Goal: Task Accomplishment & Management: Manage account settings

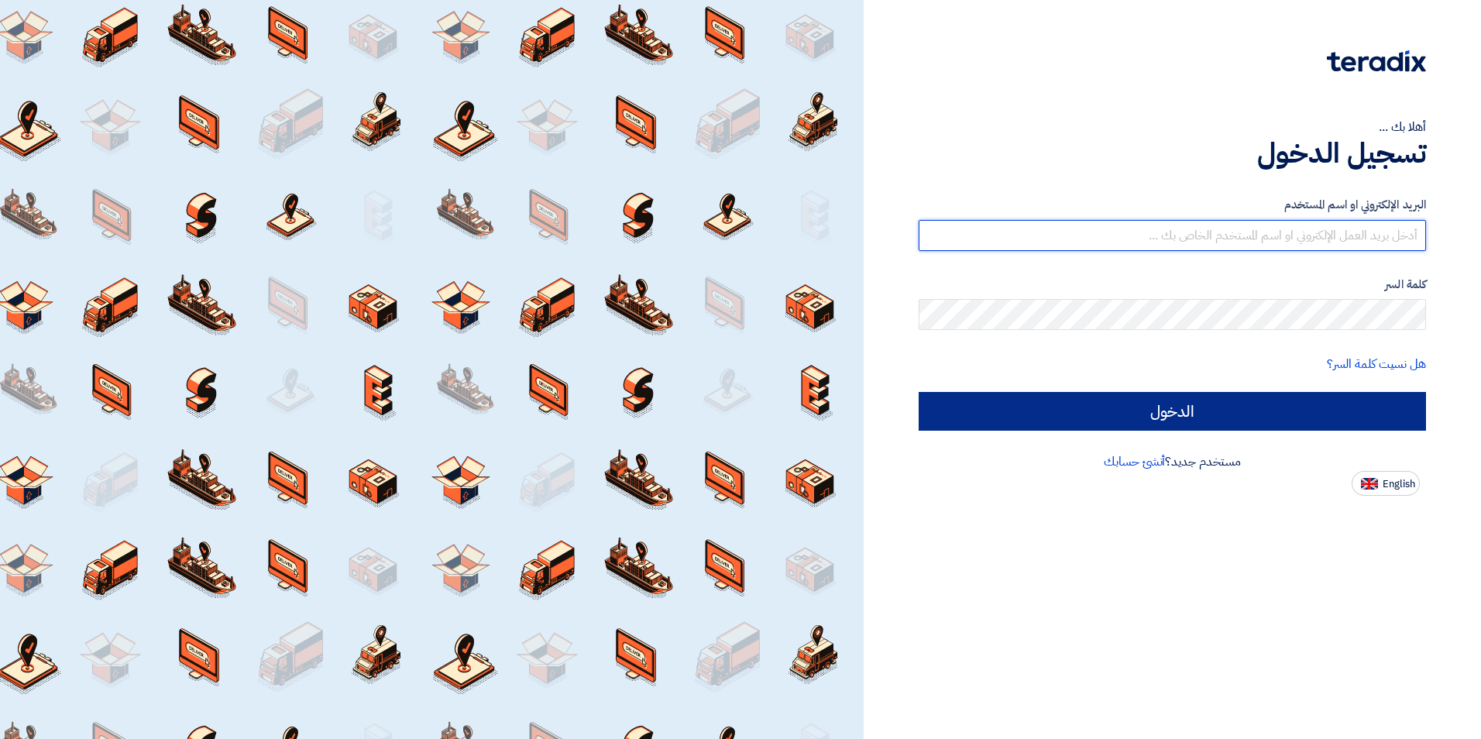
type input "[PERSON_NAME][EMAIL_ADDRESS][PERSON_NAME][DOMAIN_NAME]"
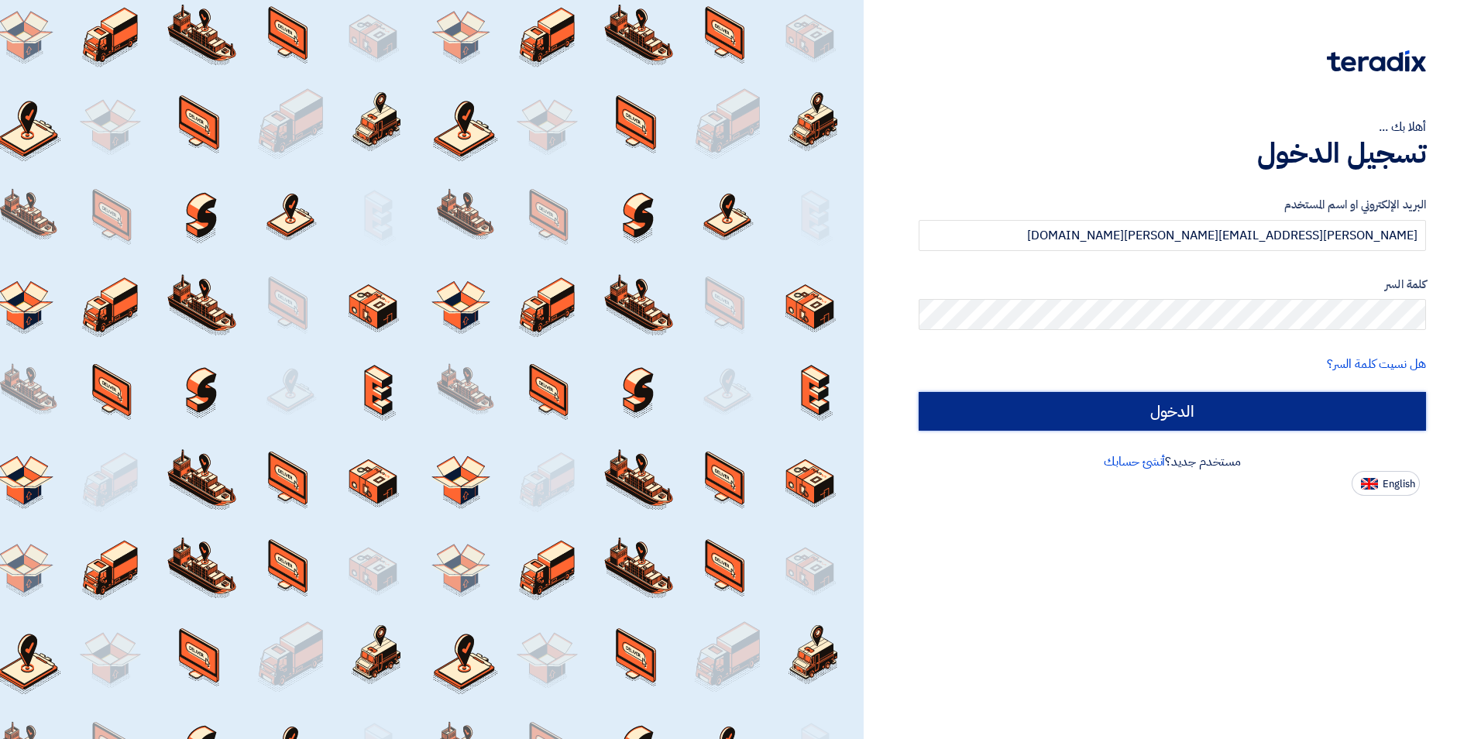
click at [1017, 418] on input "الدخول" at bounding box center [1172, 411] width 507 height 39
type input "Sign in"
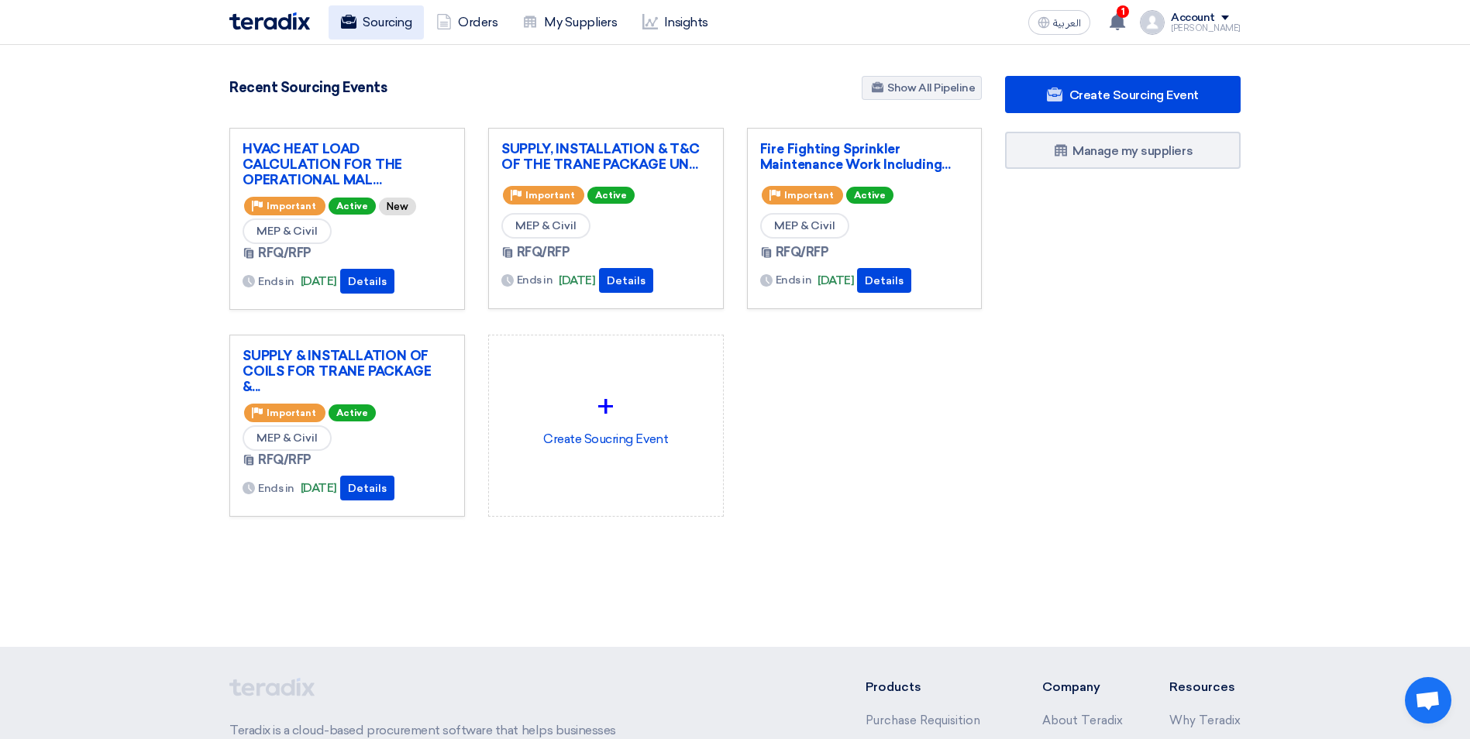
click at [365, 23] on link "Sourcing" at bounding box center [375, 22] width 95 height 34
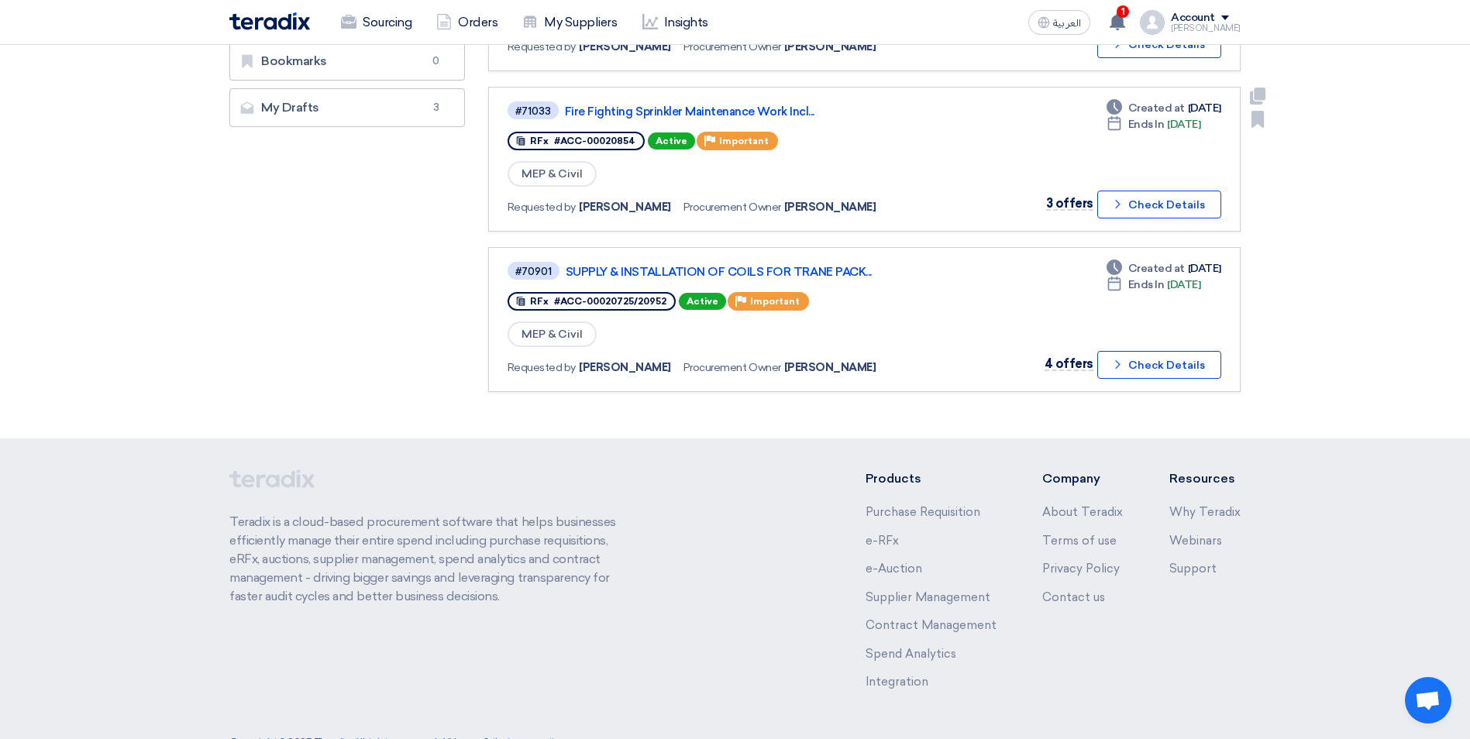
scroll to position [401, 0]
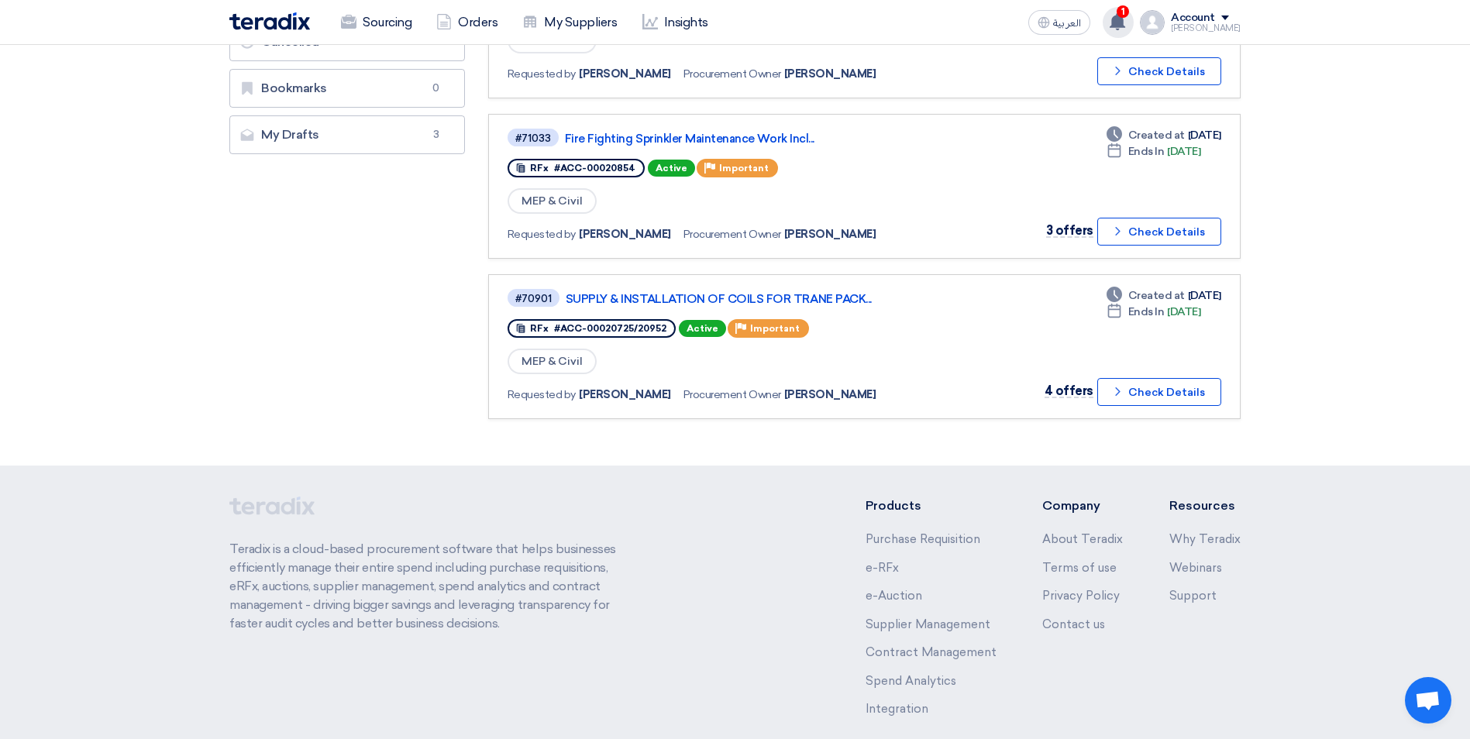
click at [1126, 14] on icon at bounding box center [1117, 21] width 17 height 17
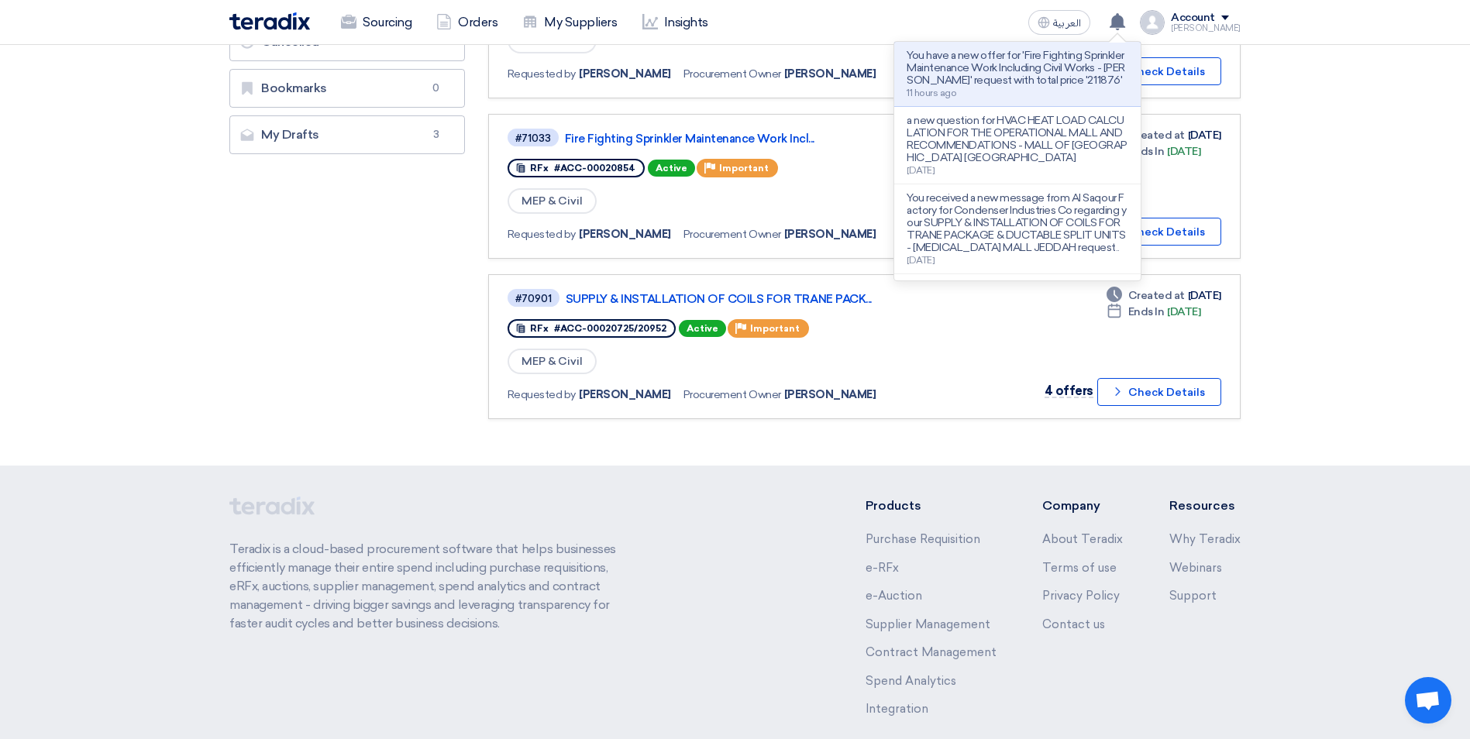
click at [1315, 237] on section "Purchase Requisitions Purchase Requisitions 0 Open Requests Open Requests 4 All…" at bounding box center [735, 95] width 1470 height 741
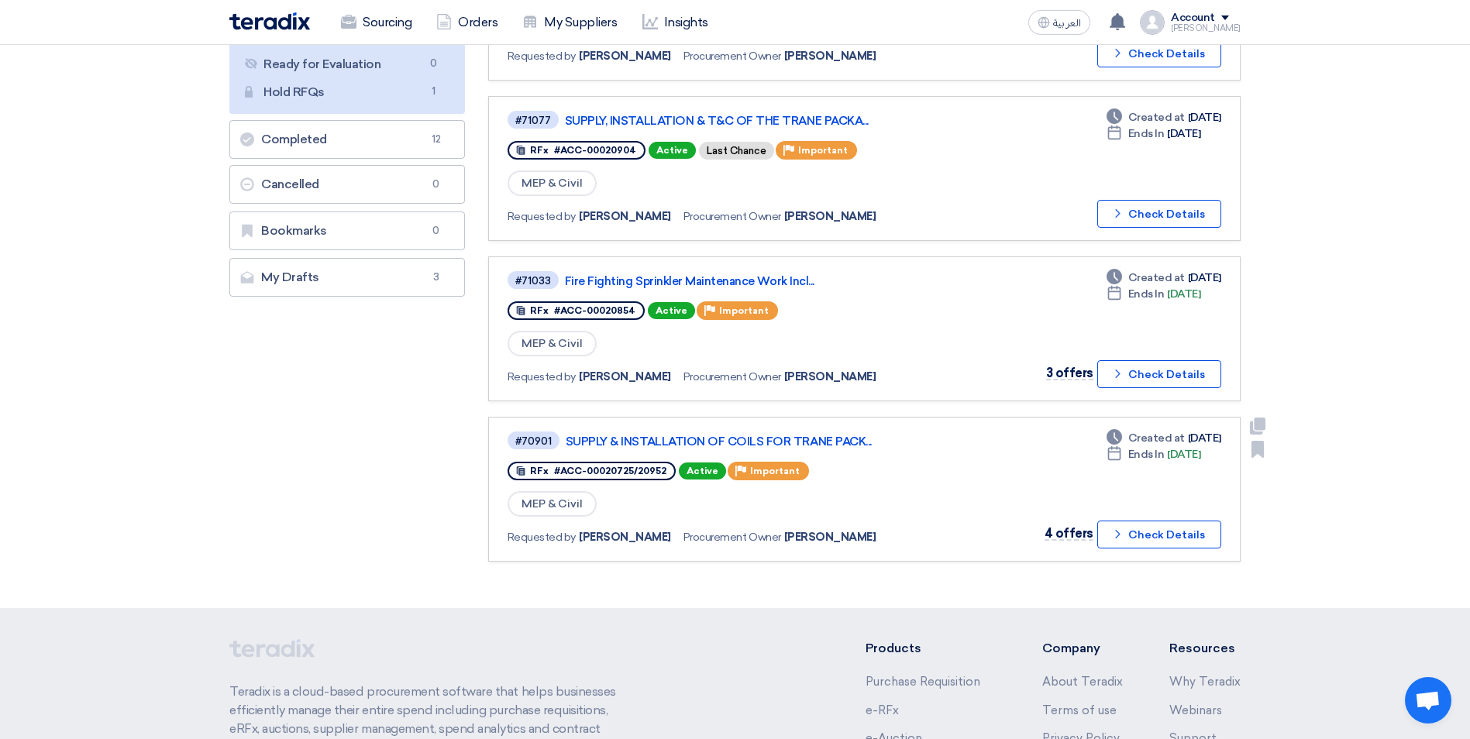
scroll to position [246, 0]
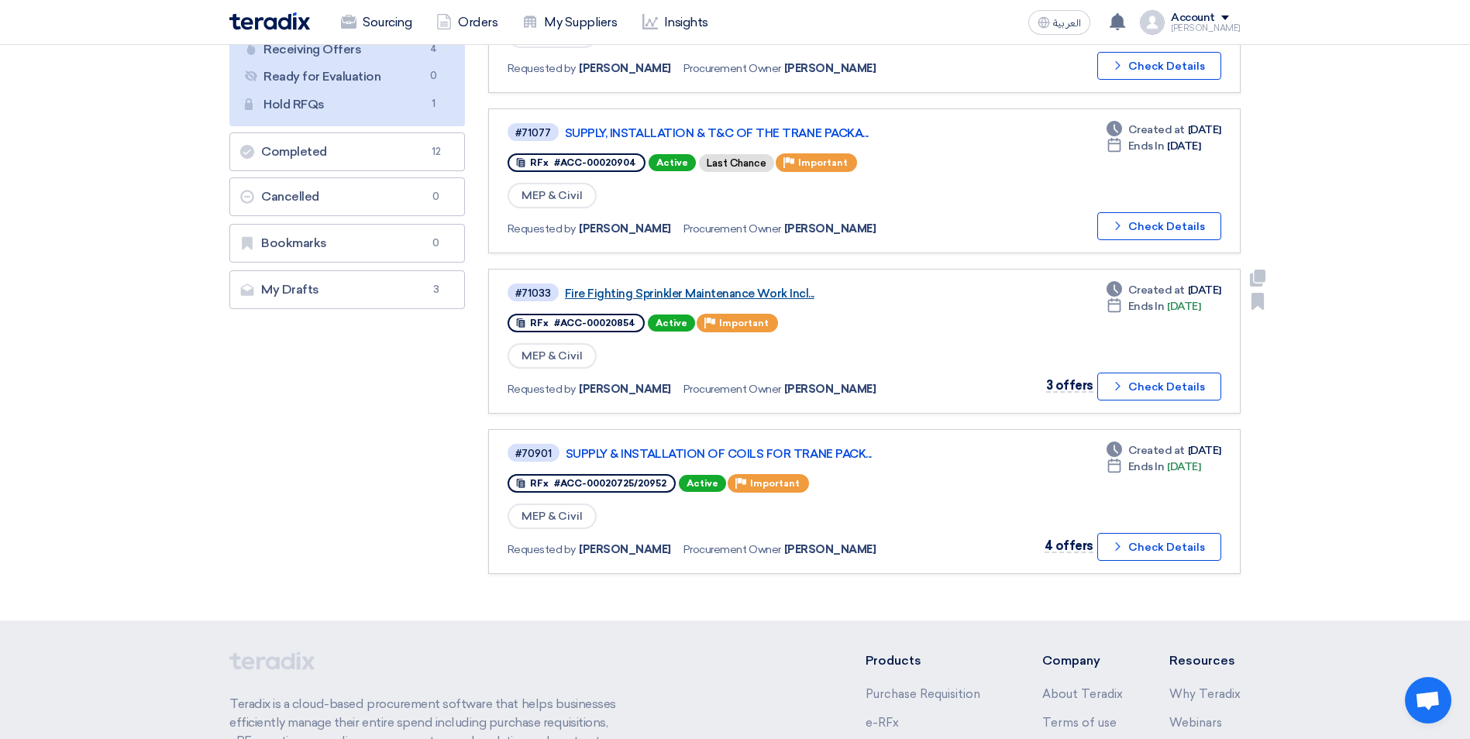
click at [762, 299] on link "Fire Fighting Sprinkler Maintenance Work Incl..." at bounding box center [758, 294] width 387 height 14
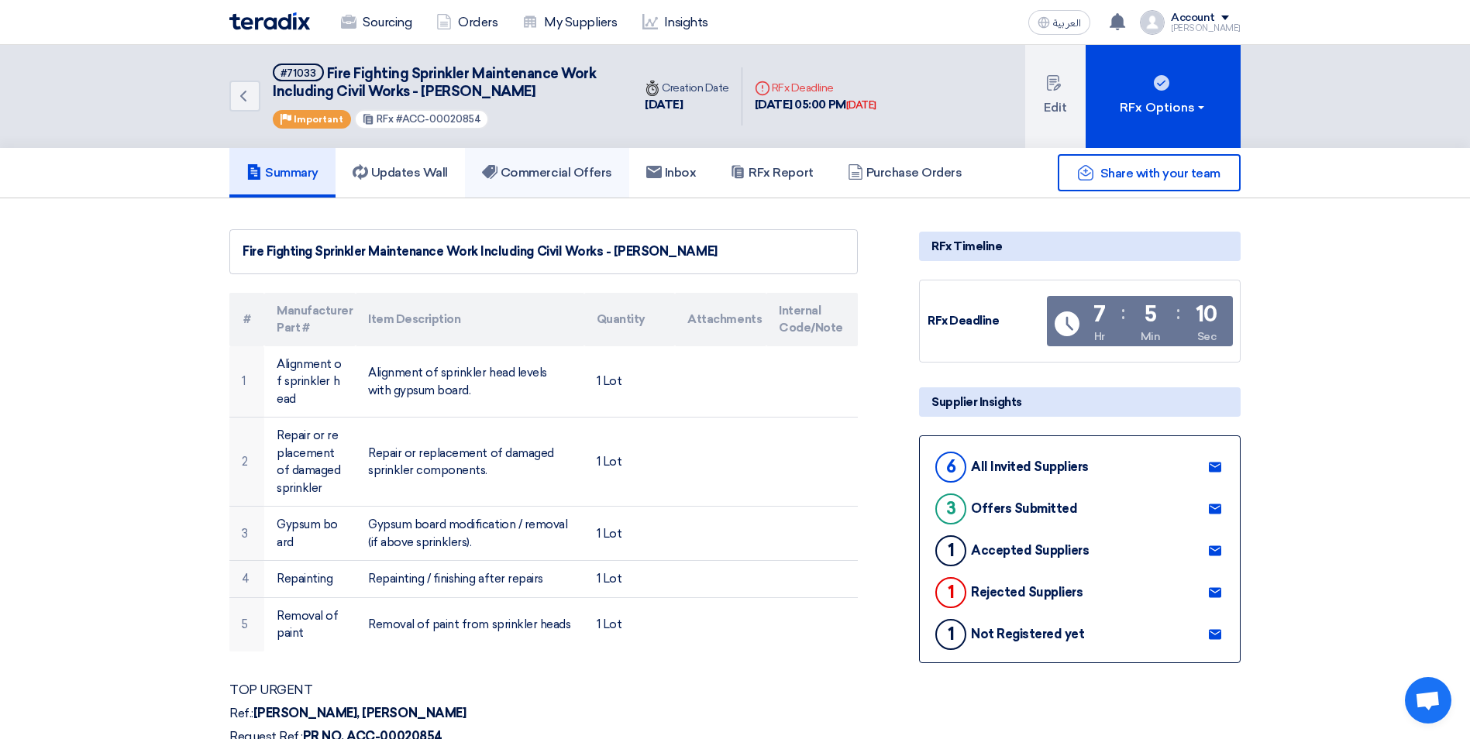
click at [552, 167] on h5 "Commercial Offers" at bounding box center [547, 172] width 130 height 15
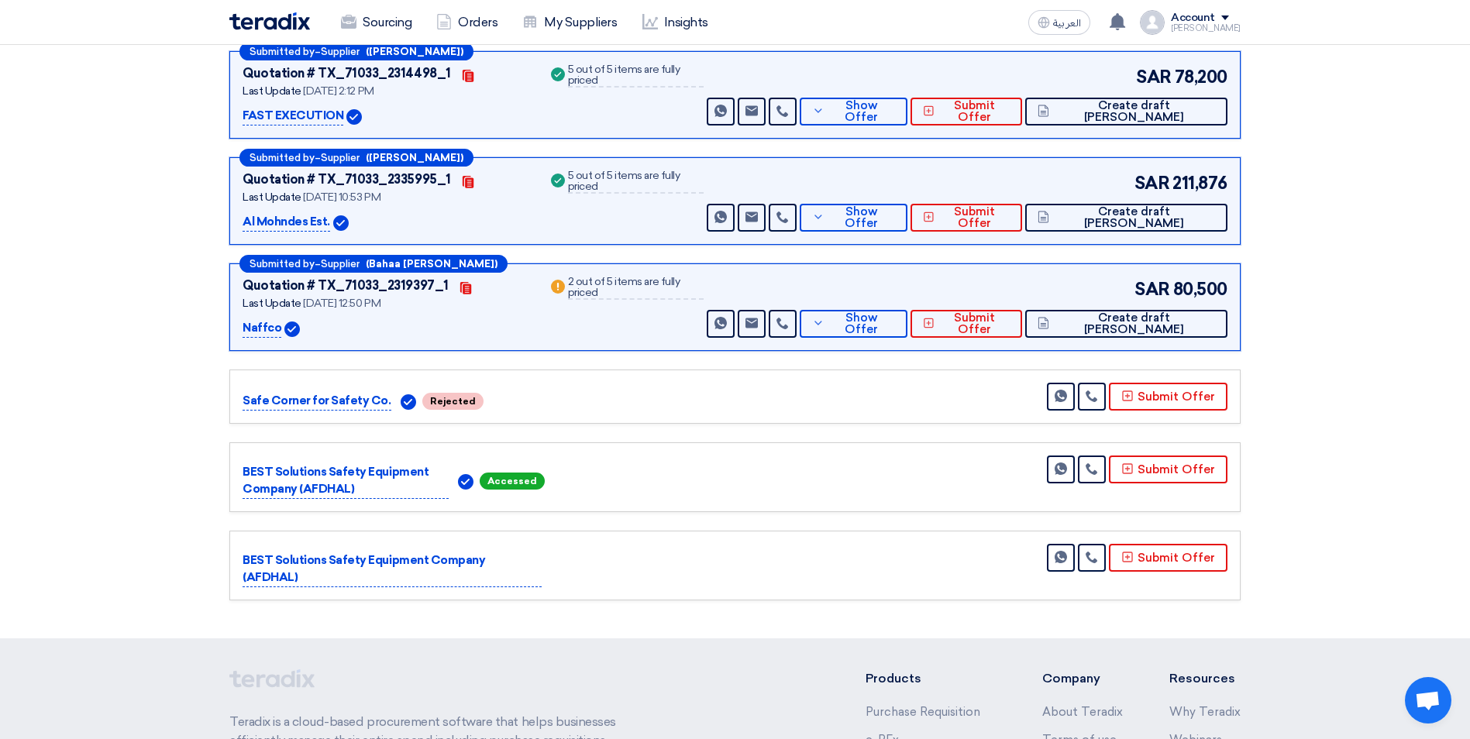
scroll to position [310, 0]
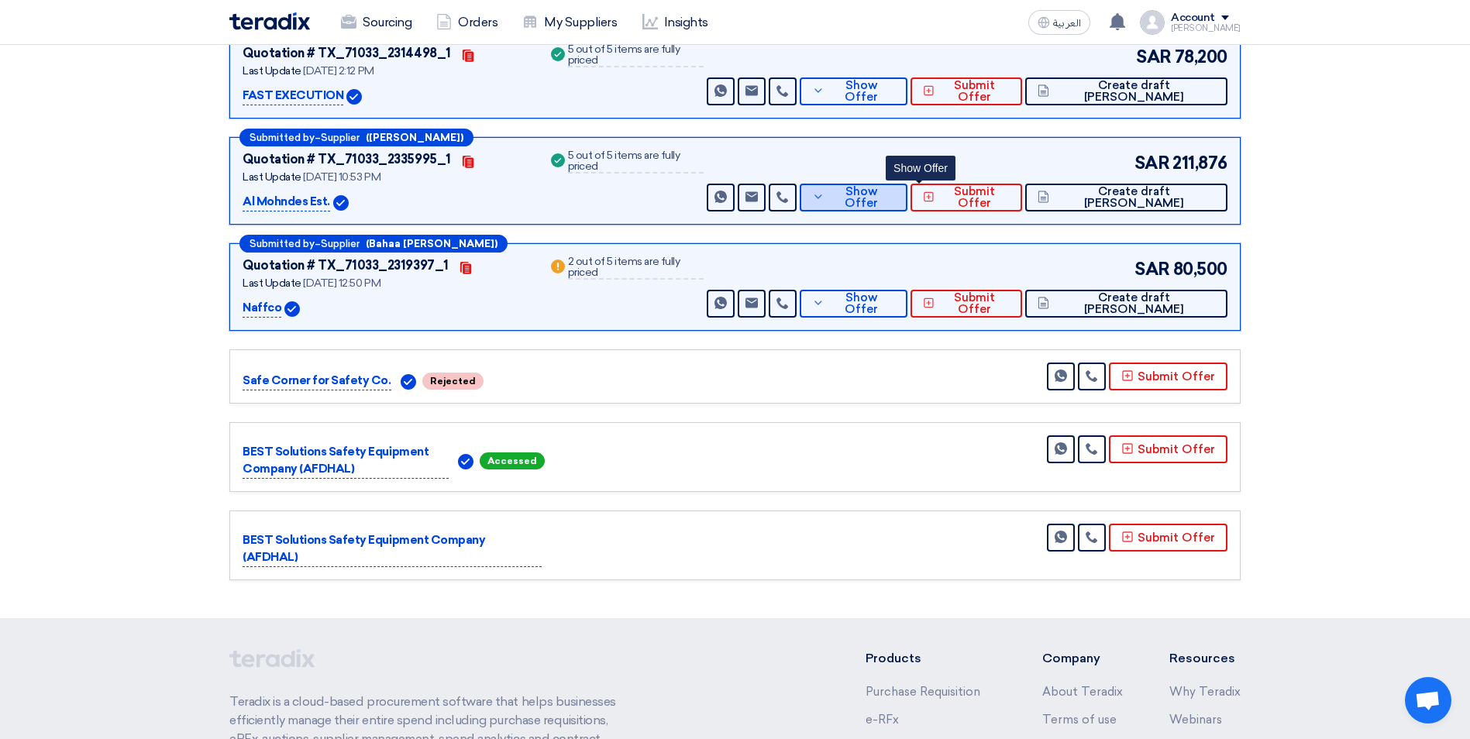
click at [896, 204] on span "Show Offer" at bounding box center [861, 197] width 67 height 23
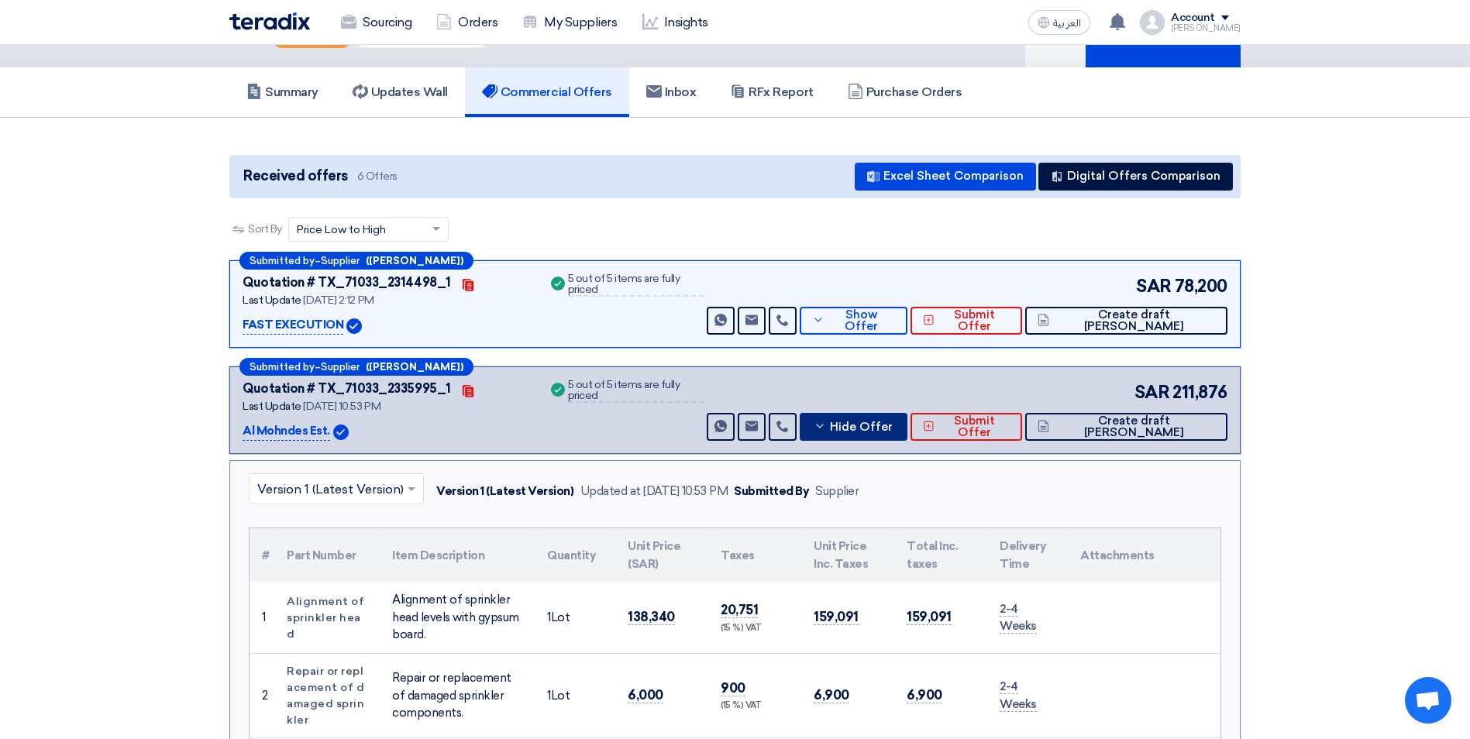
scroll to position [77, 0]
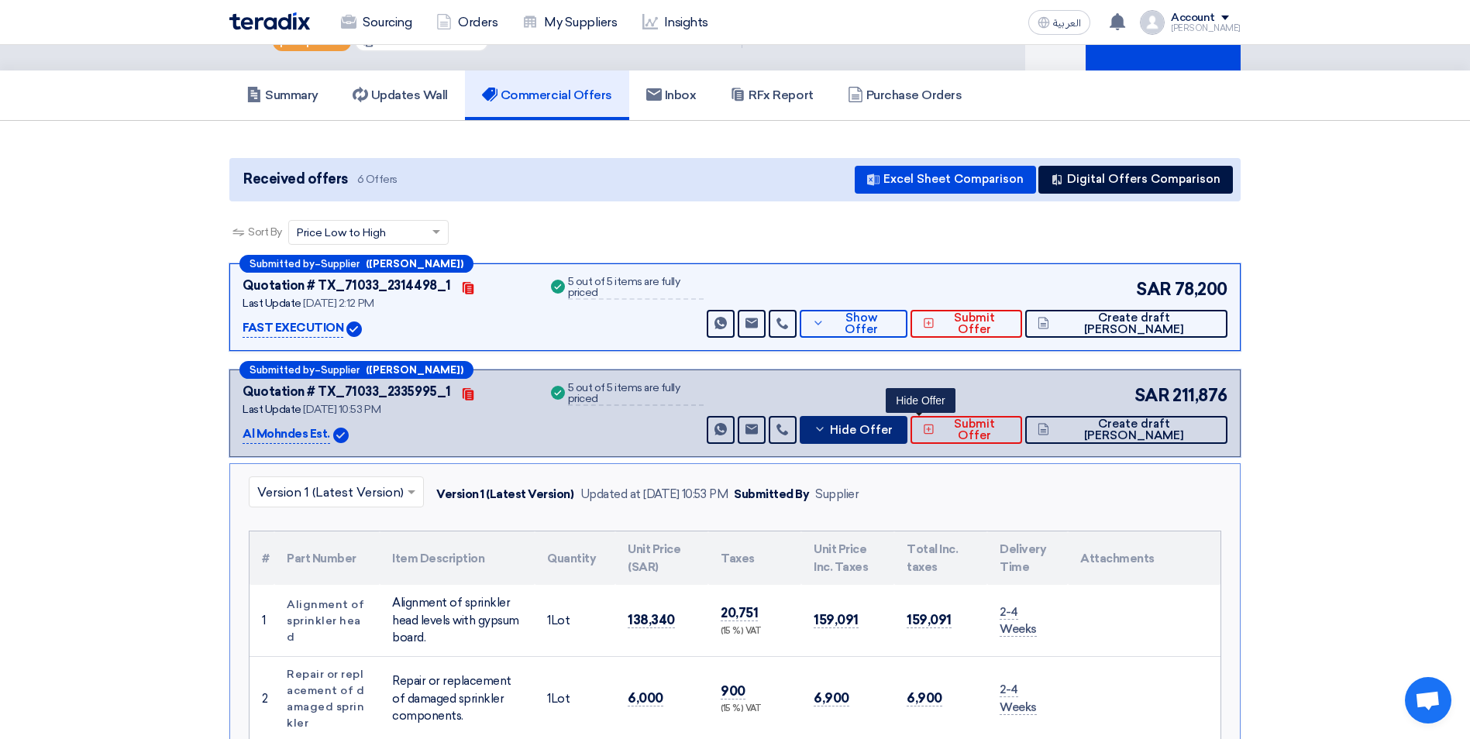
click at [907, 421] on button "Hide Offer" at bounding box center [853, 430] width 108 height 28
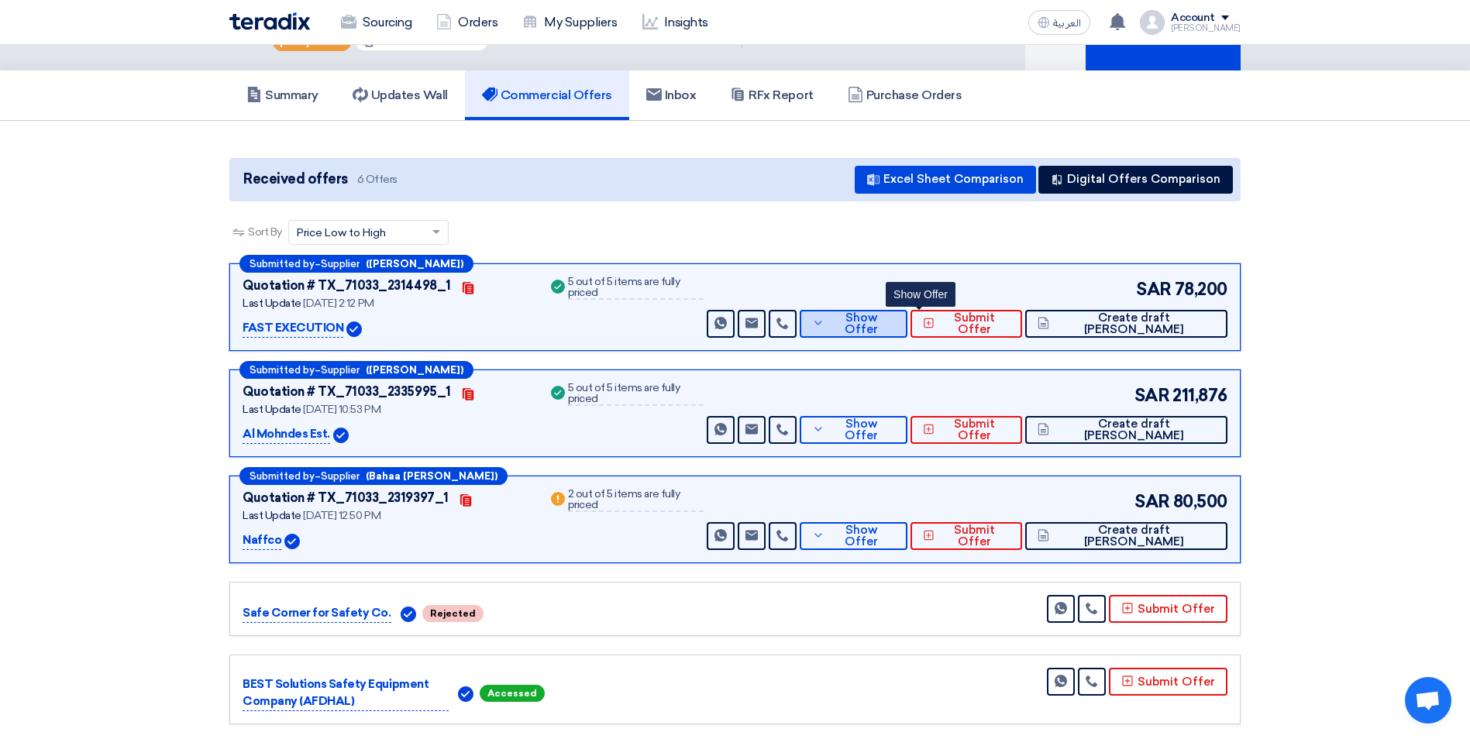
click at [896, 324] on span "Show Offer" at bounding box center [861, 323] width 67 height 23
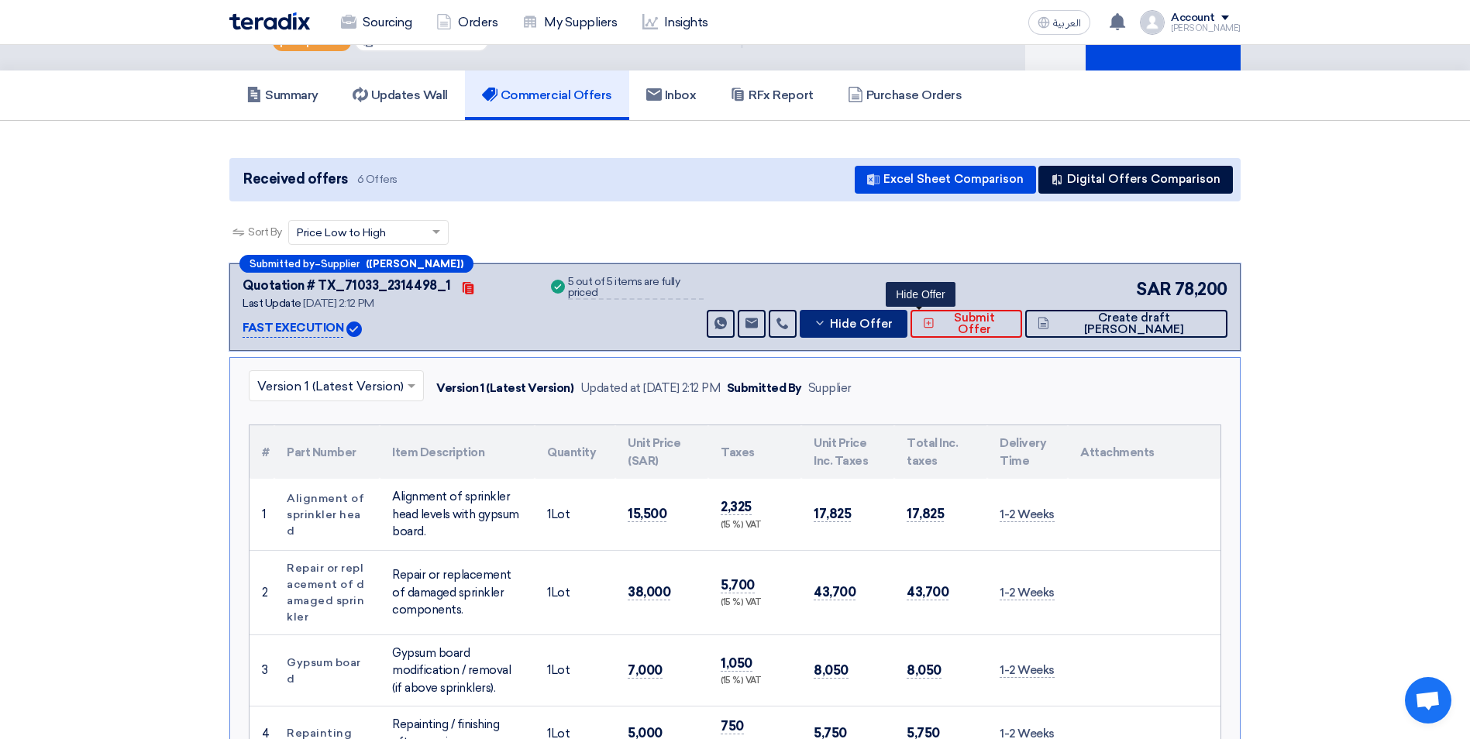
click at [826, 328] on icon at bounding box center [819, 323] width 12 height 12
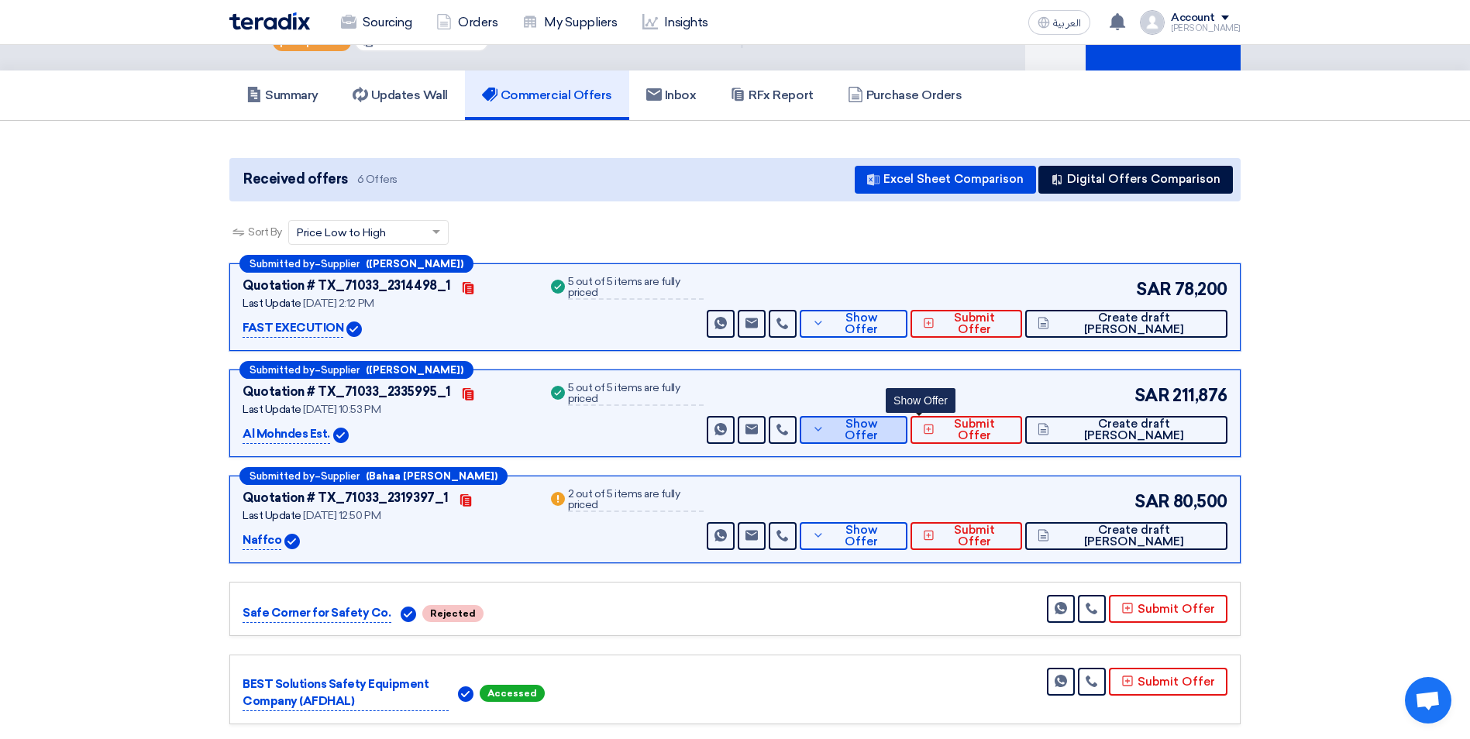
click at [893, 425] on button "Show Offer" at bounding box center [853, 430] width 108 height 28
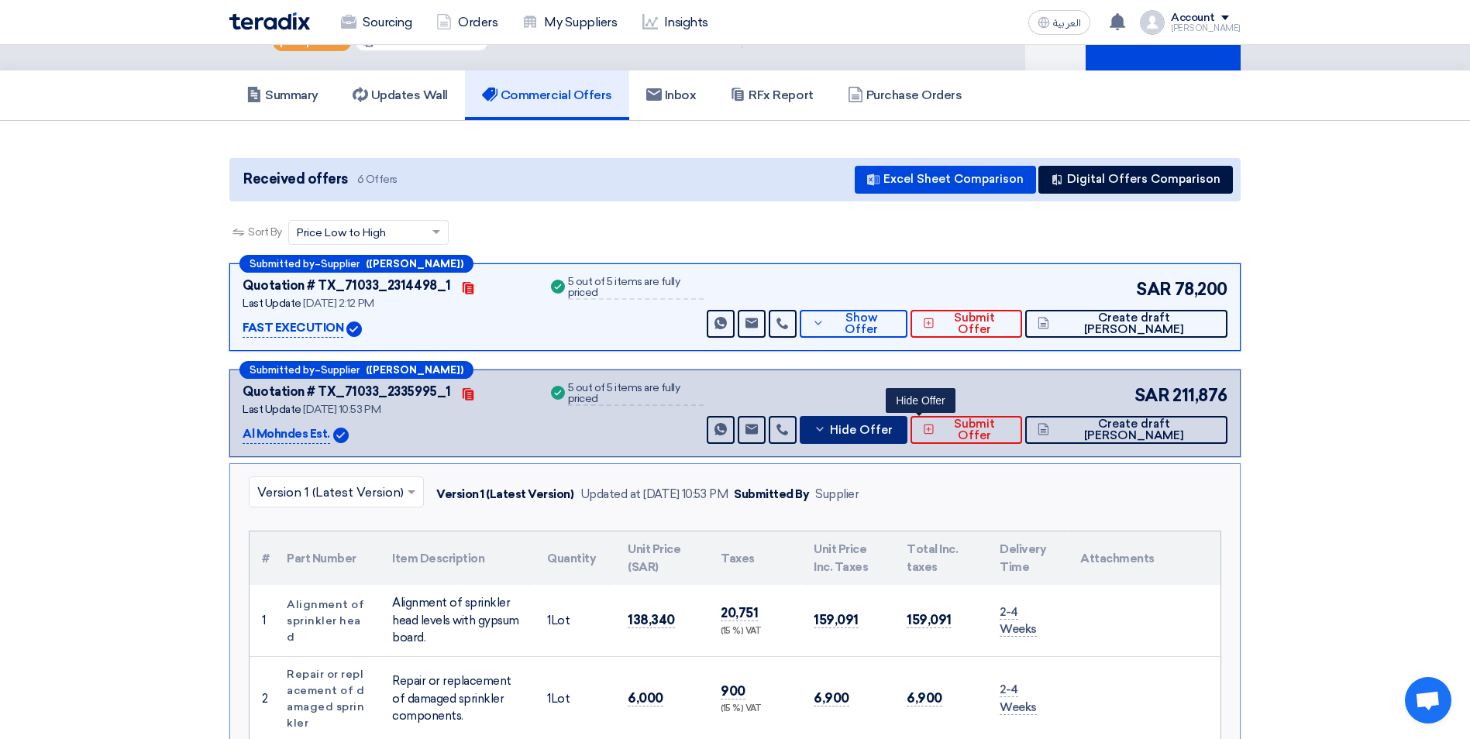
click at [826, 433] on icon at bounding box center [819, 429] width 12 height 12
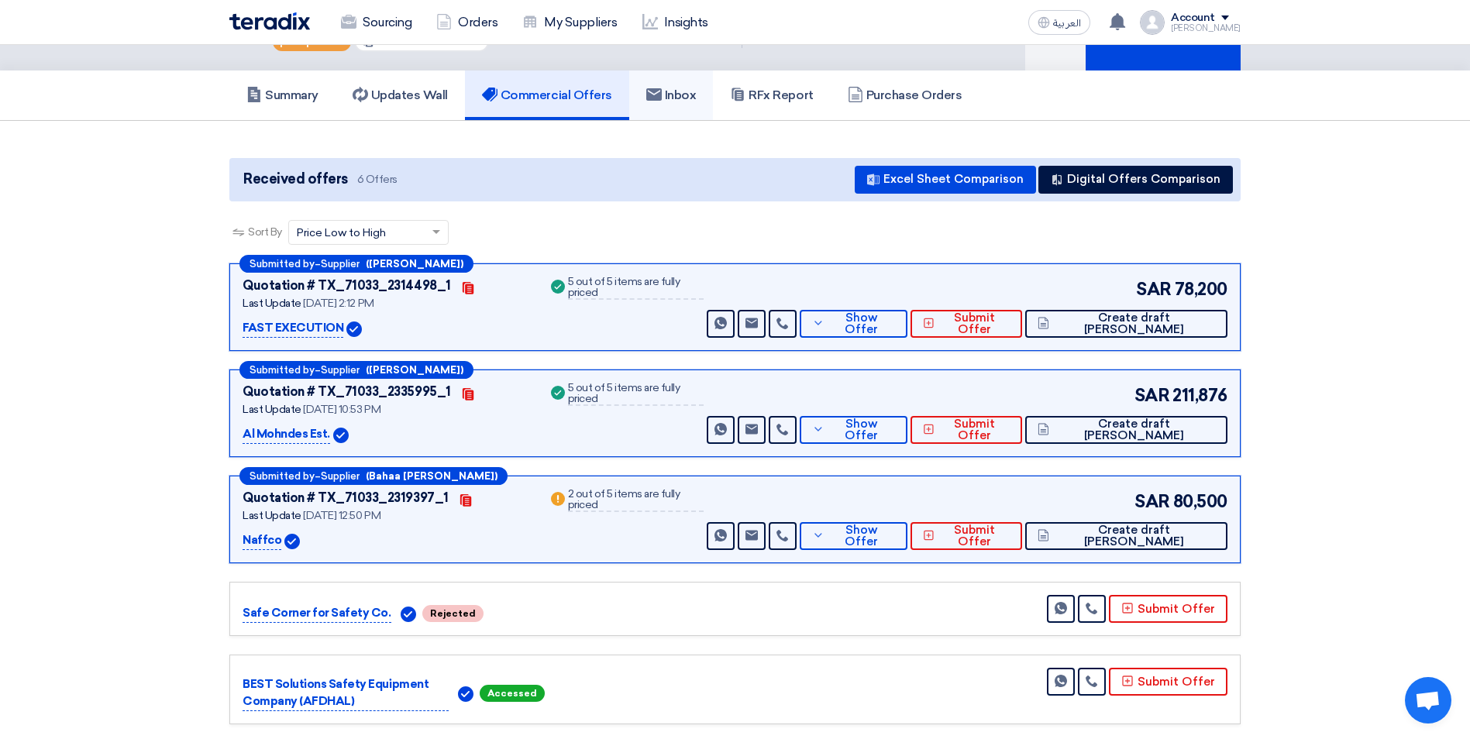
click at [689, 101] on h5 "Inbox" at bounding box center [671, 95] width 50 height 15
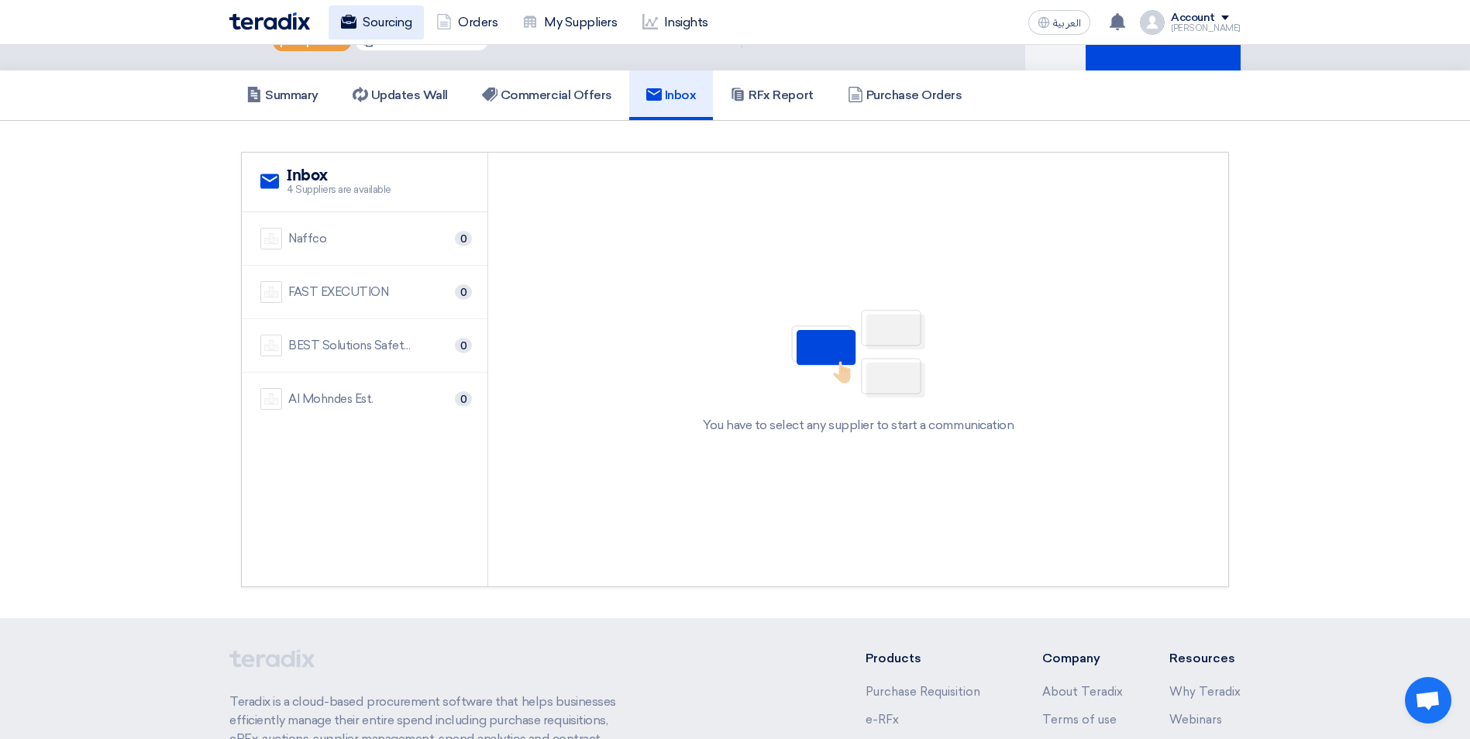
click at [354, 21] on use at bounding box center [348, 22] width 15 height 14
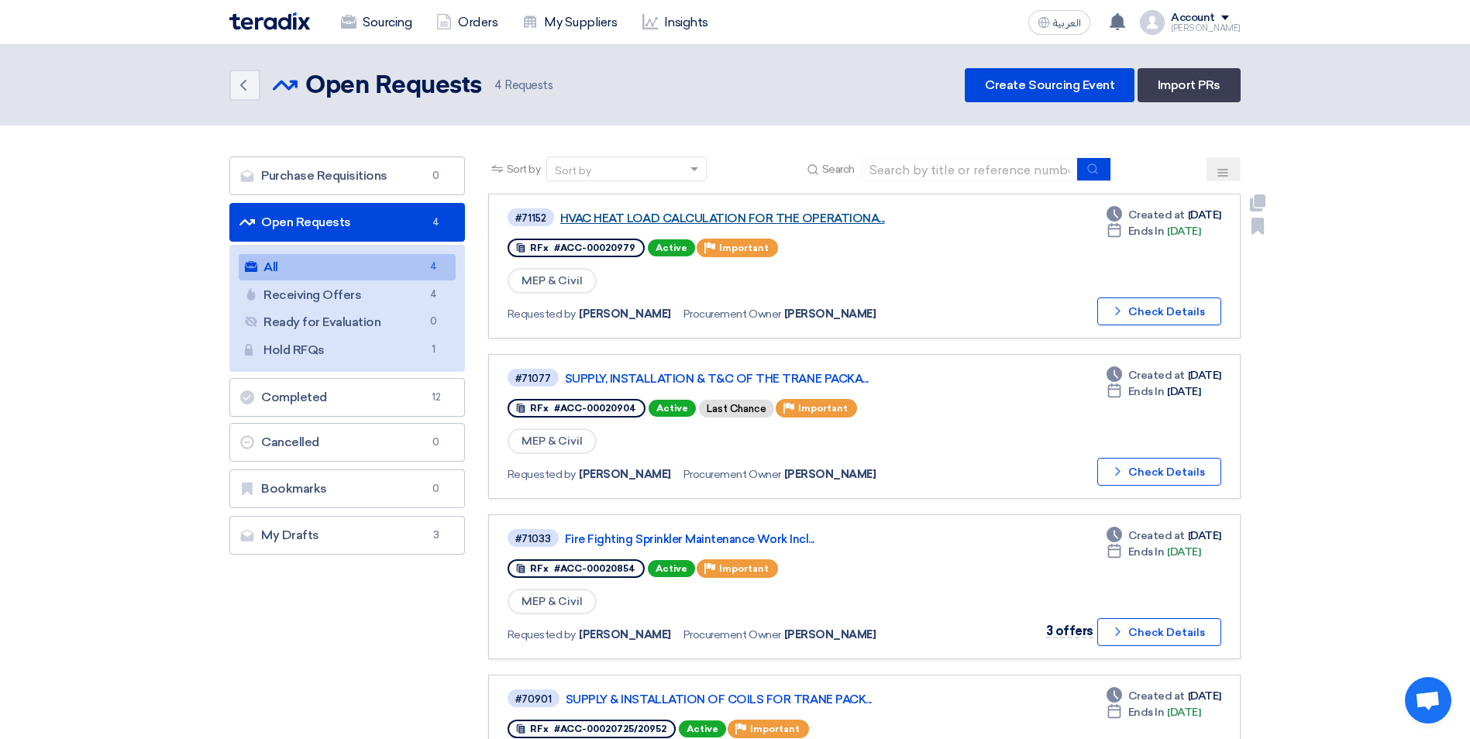
click at [729, 216] on link "HVAC HEAT LOAD CALCULATION FOR THE OPERATIONA..." at bounding box center [753, 218] width 387 height 14
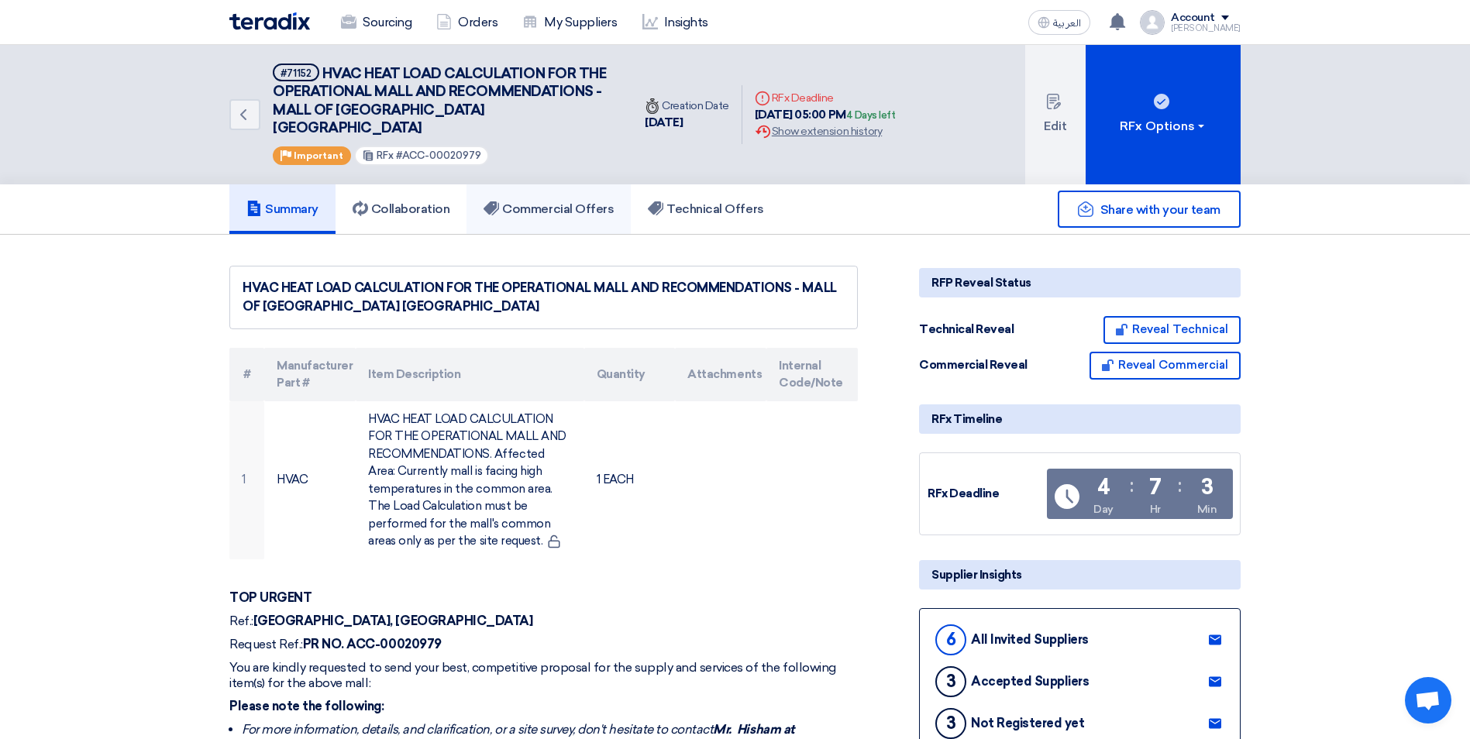
click at [539, 201] on h5 "Commercial Offers" at bounding box center [548, 208] width 130 height 15
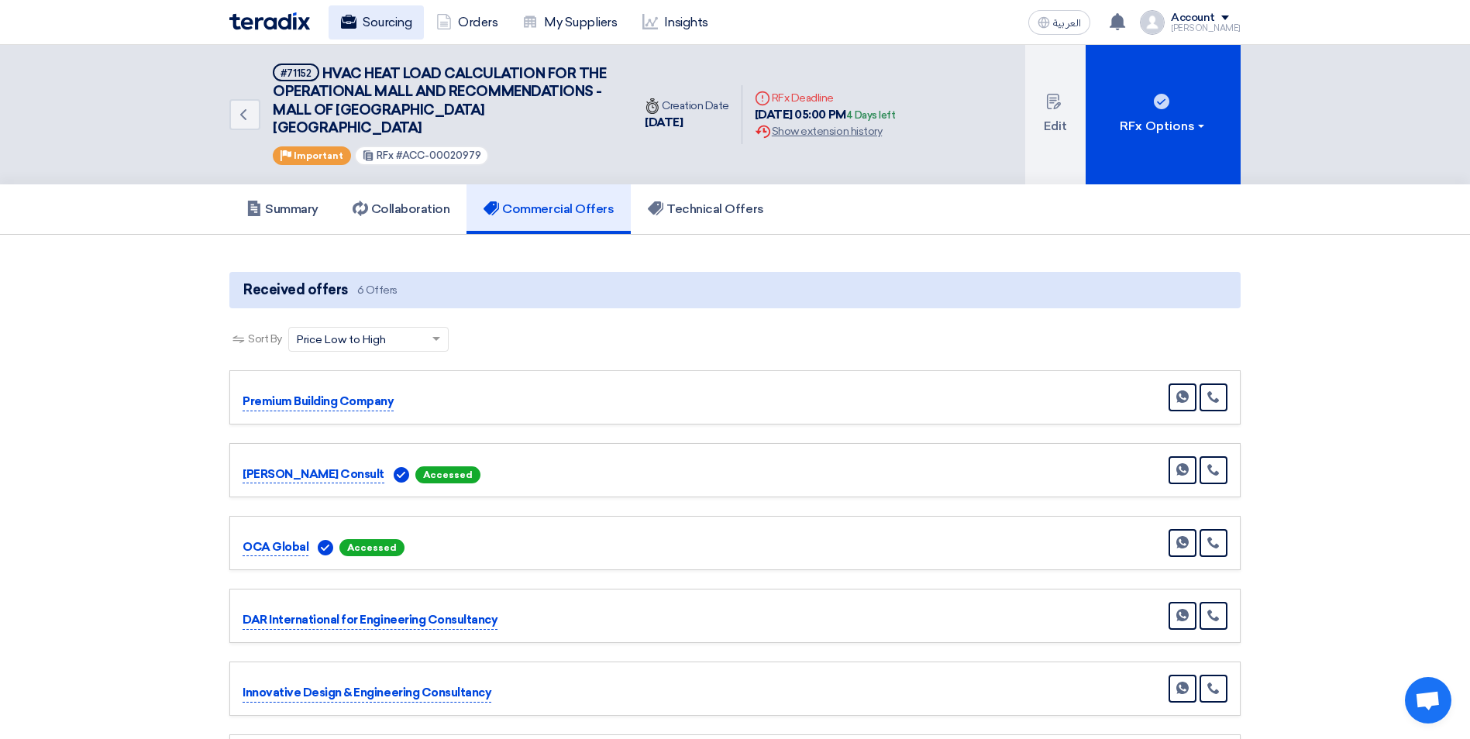
click at [407, 24] on link "Sourcing" at bounding box center [375, 22] width 95 height 34
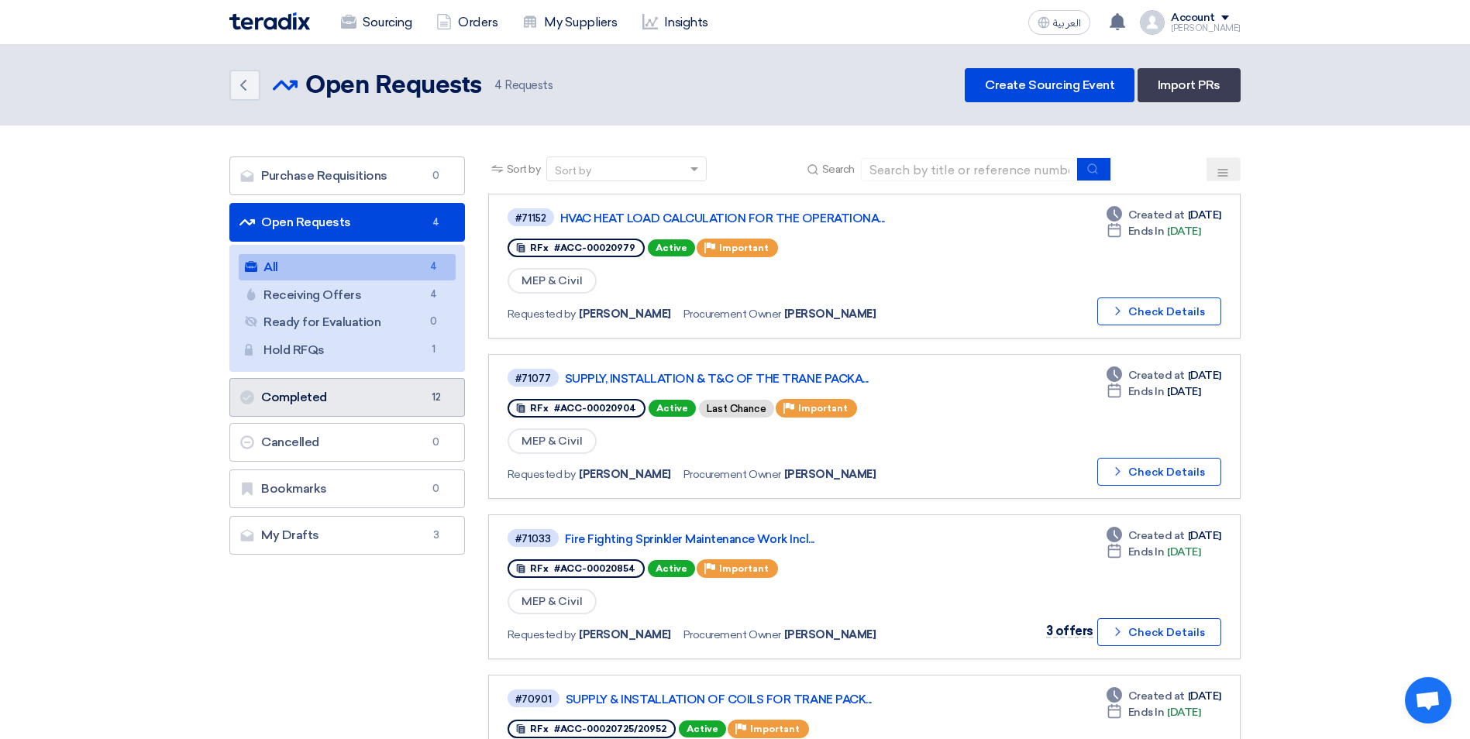
click at [397, 406] on link "Completed Completed 12" at bounding box center [347, 397] width 236 height 39
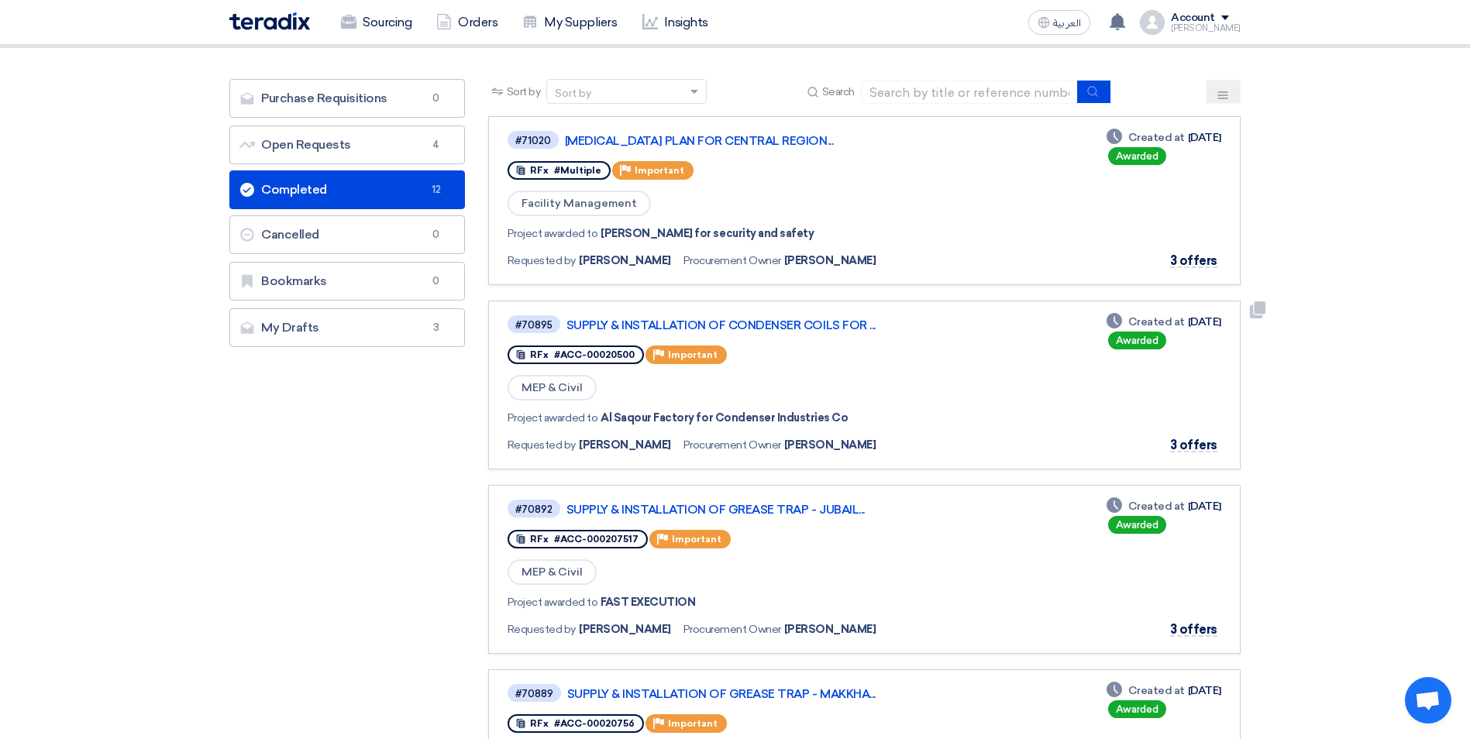
scroll to position [155, 0]
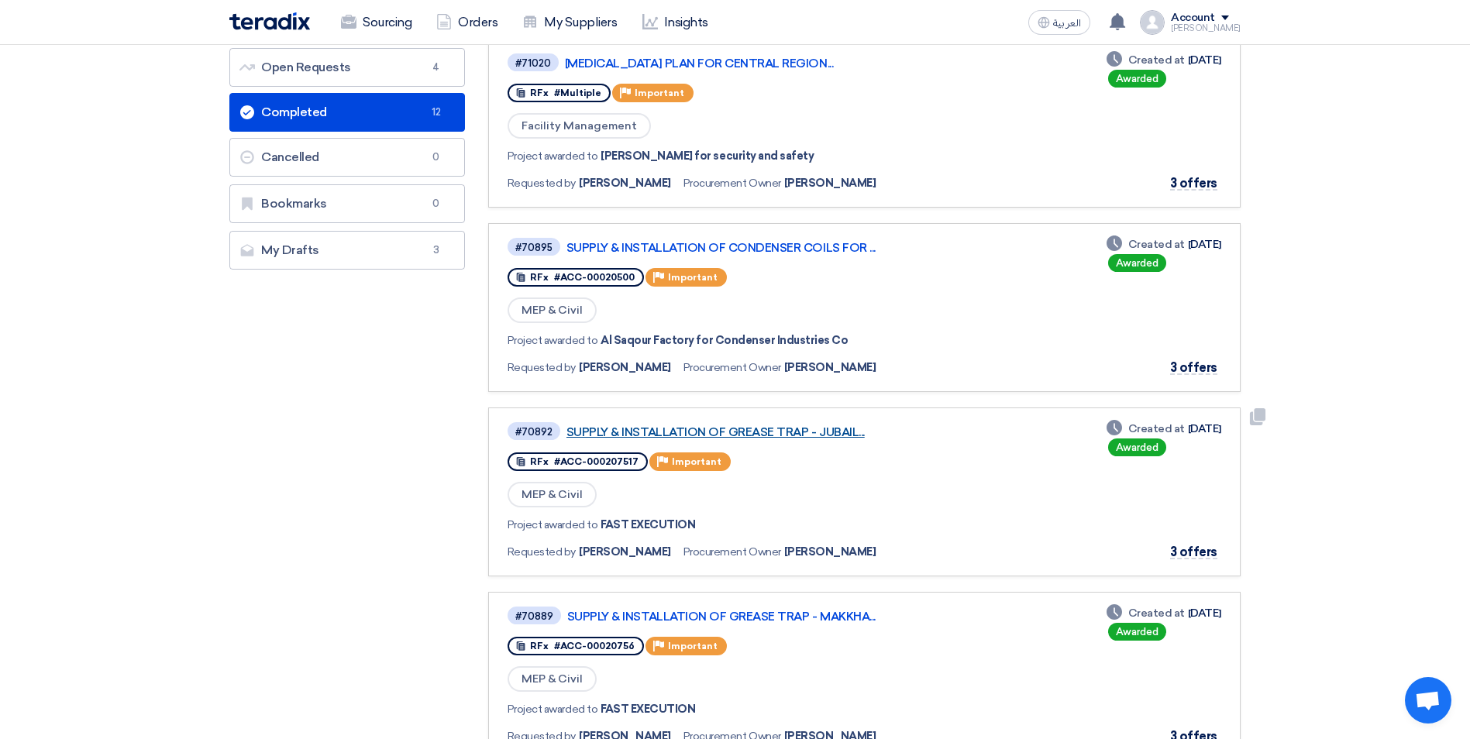
click at [793, 429] on link "SUPPLY & INSTALLATION OF GREASE TRAP - JUBAIL..." at bounding box center [759, 432] width 387 height 14
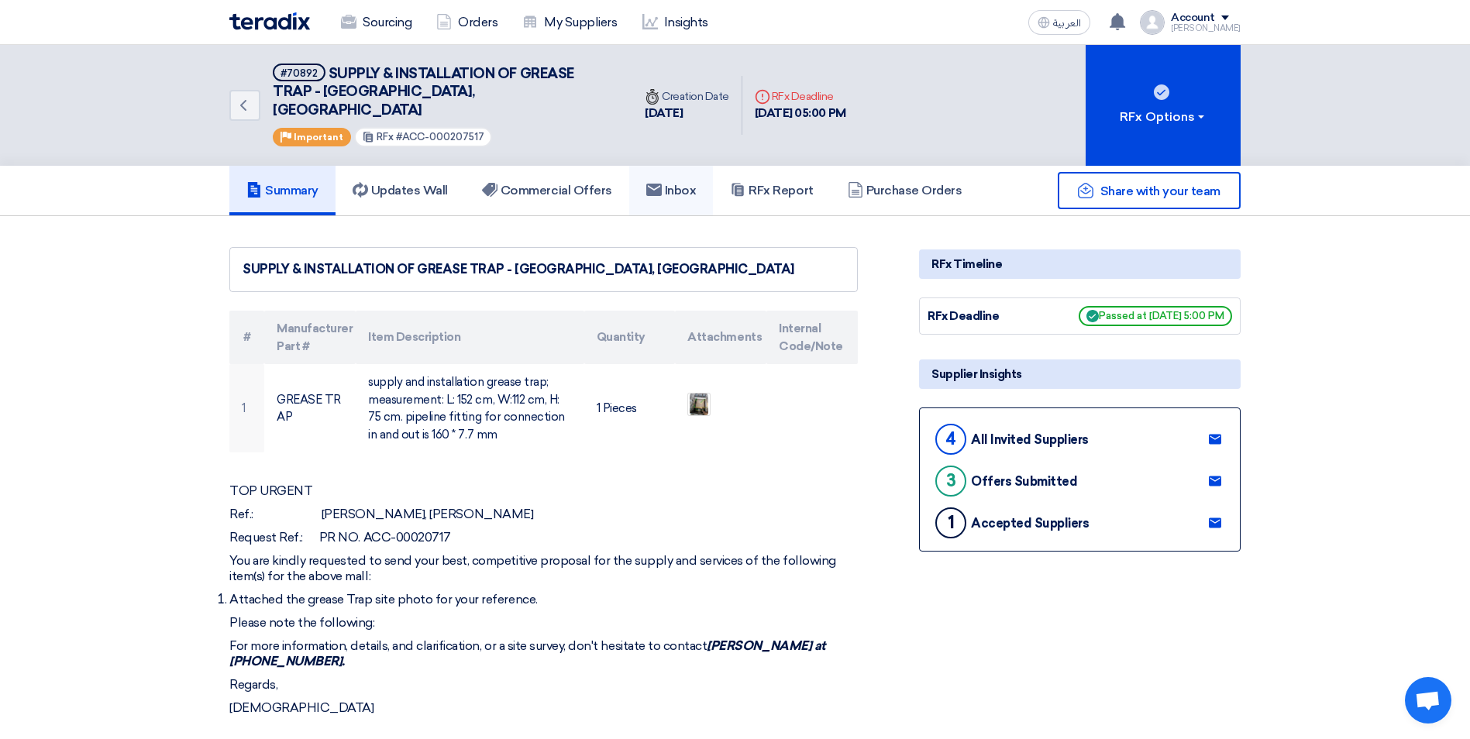
click at [705, 177] on link "Inbox" at bounding box center [671, 191] width 84 height 50
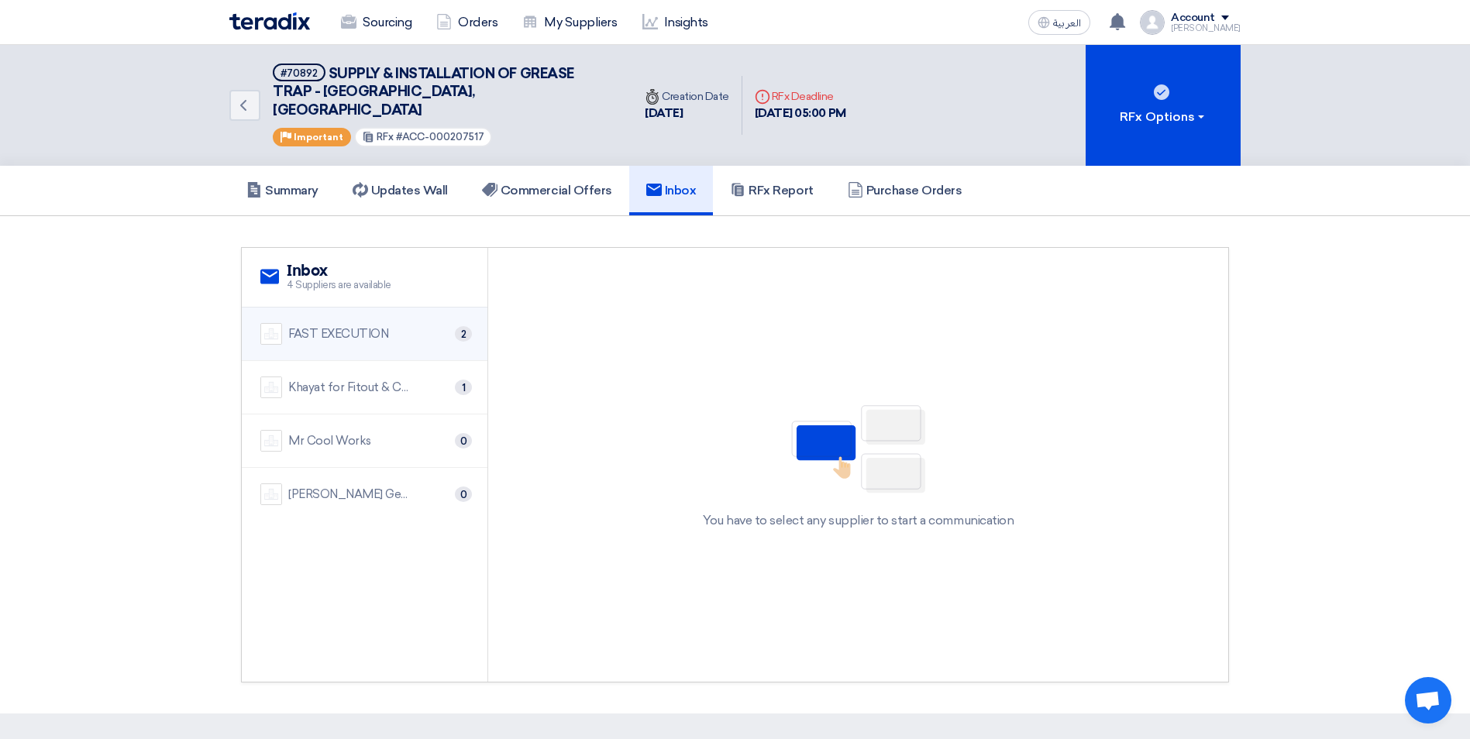
click at [438, 328] on li "FAST EXECUTION 2" at bounding box center [365, 334] width 246 height 53
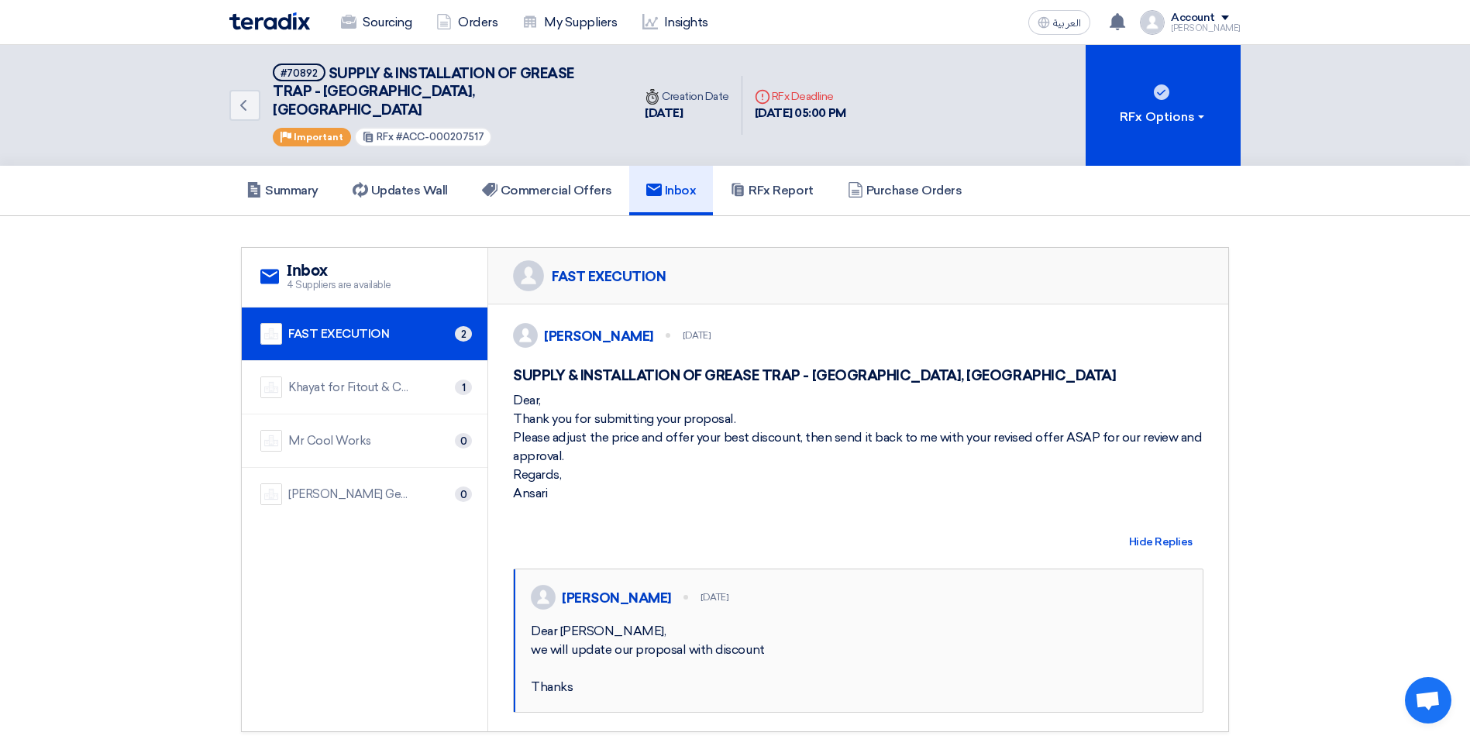
drag, startPoint x: 511, startPoint y: 394, endPoint x: 548, endPoint y: 495, distance: 107.4
click at [548, 495] on div "[PERSON_NAME] [DATE] SUPPLY & INSTALLATION OF GREASE TRAP - [GEOGRAPHIC_DATA], …" at bounding box center [858, 517] width 740 height 427
copy div "Dear, Thank you for submitting your proposal. Please adjust the price and offer…"
click at [368, 29] on link "Sourcing" at bounding box center [375, 22] width 95 height 34
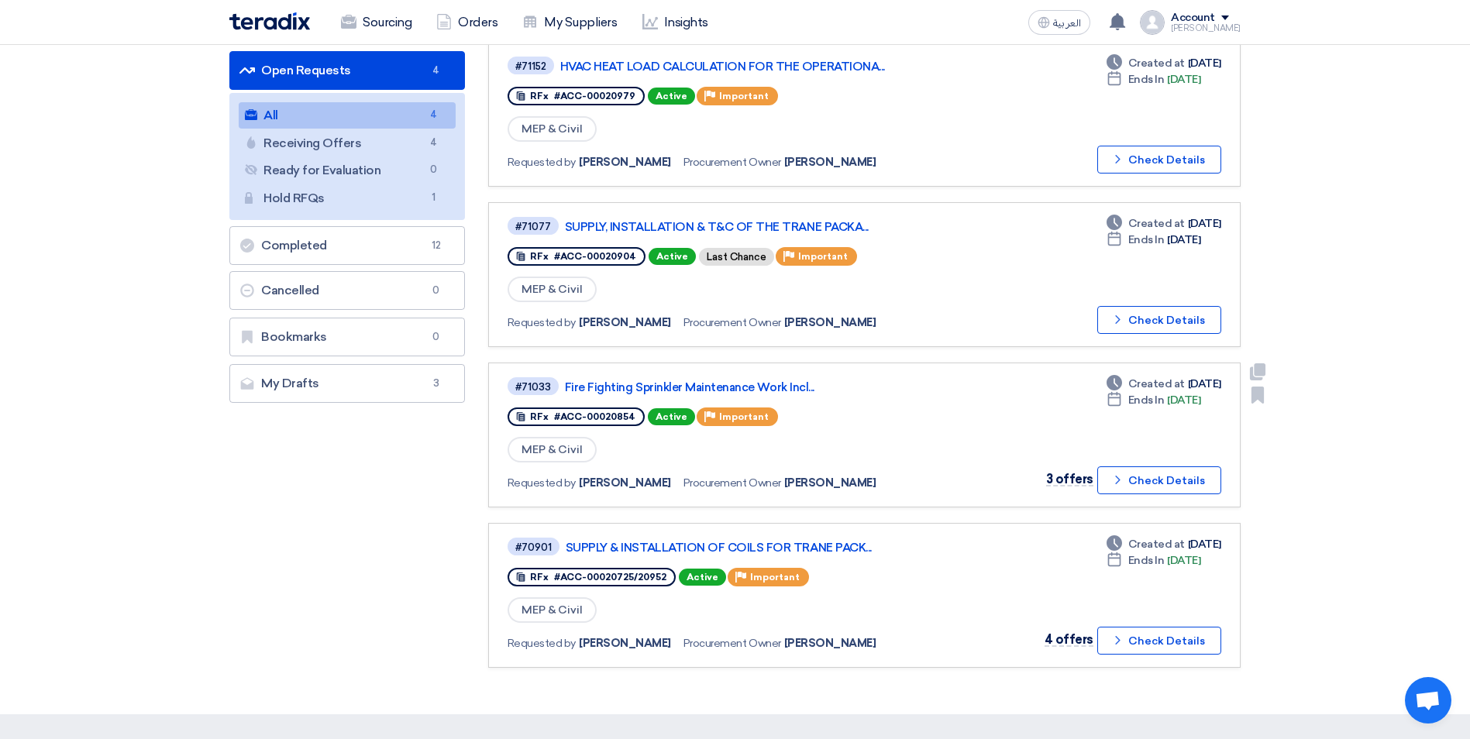
scroll to position [155, 0]
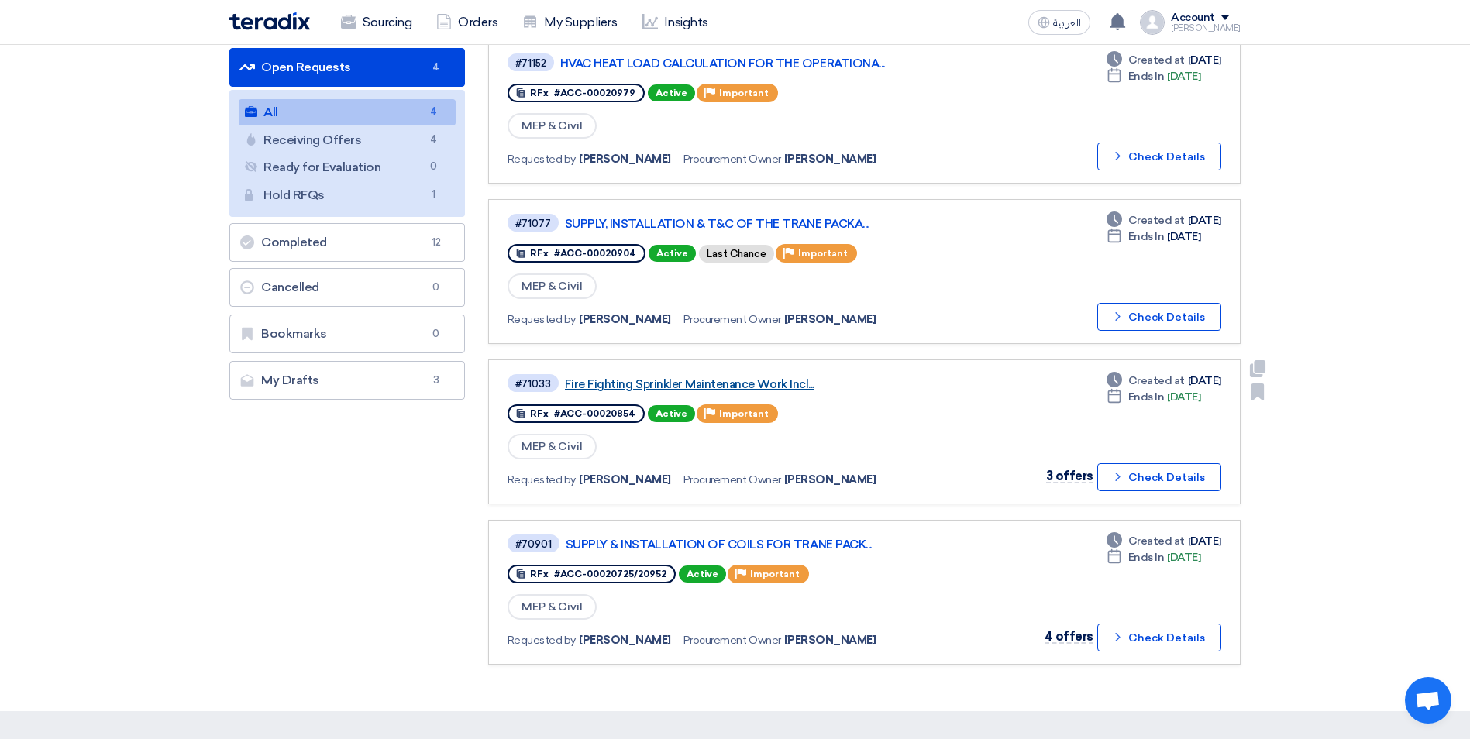
click at [736, 380] on link "Fire Fighting Sprinkler Maintenance Work Incl..." at bounding box center [758, 384] width 387 height 14
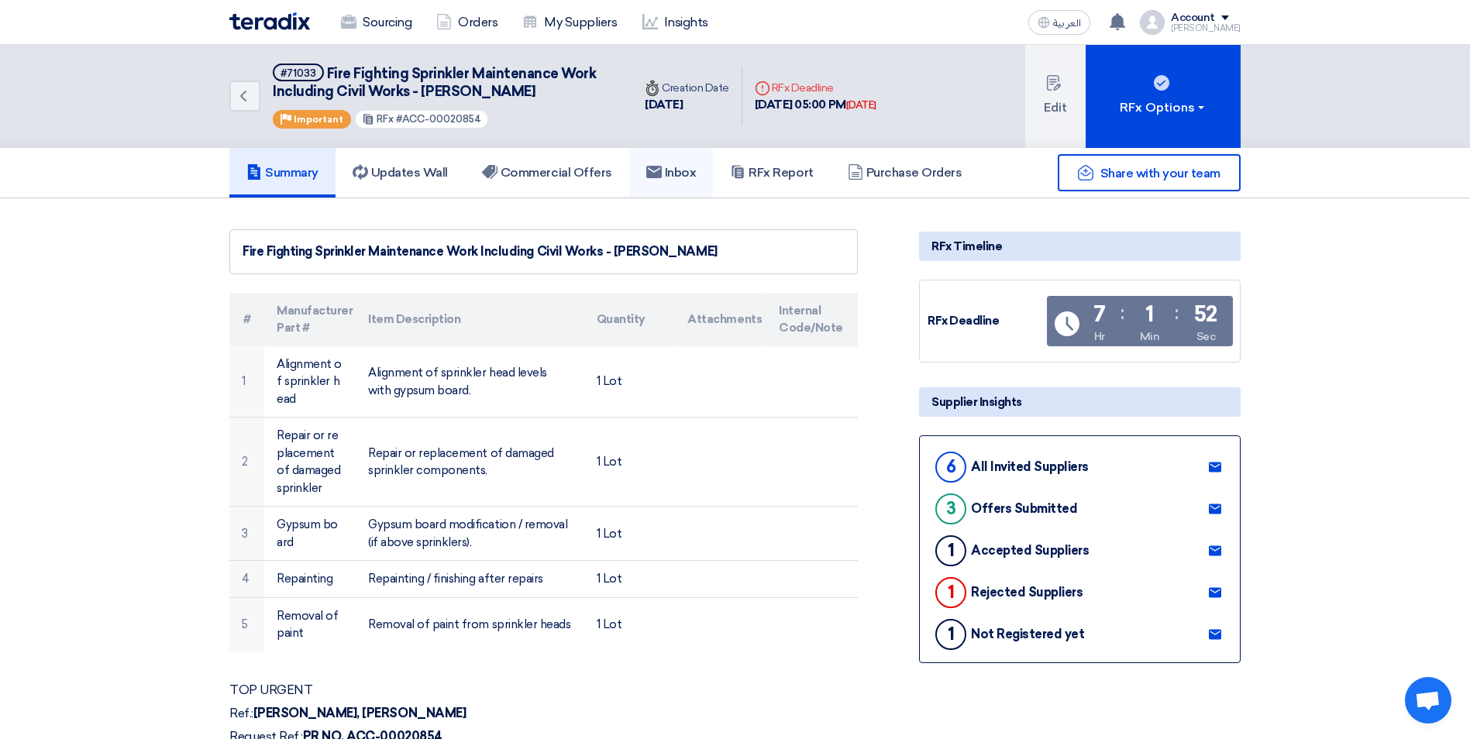
click at [702, 187] on link "Inbox" at bounding box center [671, 173] width 84 height 50
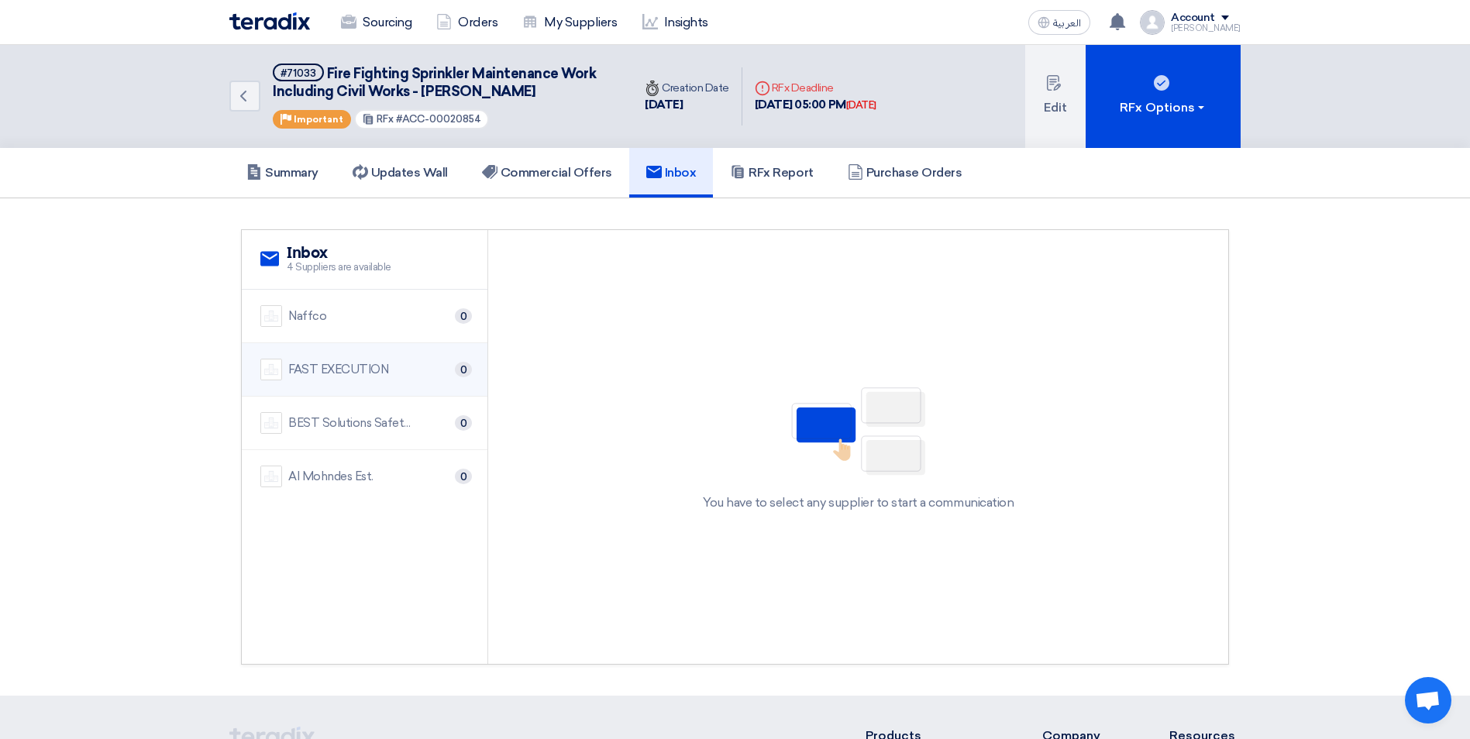
click at [430, 371] on div "FAST EXECUTION 0" at bounding box center [364, 370] width 208 height 22
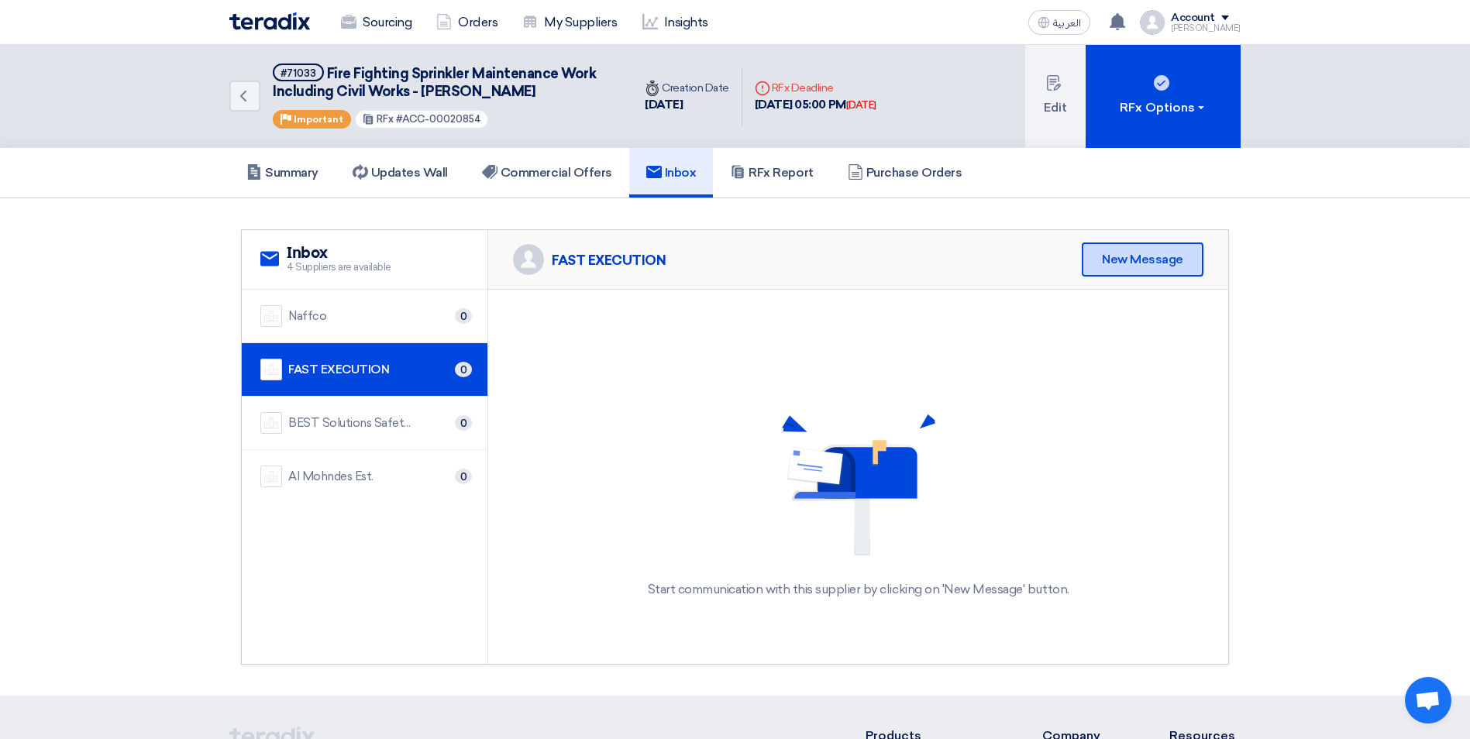
click at [1120, 270] on div "New Message" at bounding box center [1142, 259] width 122 height 34
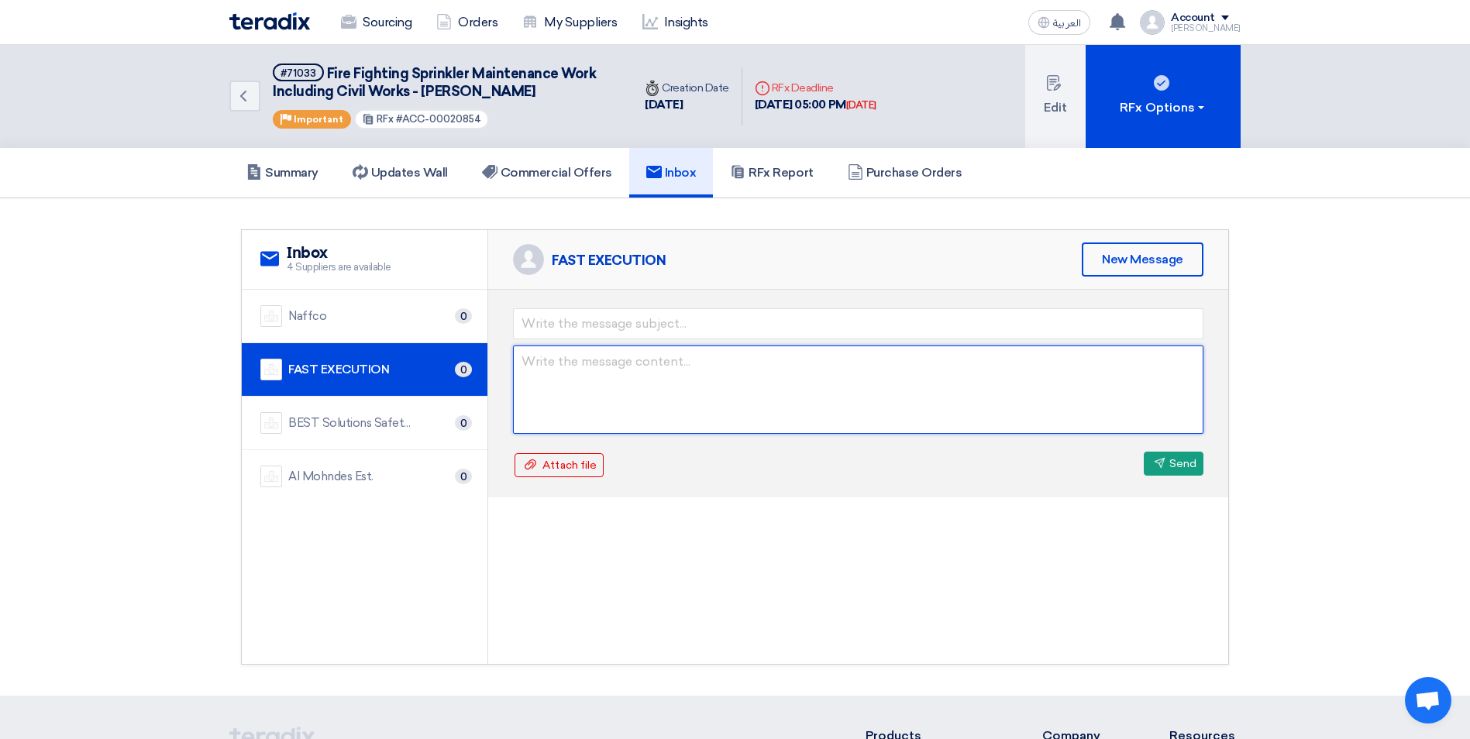
click at [650, 372] on textarea at bounding box center [858, 390] width 690 height 88
paste textarea "Dear, Thank you for submitting your proposal. Please adjust the price and offer…"
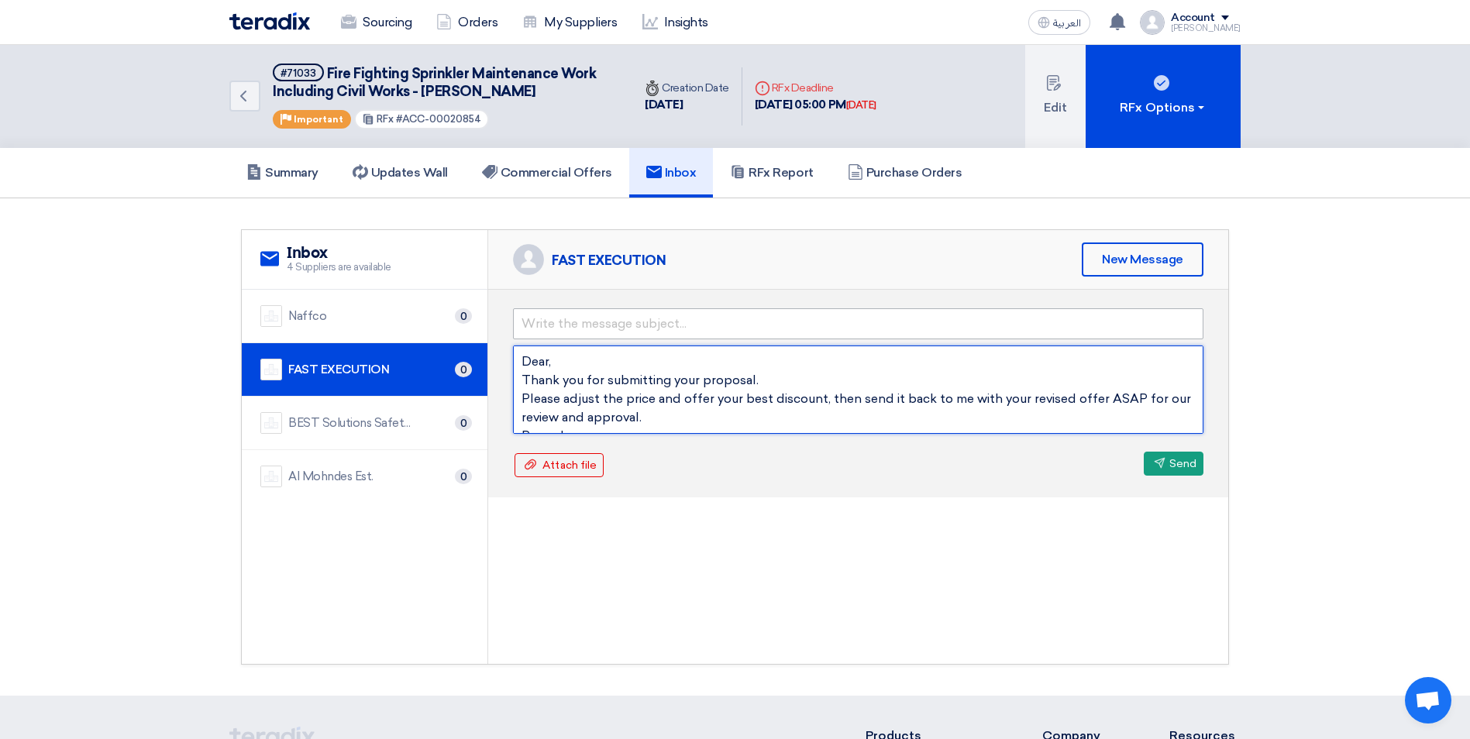
type textarea "Dear, Thank you for submitting your proposal. Please adjust the price and offer…"
click at [602, 320] on input "text" at bounding box center [858, 323] width 690 height 31
click at [687, 321] on input "text" at bounding box center [858, 323] width 690 height 31
click at [621, 320] on input "text" at bounding box center [858, 323] width 690 height 31
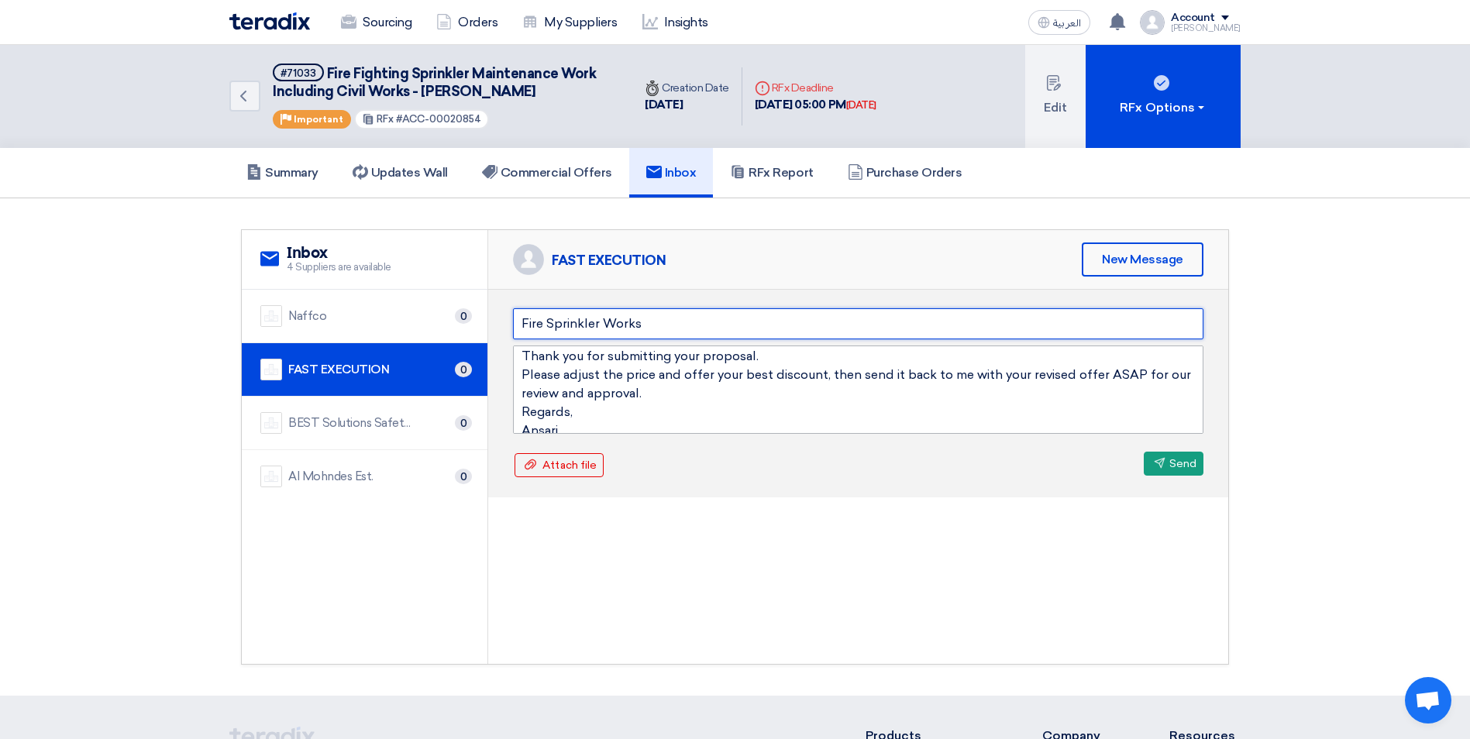
scroll to position [37, 0]
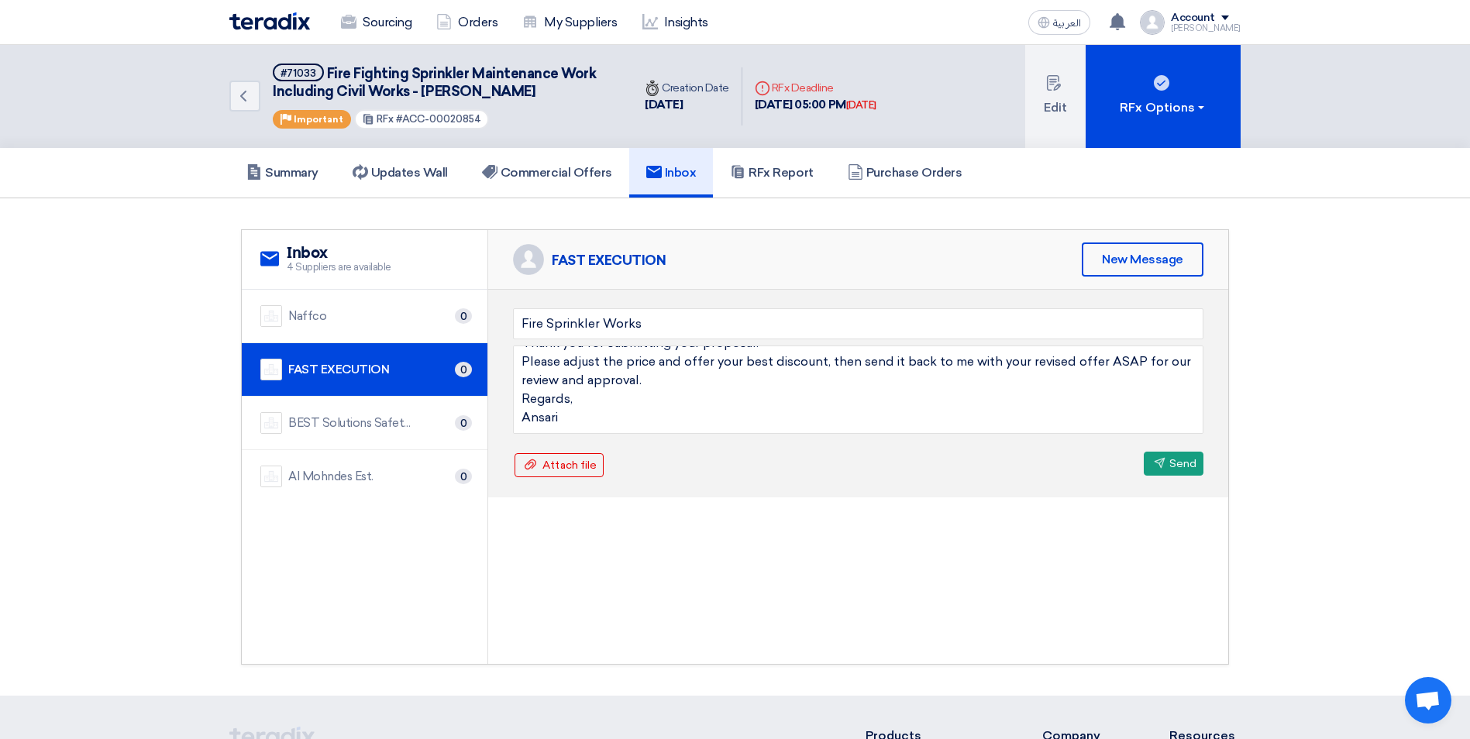
drag, startPoint x: 328, startPoint y: 71, endPoint x: 562, endPoint y: 101, distance: 235.8
click at [562, 101] on h5 "#71033 Fire Fighting Sprinkler Maintenance Work Including Civil Works - [PERSON…" at bounding box center [443, 83] width 341 height 38
copy span "Fire Fighting Sprinkler Maintenance Work Including Civil Works - [PERSON_NAME]"
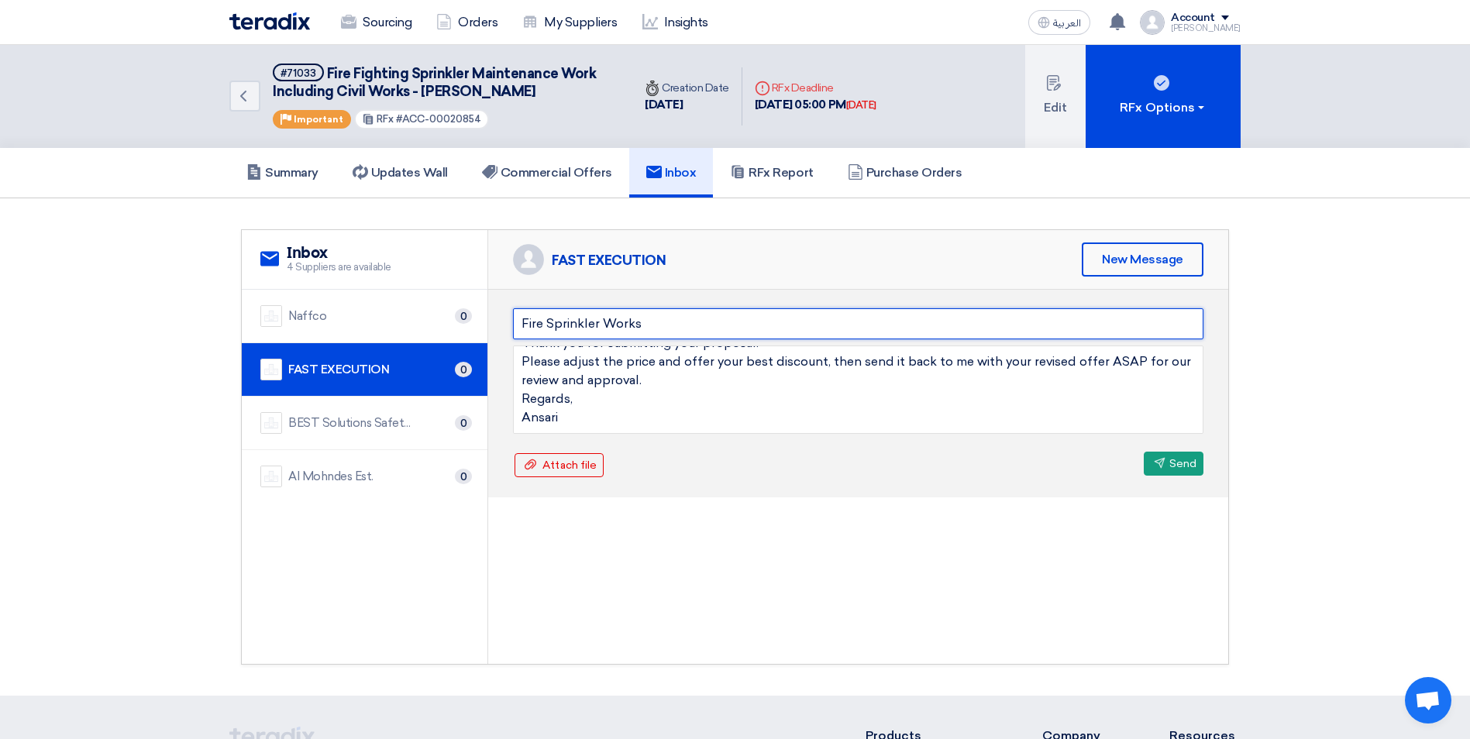
drag, startPoint x: 666, startPoint y: 326, endPoint x: 514, endPoint y: 324, distance: 151.9
click at [514, 324] on input "Fire Sprinkler Works" at bounding box center [858, 323] width 690 height 31
paste input "Fighting Sprinkler Maintenance Work Including Civil Works - [PERSON_NAME]"
type input "Fire Fighting Sprinkler Maintenance Work Including Civil Works - [PERSON_NAME]"
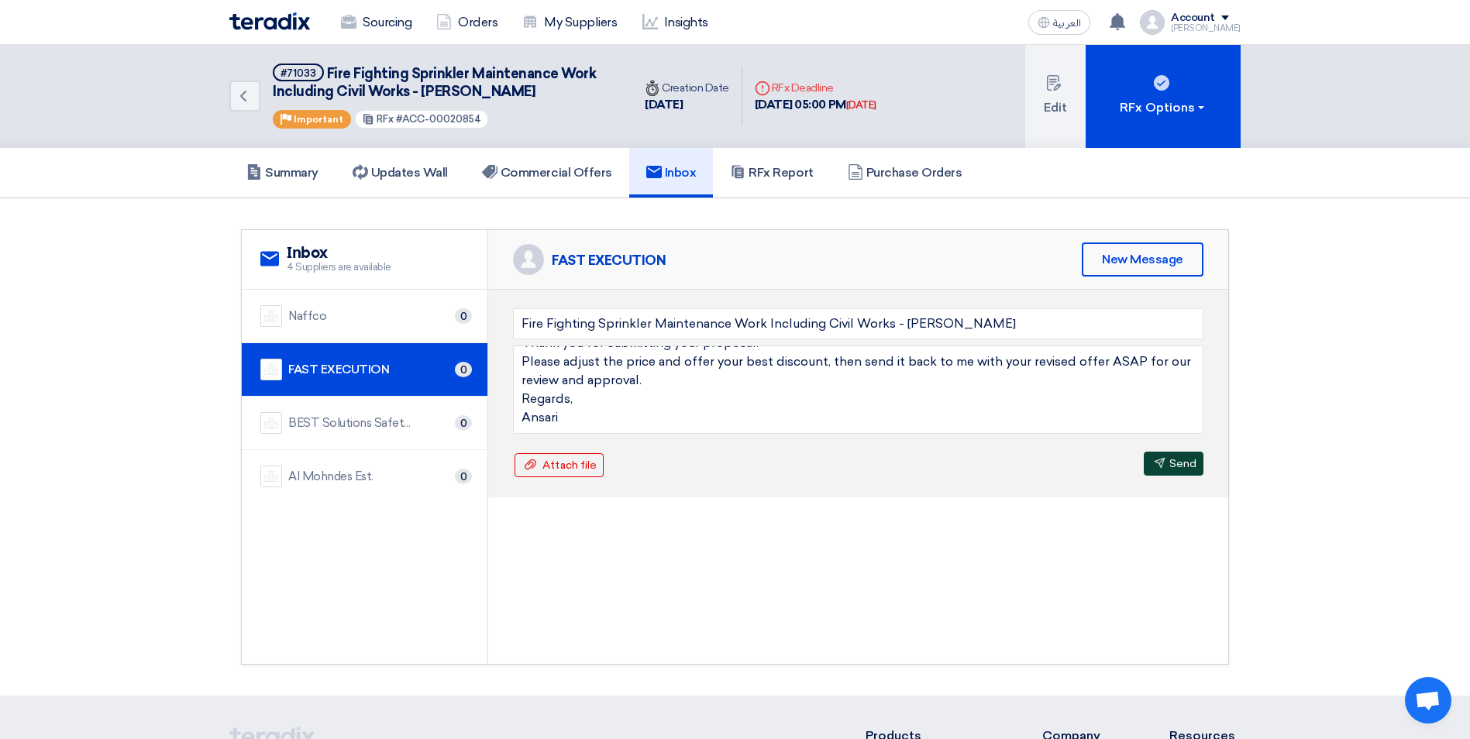
click at [1154, 466] on icon "Send" at bounding box center [1160, 463] width 12 height 12
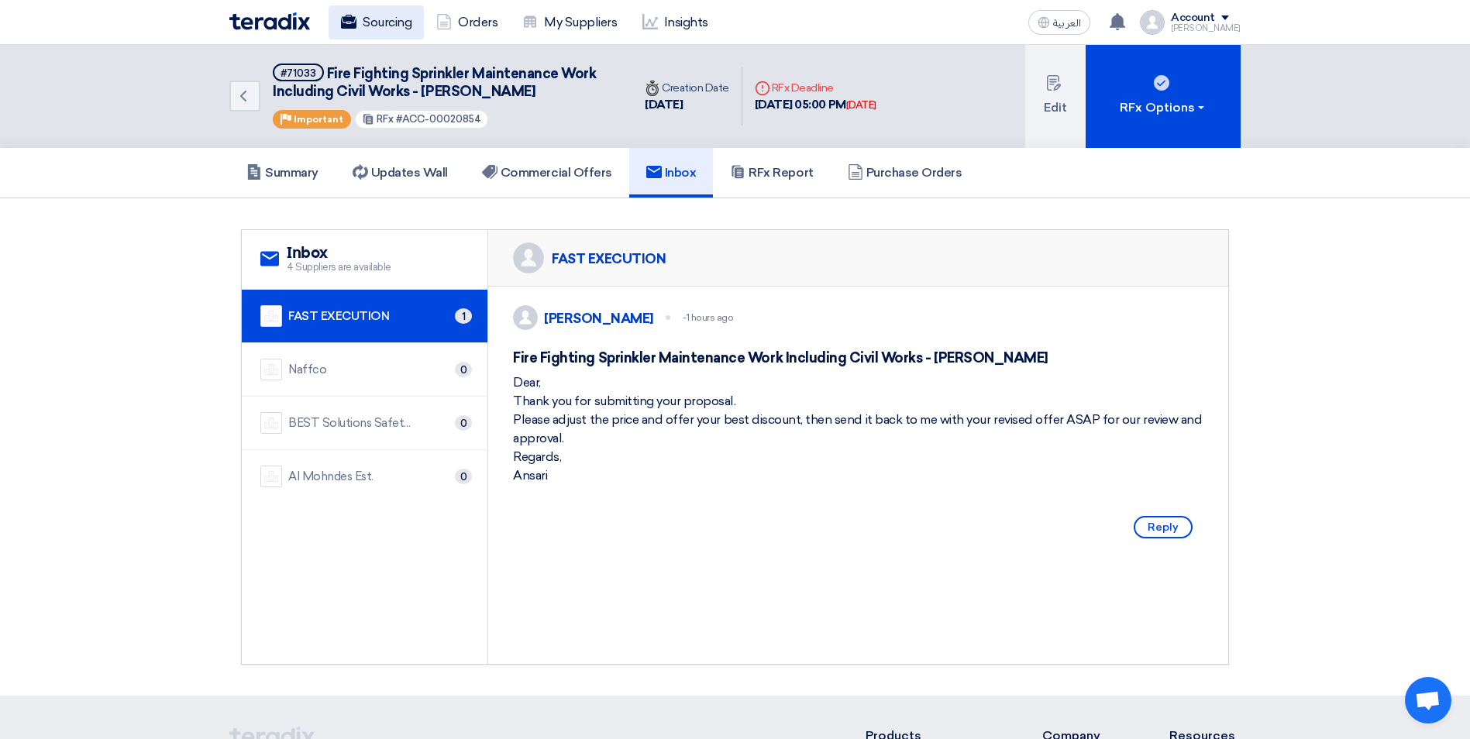
click at [375, 18] on link "Sourcing" at bounding box center [375, 22] width 95 height 34
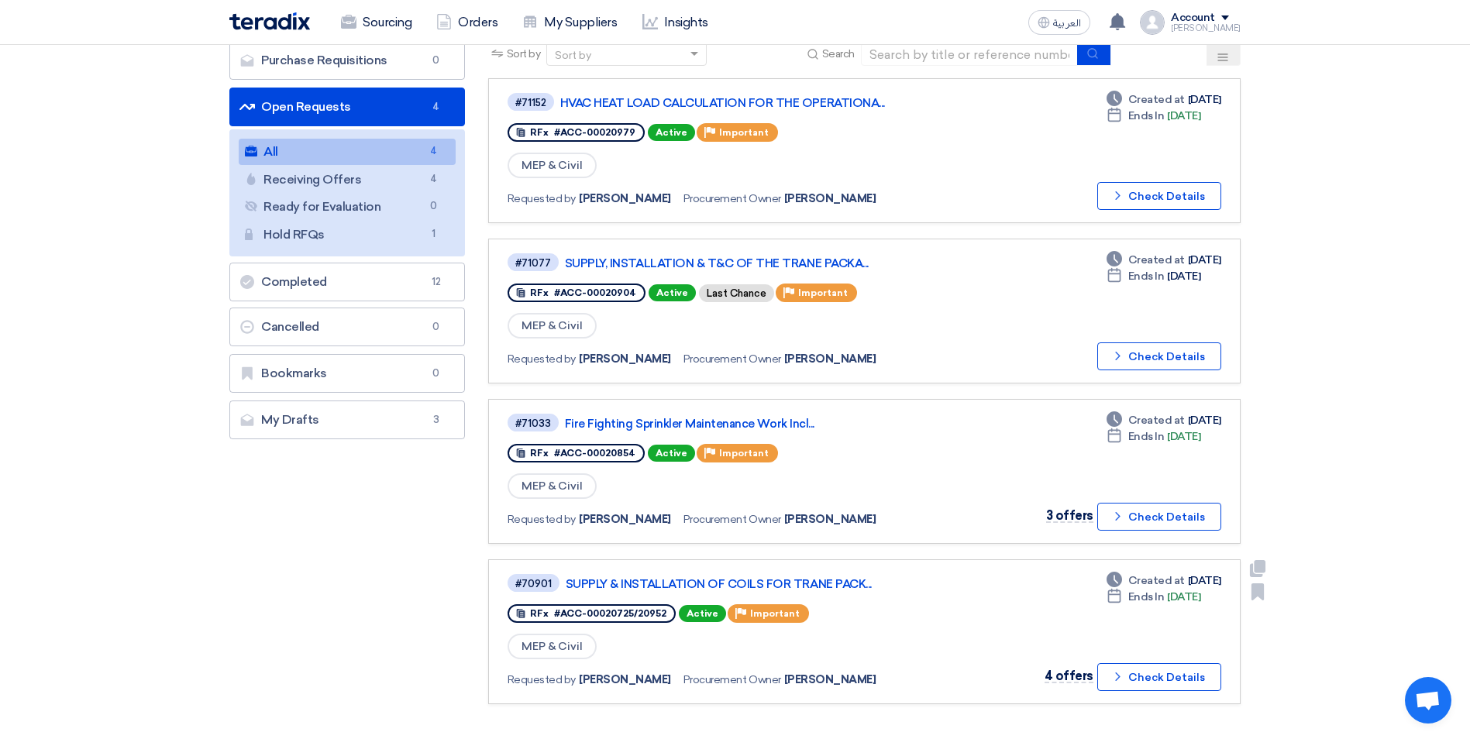
scroll to position [155, 0]
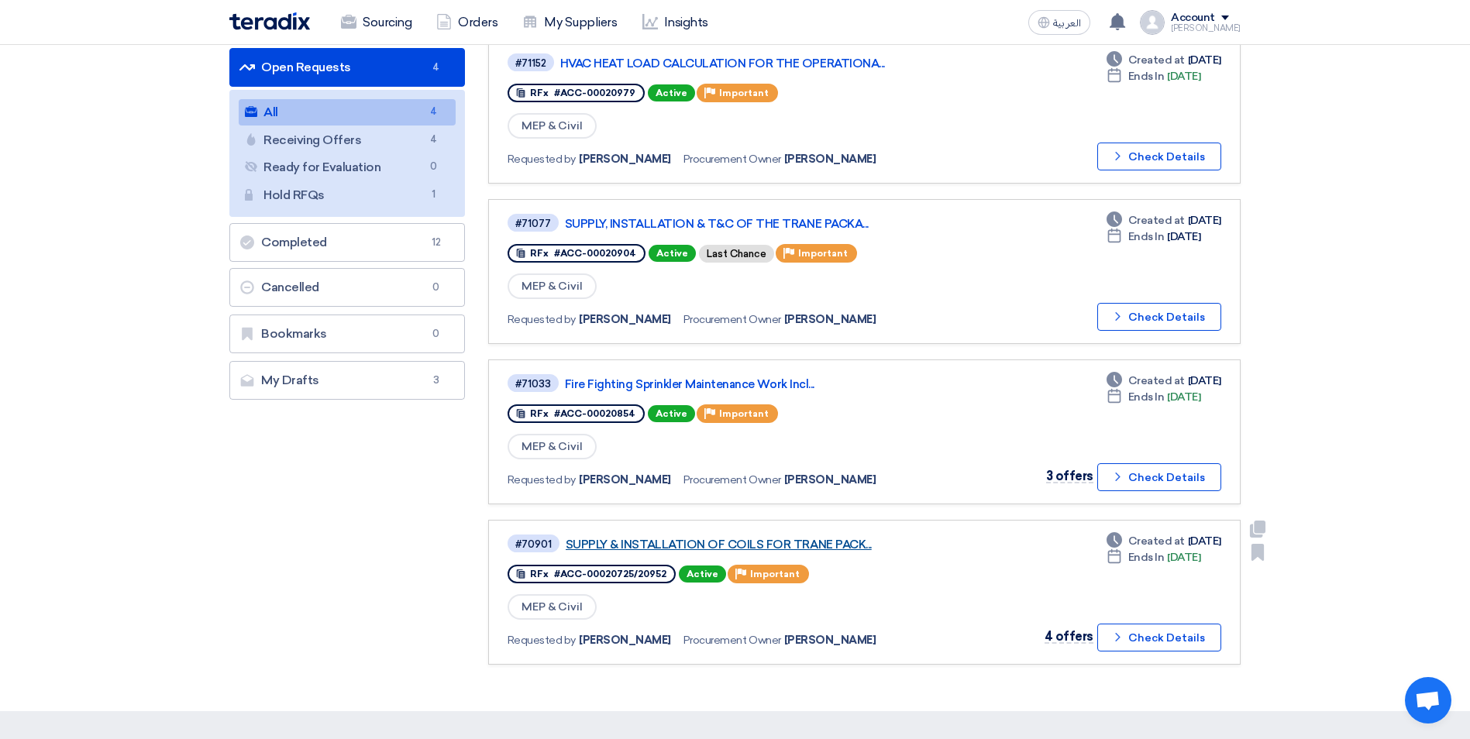
click at [791, 550] on link "SUPPLY & INSTALLATION OF COILS FOR TRANE PACK..." at bounding box center [759, 545] width 387 height 14
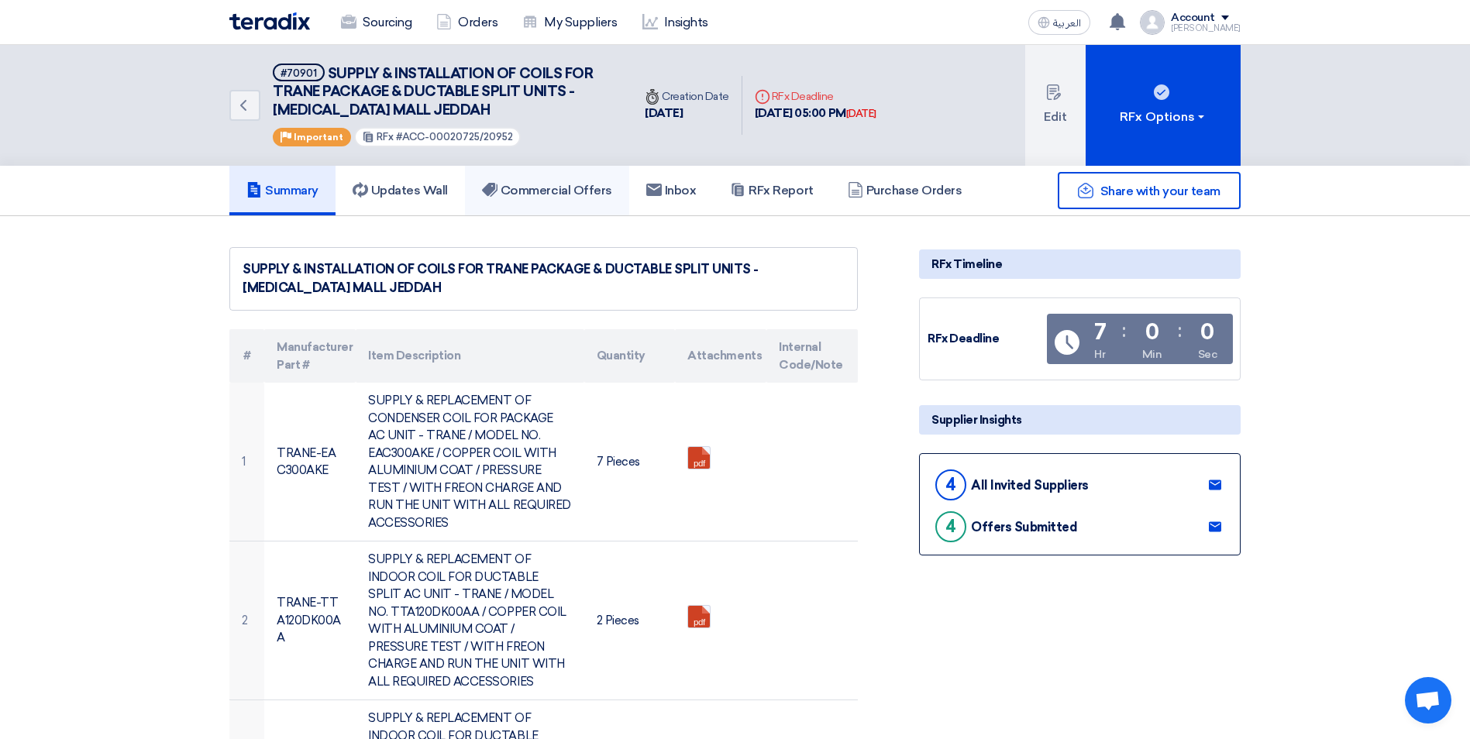
click at [566, 188] on h5 "Commercial Offers" at bounding box center [547, 190] width 130 height 15
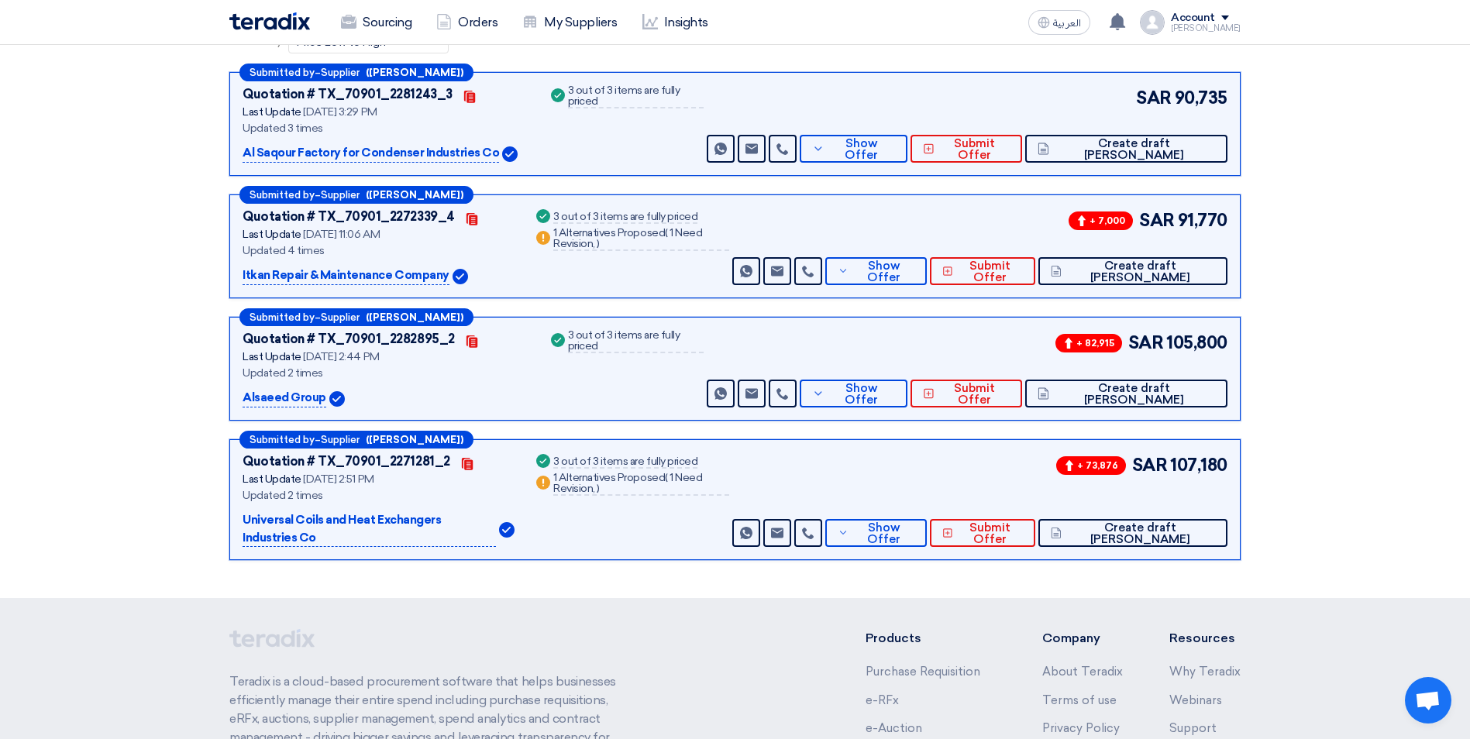
scroll to position [310, 0]
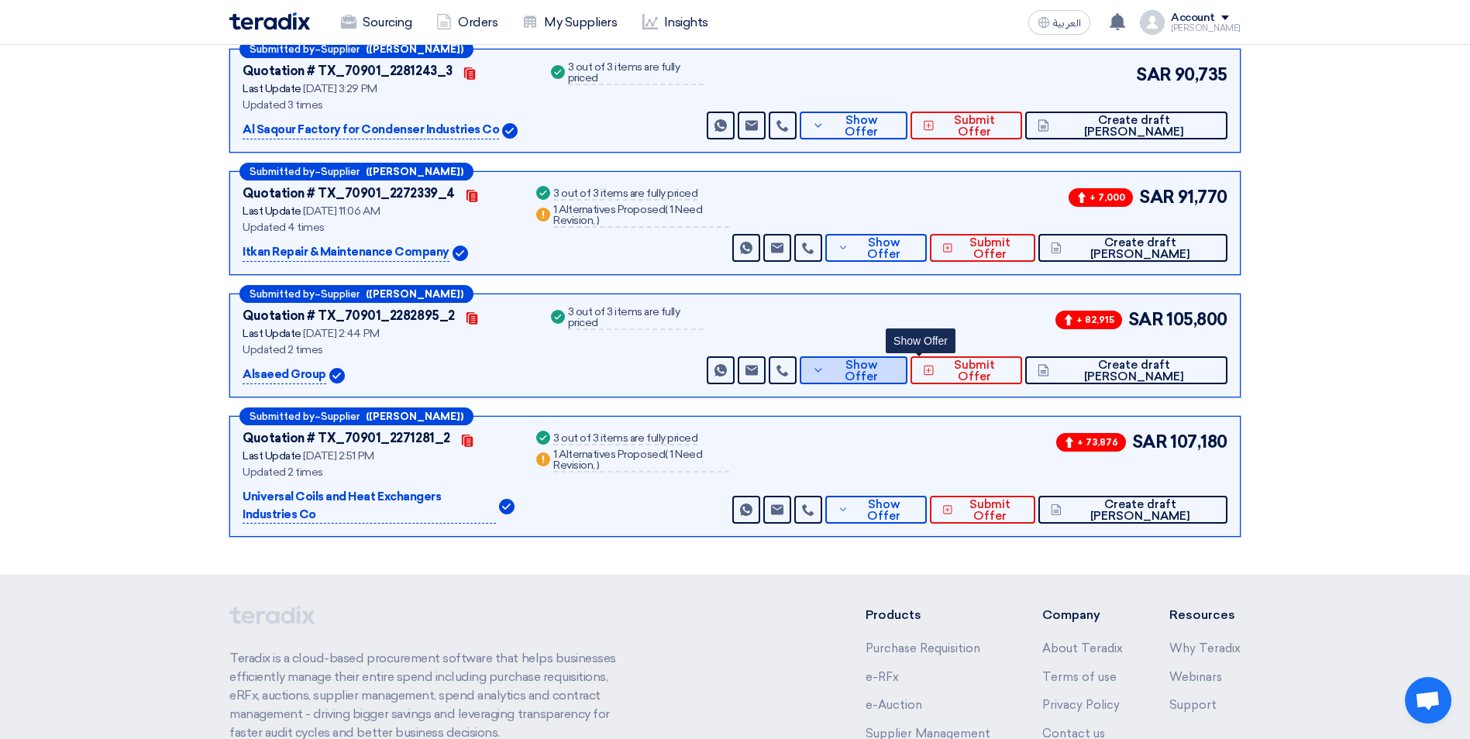
click at [896, 366] on span "Show Offer" at bounding box center [861, 370] width 67 height 23
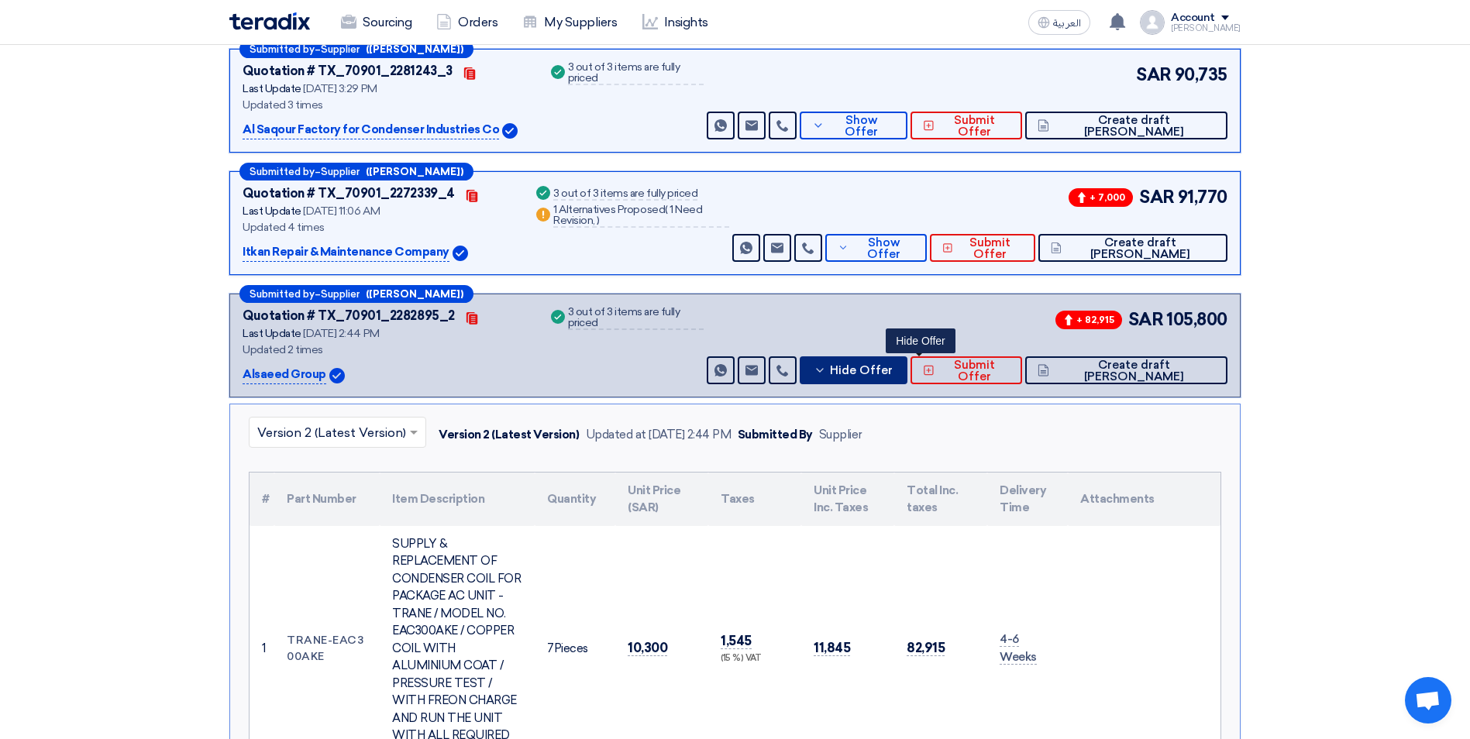
click at [826, 364] on icon at bounding box center [819, 370] width 12 height 12
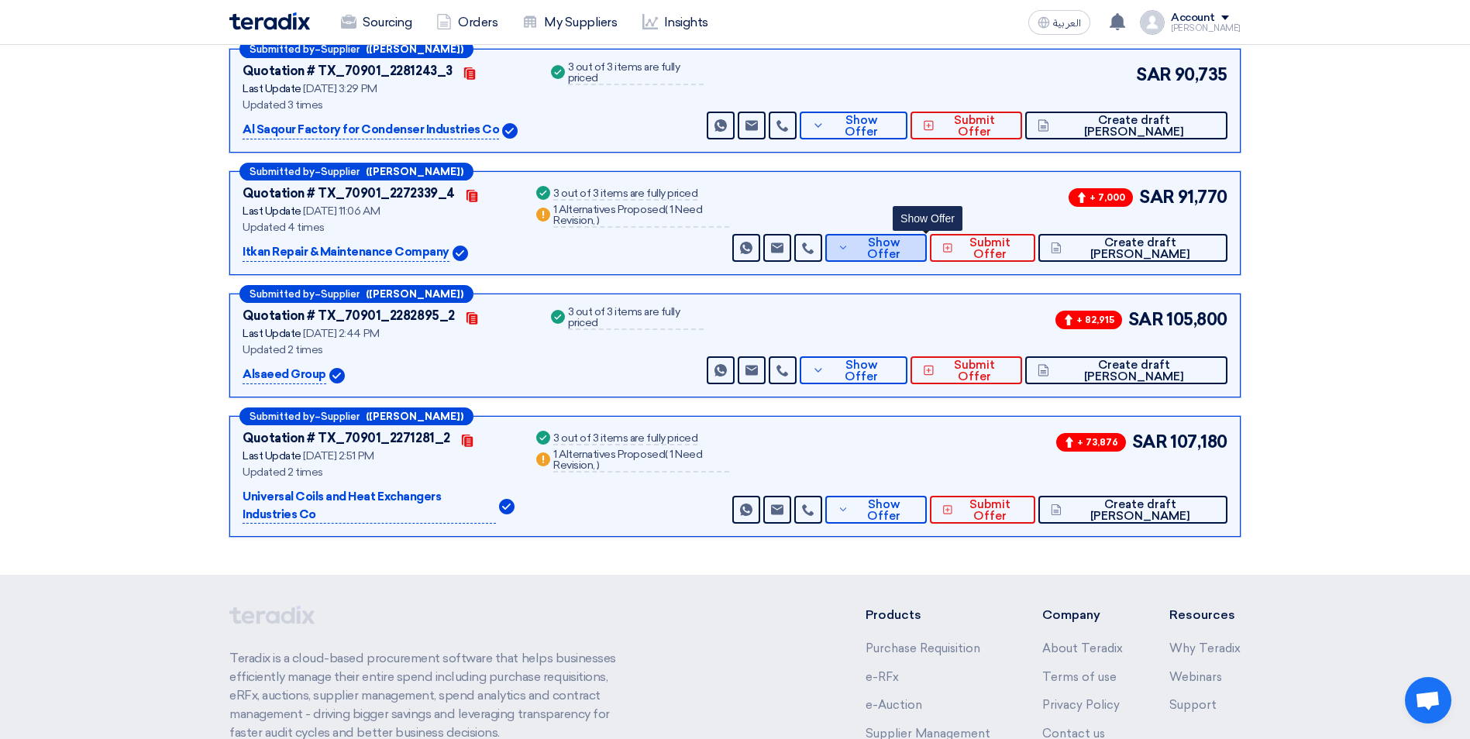
click at [900, 246] on button "Show Offer" at bounding box center [876, 248] width 102 height 28
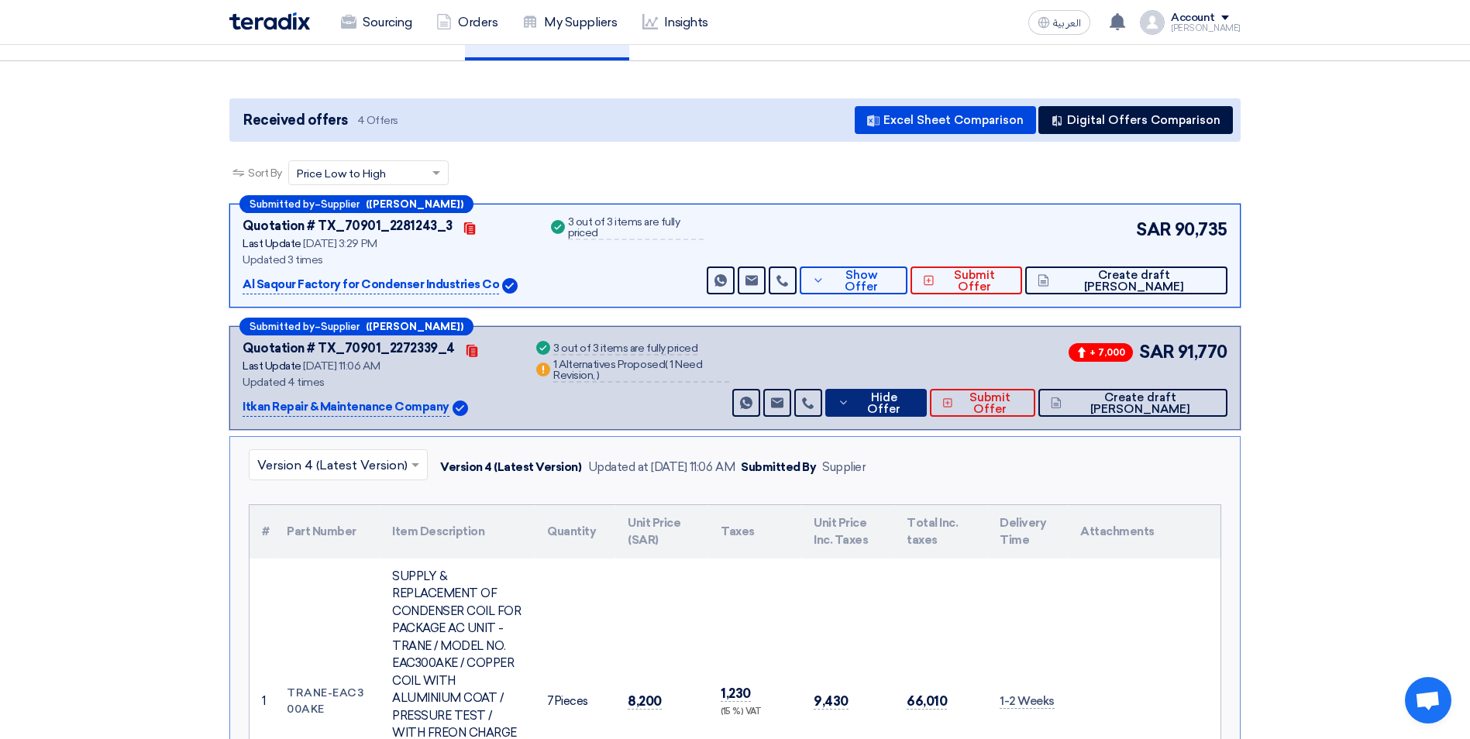
scroll to position [0, 0]
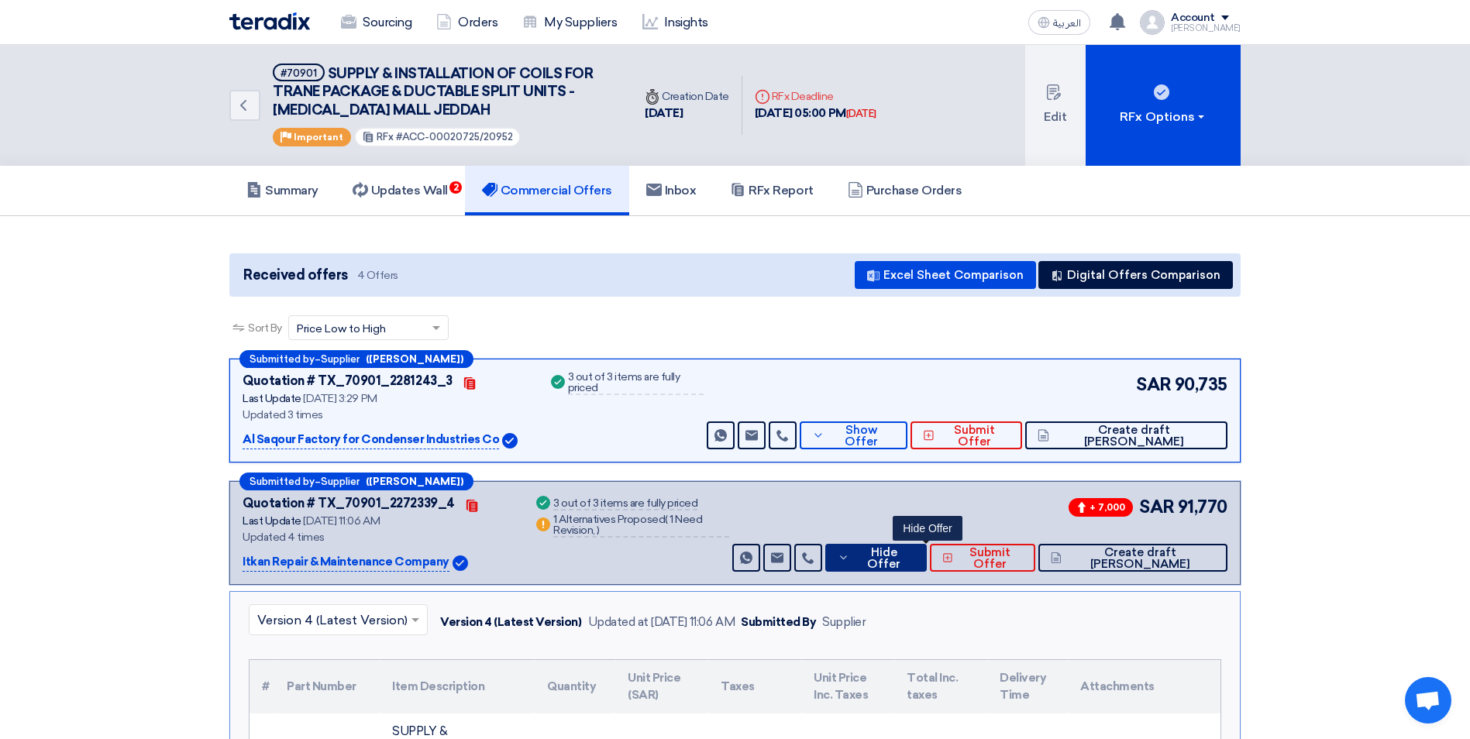
click at [909, 562] on span "Hide Offer" at bounding box center [883, 558] width 61 height 23
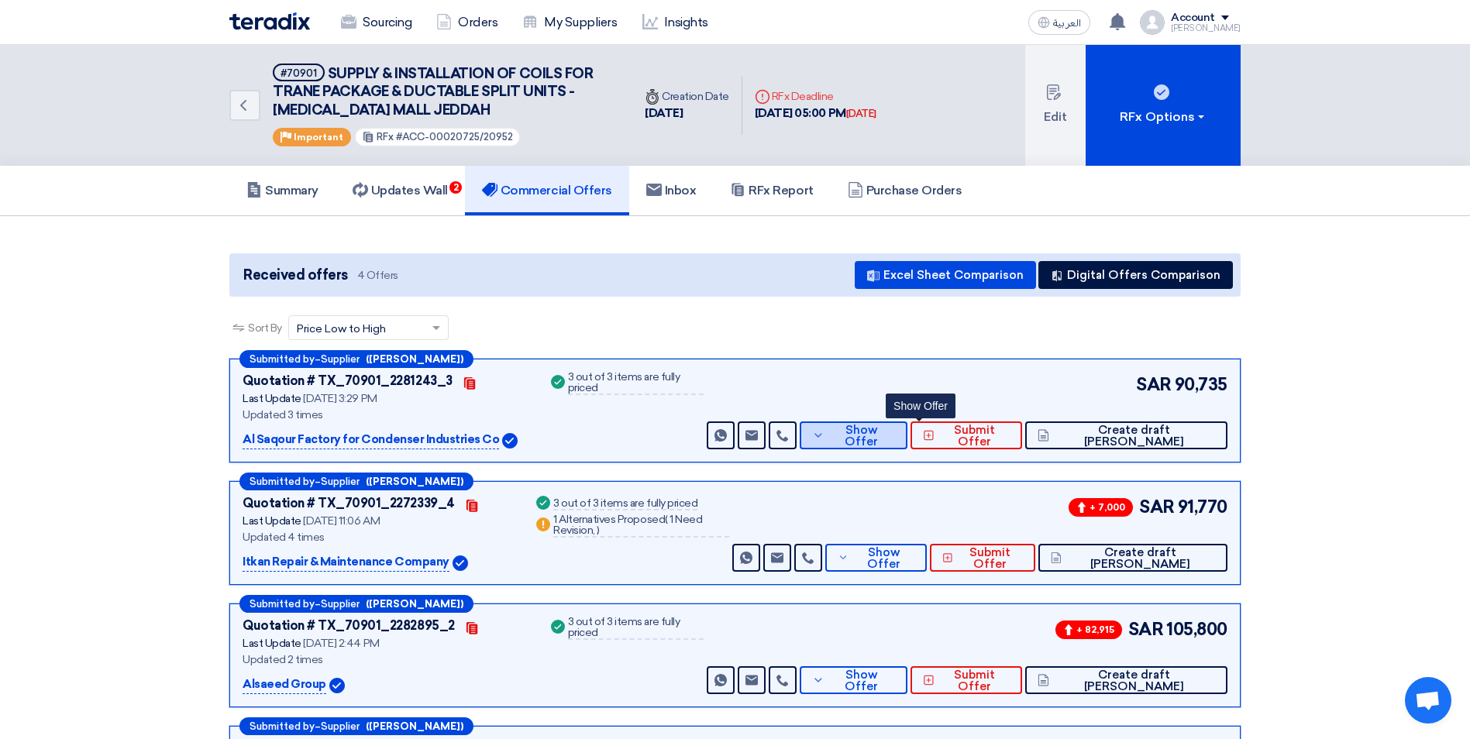
click at [896, 428] on span "Show Offer" at bounding box center [861, 436] width 67 height 23
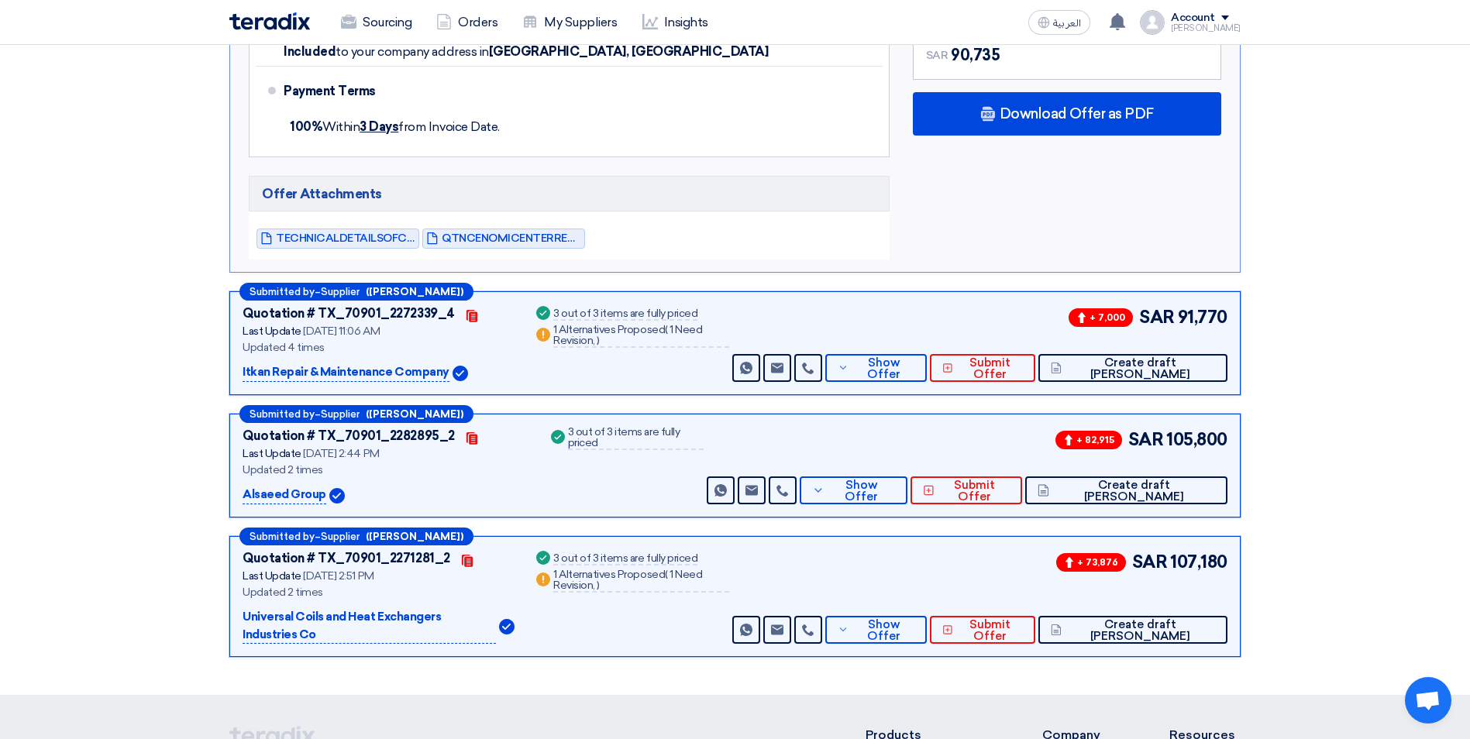
scroll to position [1549, 0]
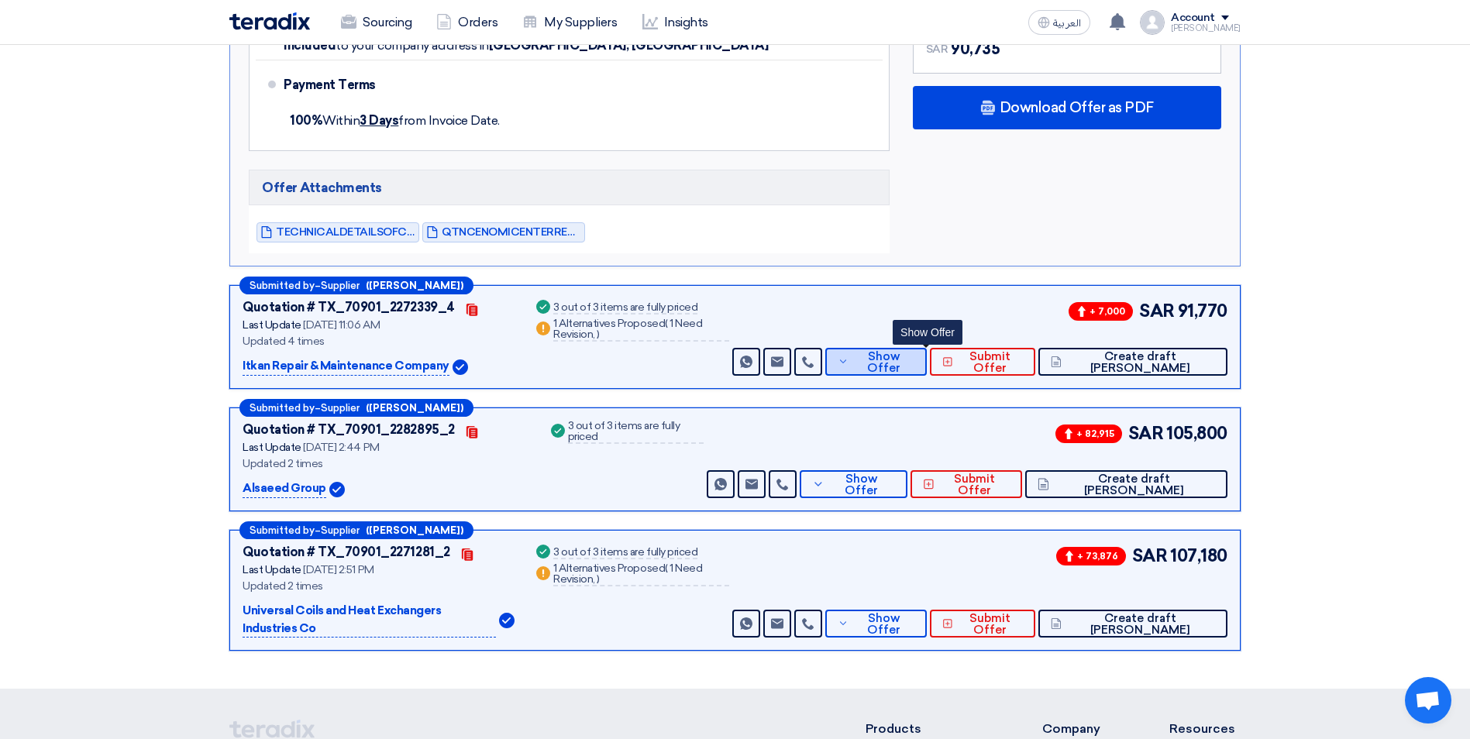
click at [914, 351] on span "Show Offer" at bounding box center [883, 362] width 62 height 23
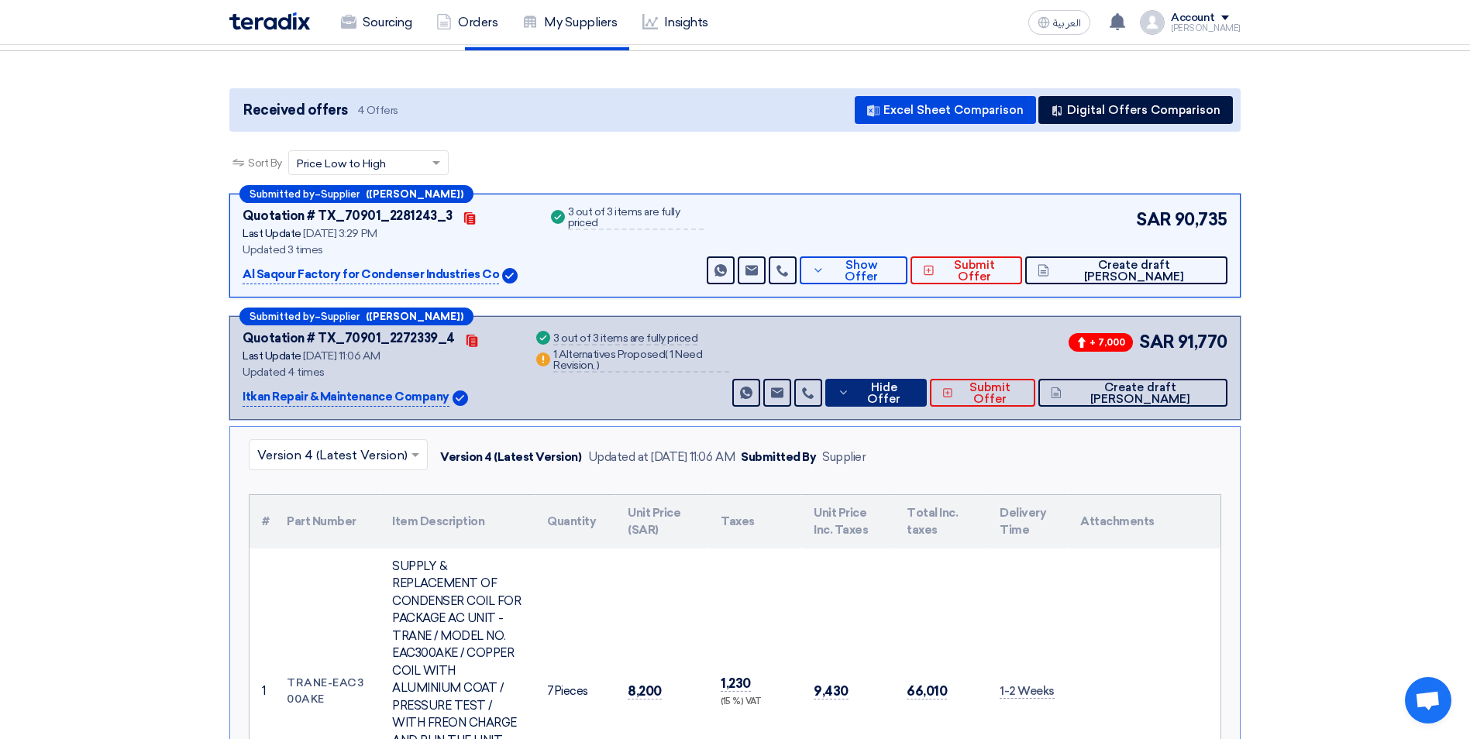
scroll to position [155, 0]
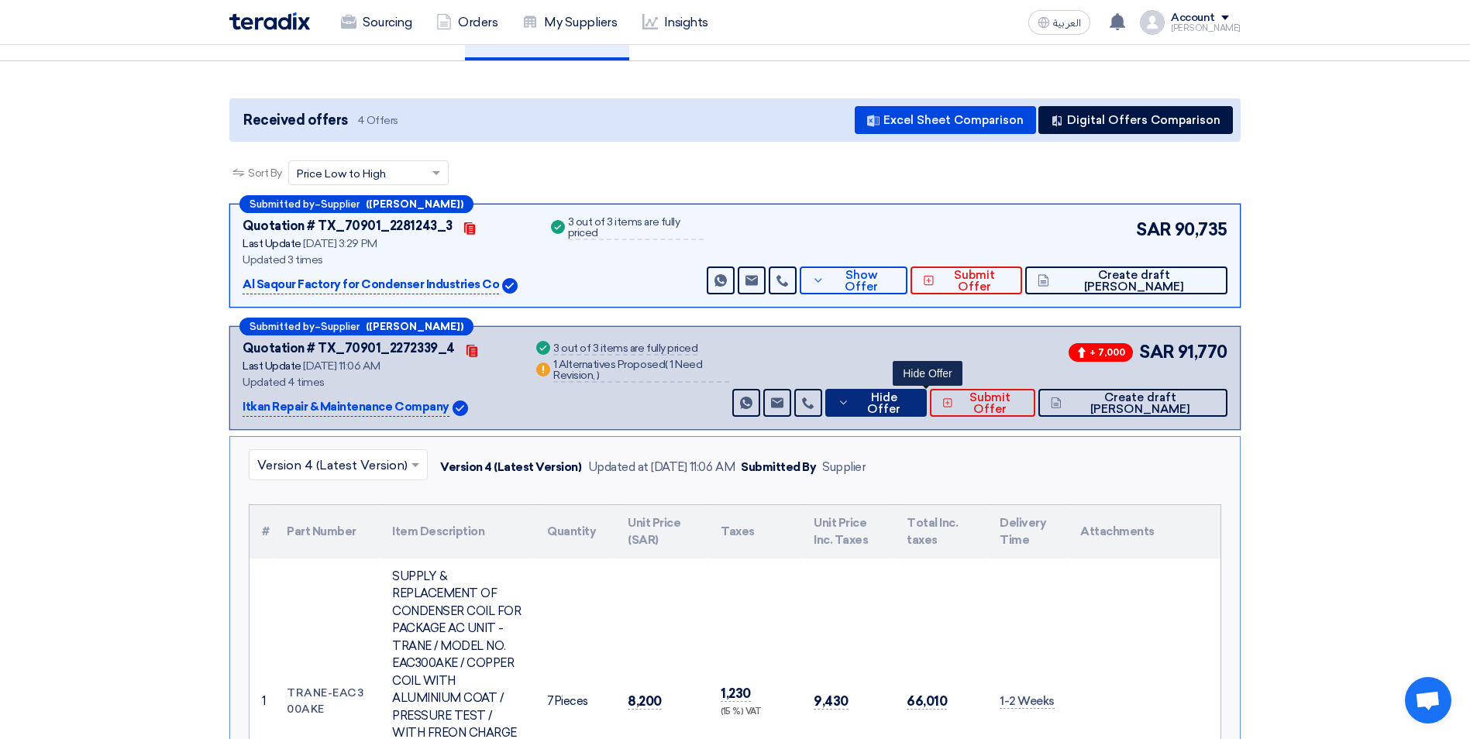
click at [850, 404] on icon at bounding box center [843, 403] width 12 height 12
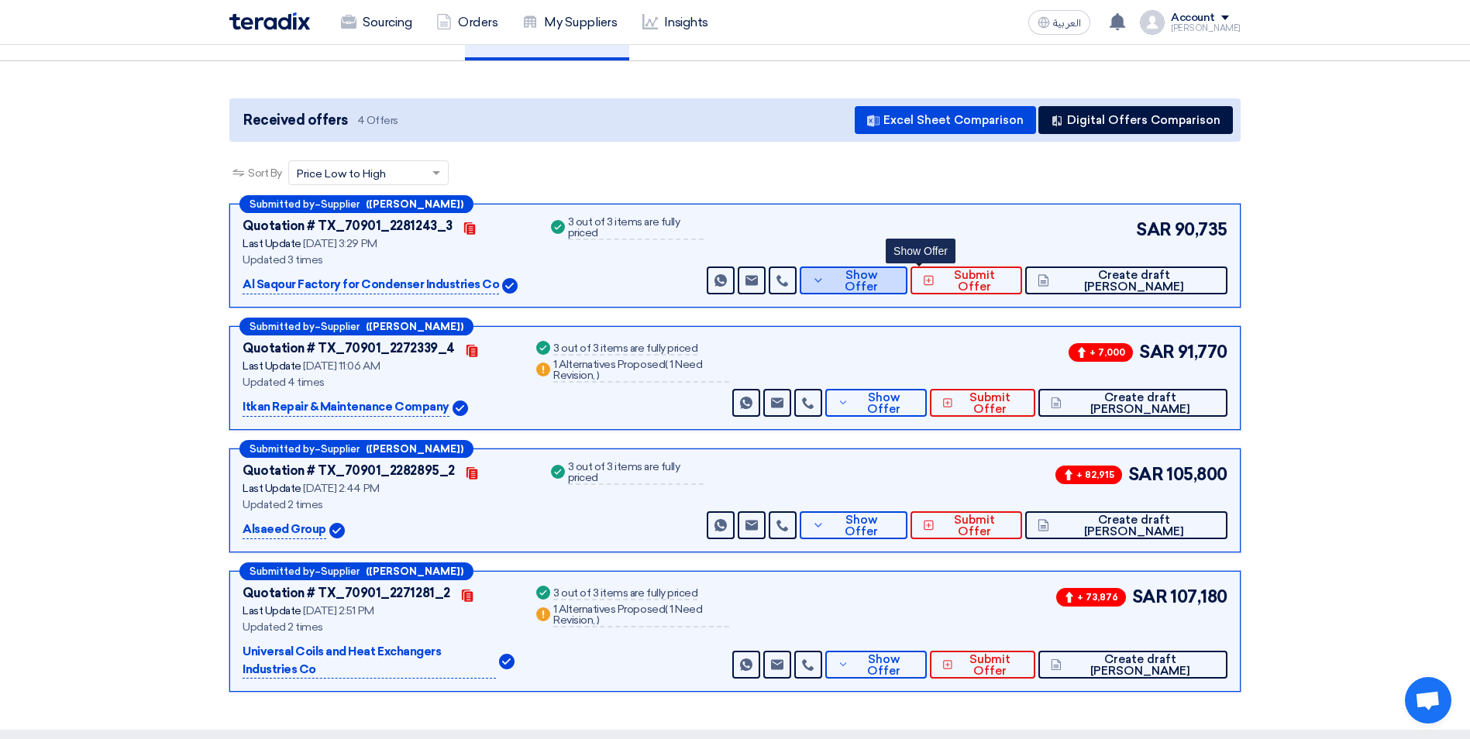
click at [896, 285] on span "Show Offer" at bounding box center [861, 281] width 67 height 23
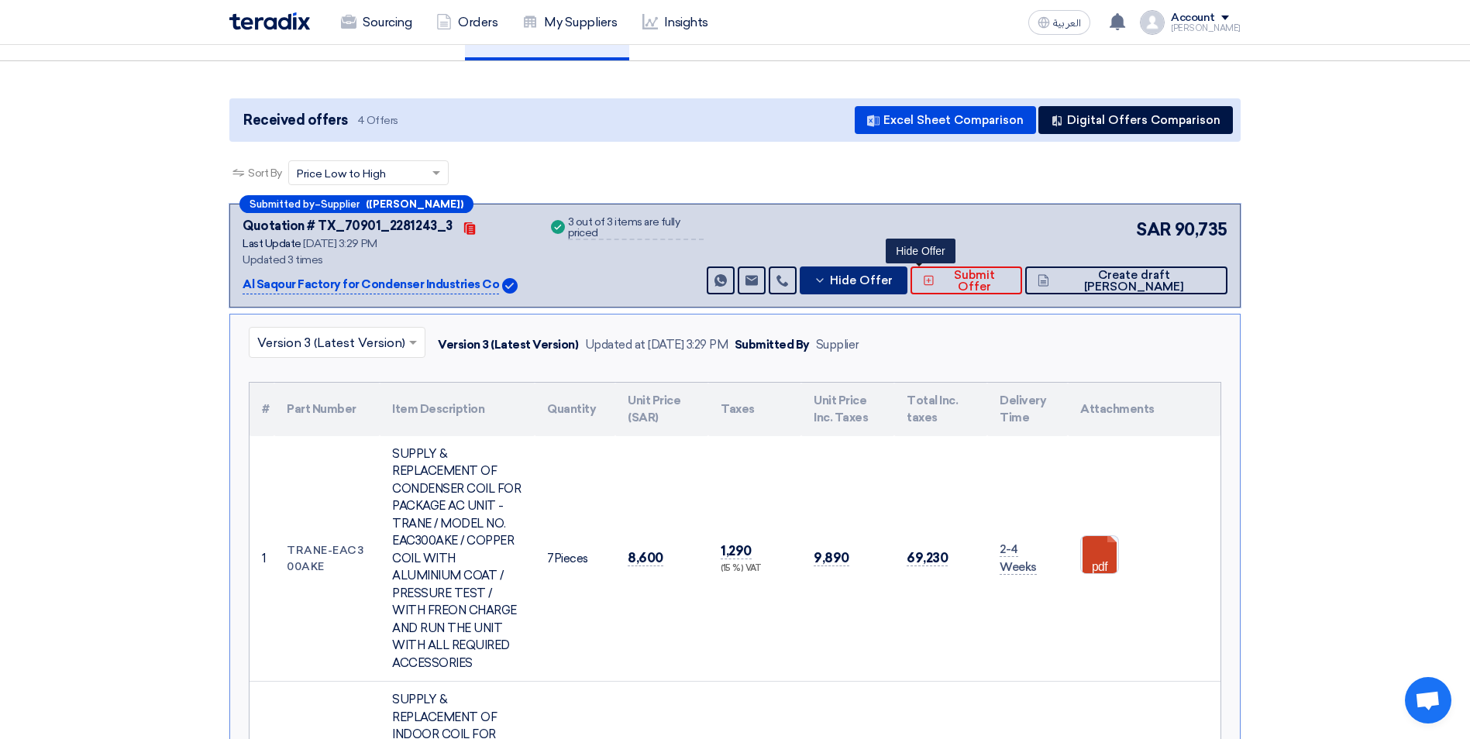
click at [892, 282] on span "Hide Offer" at bounding box center [861, 281] width 63 height 12
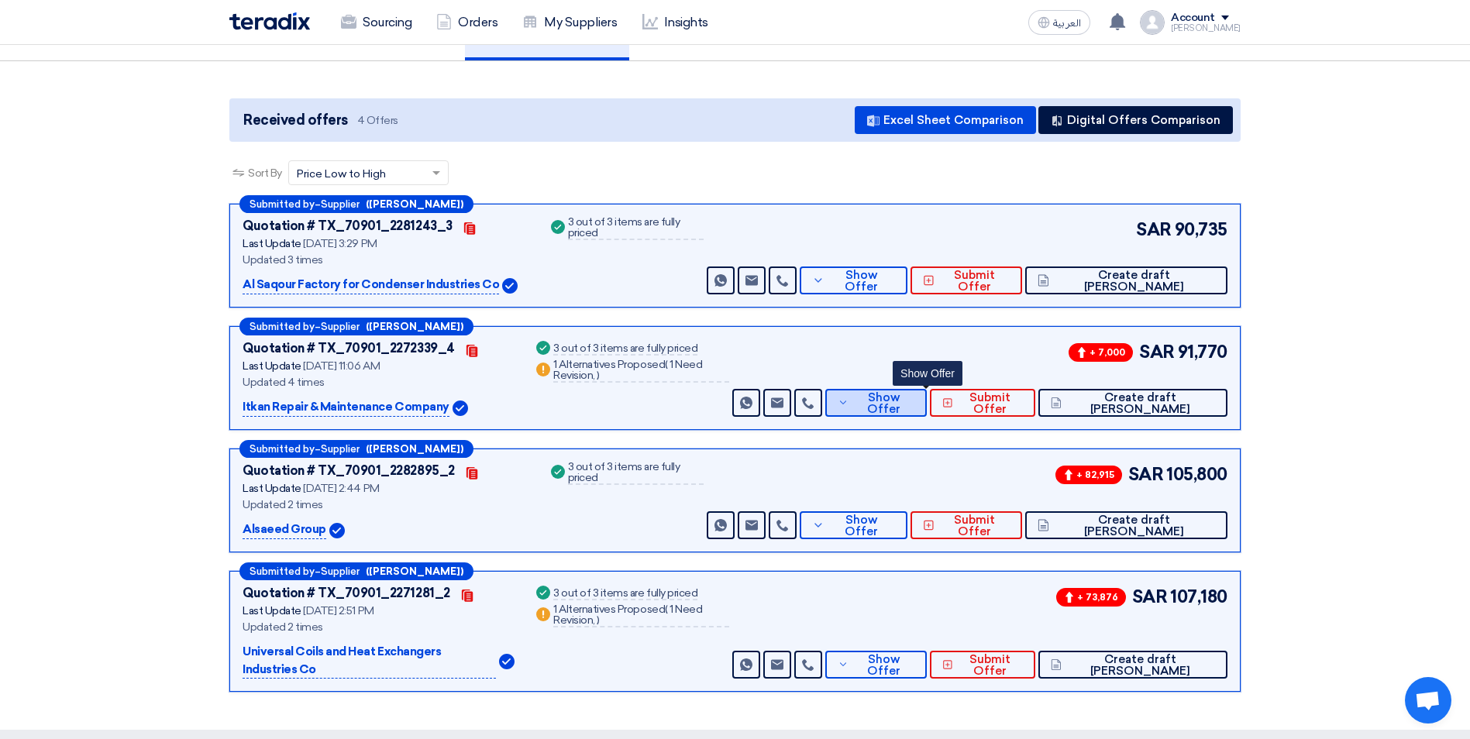
click at [914, 402] on span "Show Offer" at bounding box center [883, 403] width 62 height 23
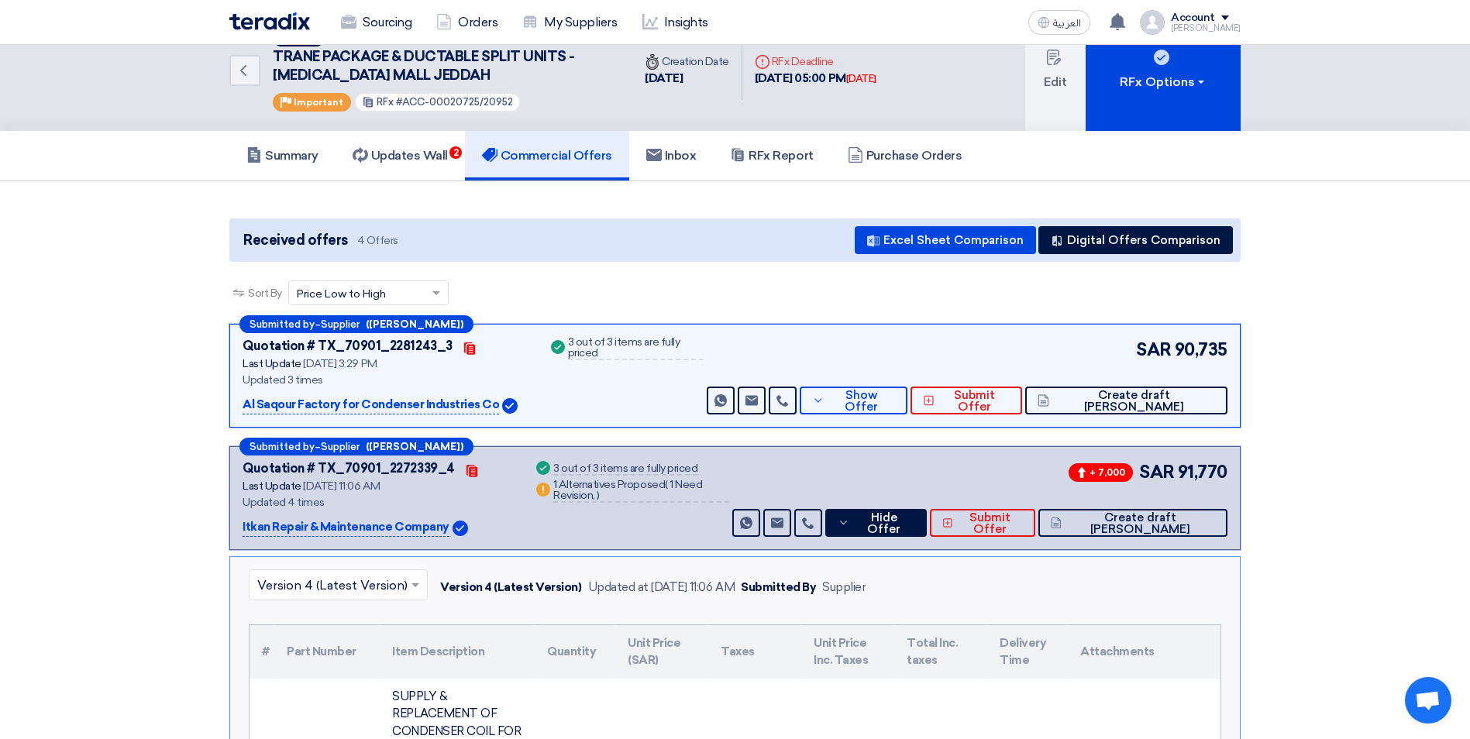
scroll to position [0, 0]
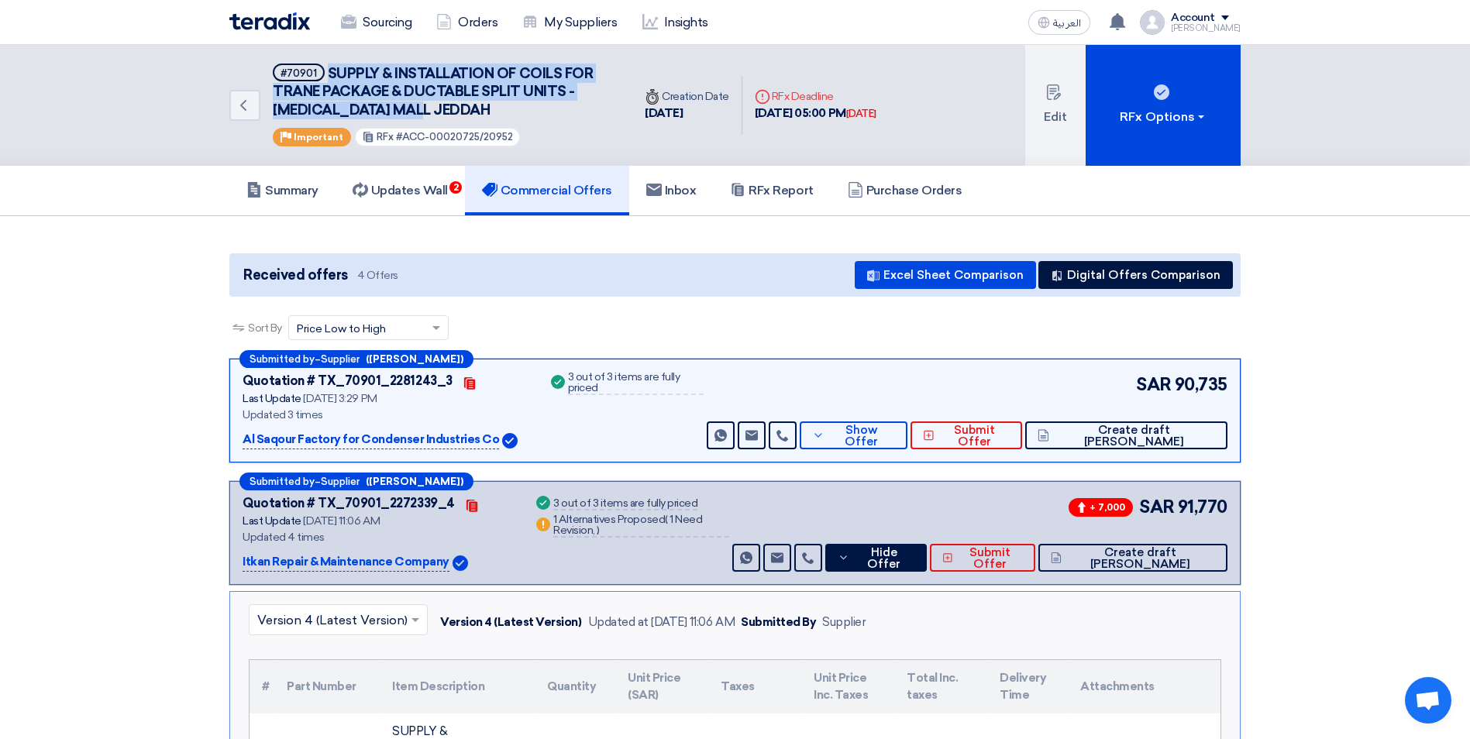
drag, startPoint x: 329, startPoint y: 70, endPoint x: 432, endPoint y: 103, distance: 107.5
click at [432, 103] on h5 "#70901 SUPPLY & INSTALLATION OF COILS FOR TRANE PACKAGE & DUCTABLE SPLIT UNITS …" at bounding box center [443, 92] width 341 height 56
click at [850, 558] on icon at bounding box center [843, 558] width 12 height 12
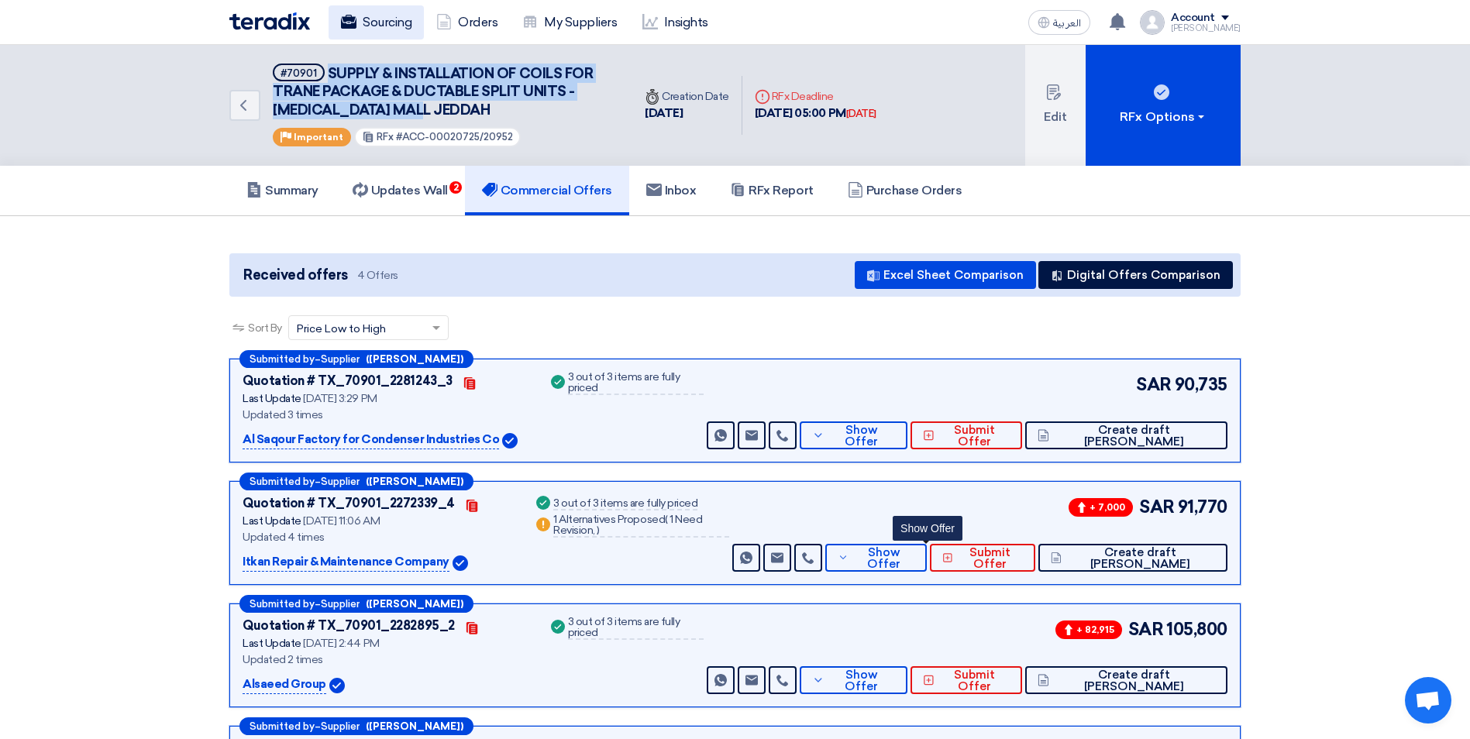
click at [401, 36] on link "Sourcing" at bounding box center [375, 22] width 95 height 34
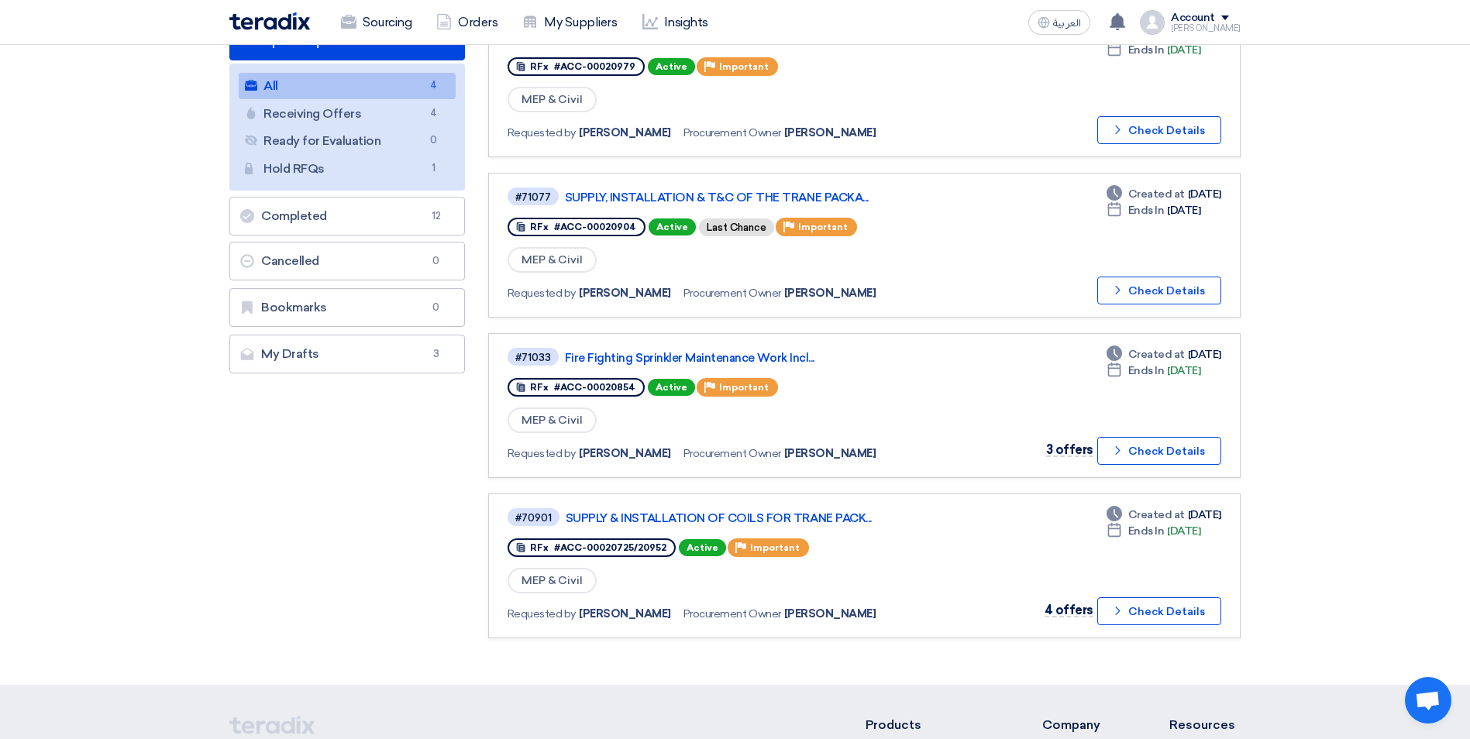
scroll to position [155, 0]
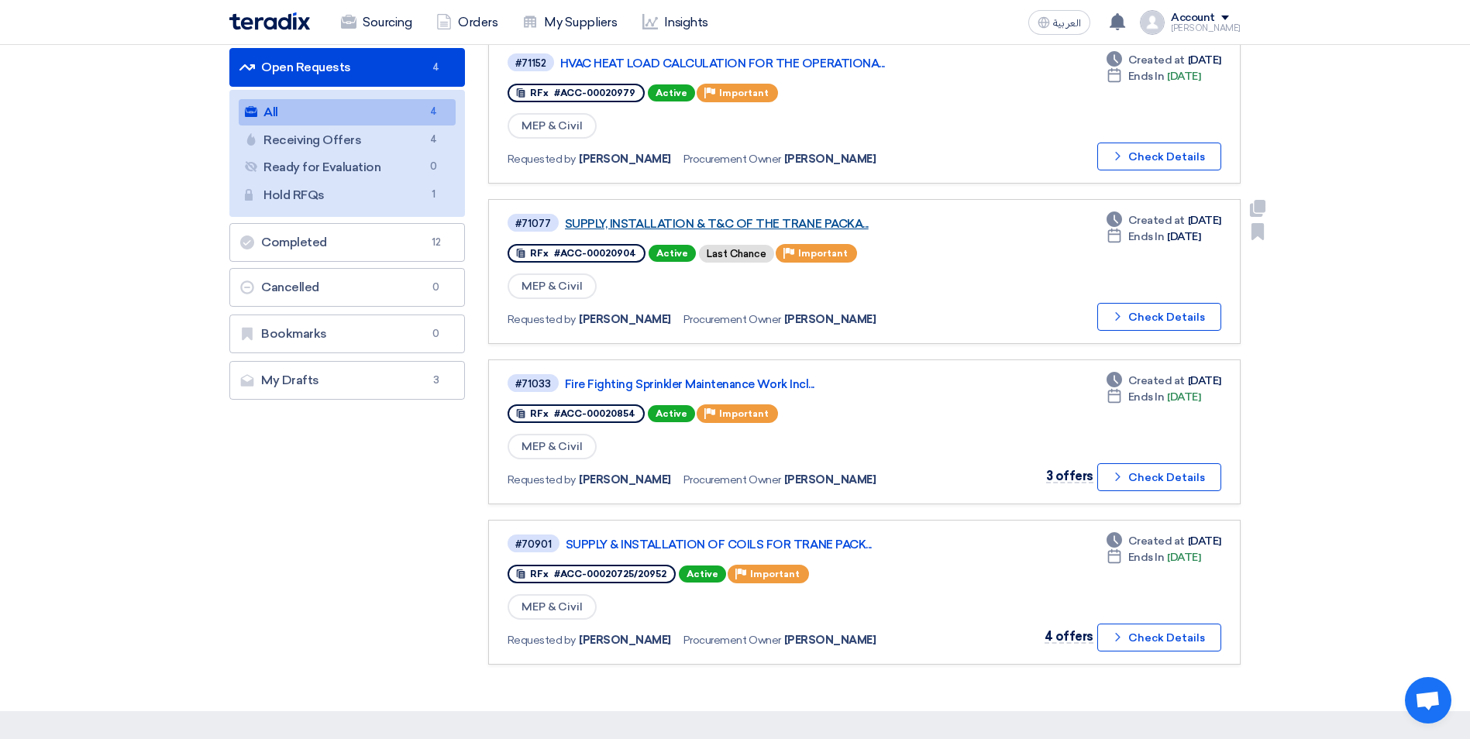
click at [779, 225] on link "SUPPLY, INSTALLATION & T&C OF THE TRANE PACKA..." at bounding box center [758, 224] width 387 height 14
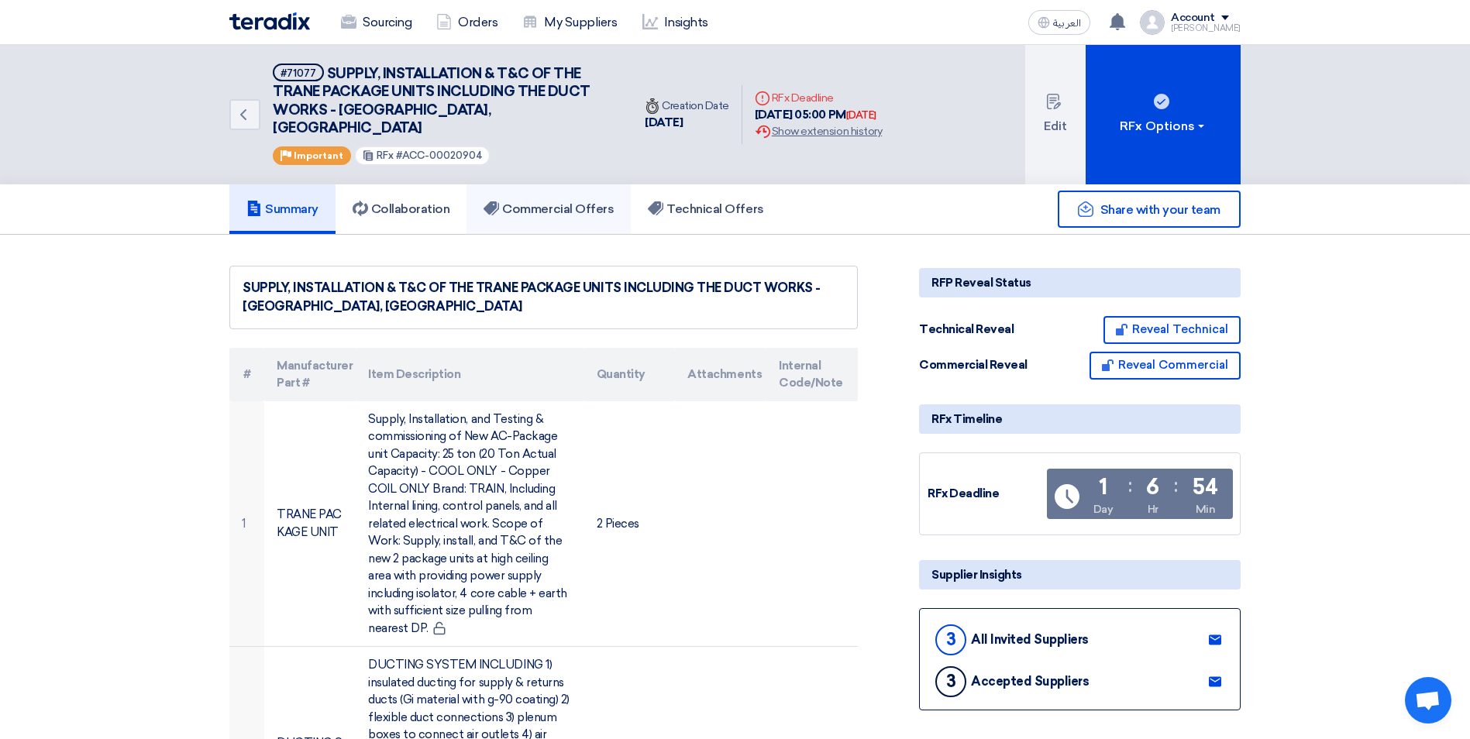
click at [529, 201] on h5 "Commercial Offers" at bounding box center [548, 208] width 130 height 15
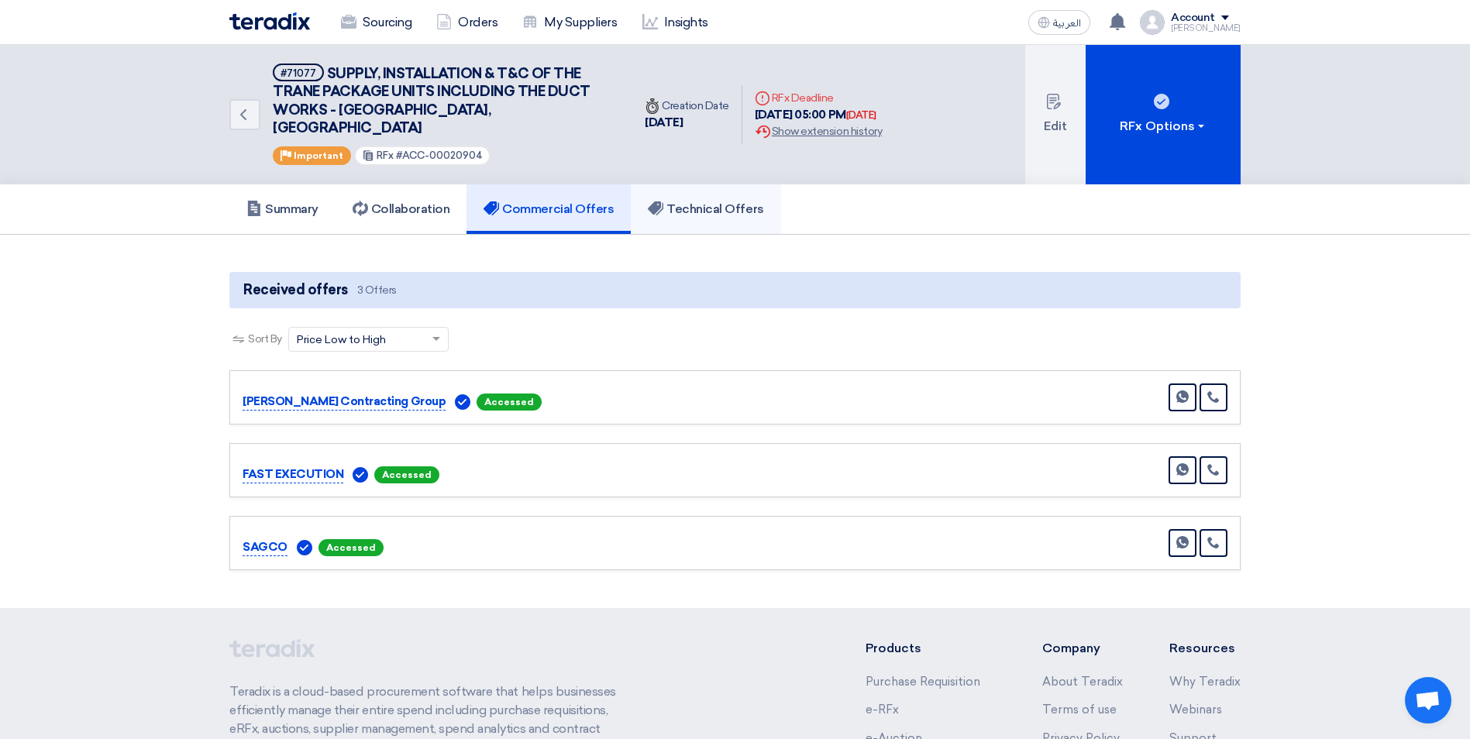
click at [712, 201] on h5 "Technical Offers" at bounding box center [705, 208] width 115 height 15
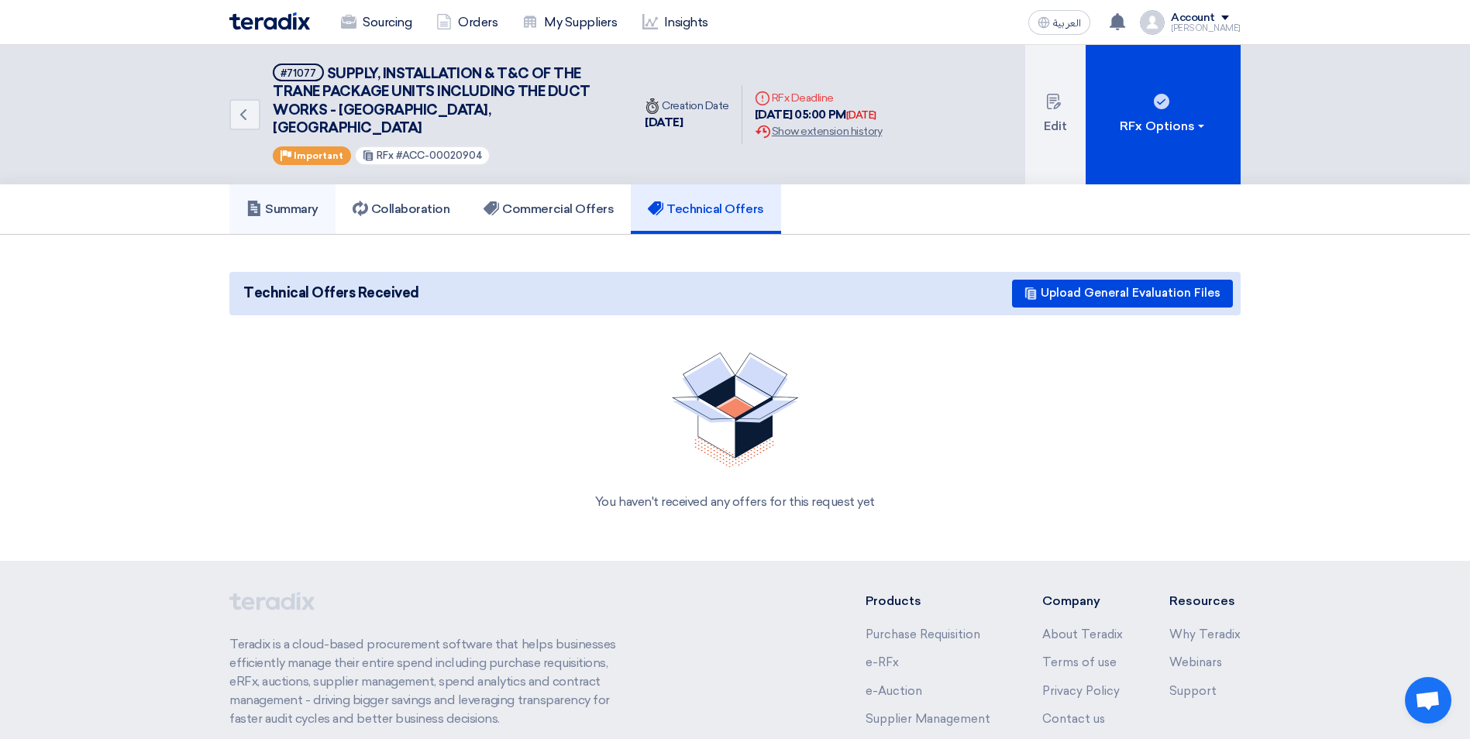
click at [253, 201] on use at bounding box center [254, 208] width 12 height 15
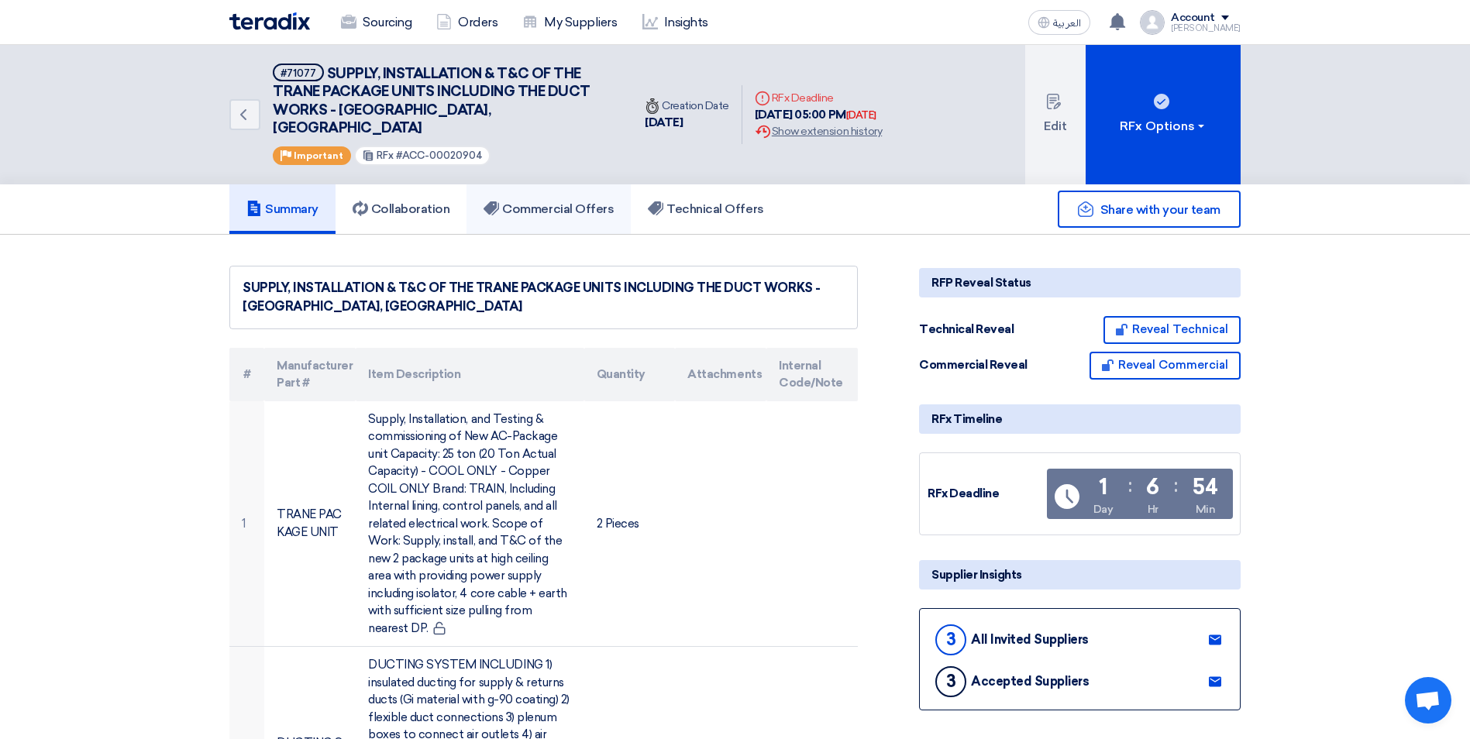
click at [563, 201] on h5 "Commercial Offers" at bounding box center [548, 208] width 130 height 15
